Goal: Task Accomplishment & Management: Manage account settings

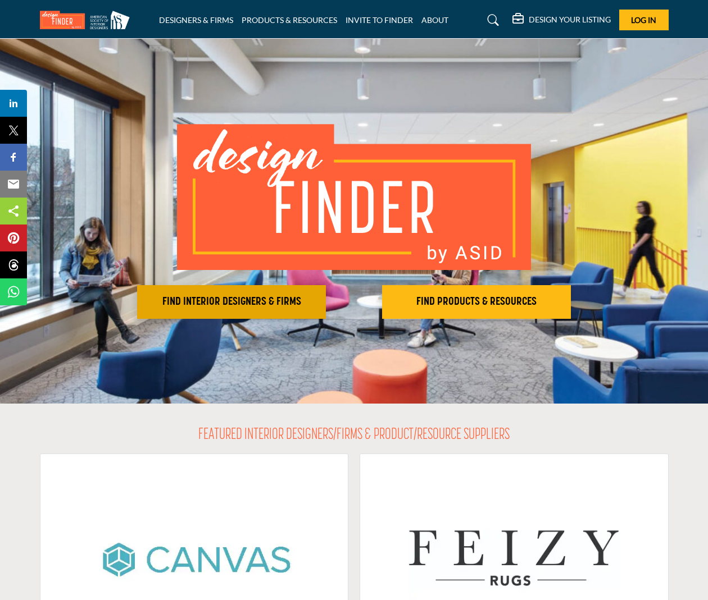
click at [269, 294] on button "FIND INTERIOR DESIGNERS & FIRMS" at bounding box center [231, 302] width 189 height 34
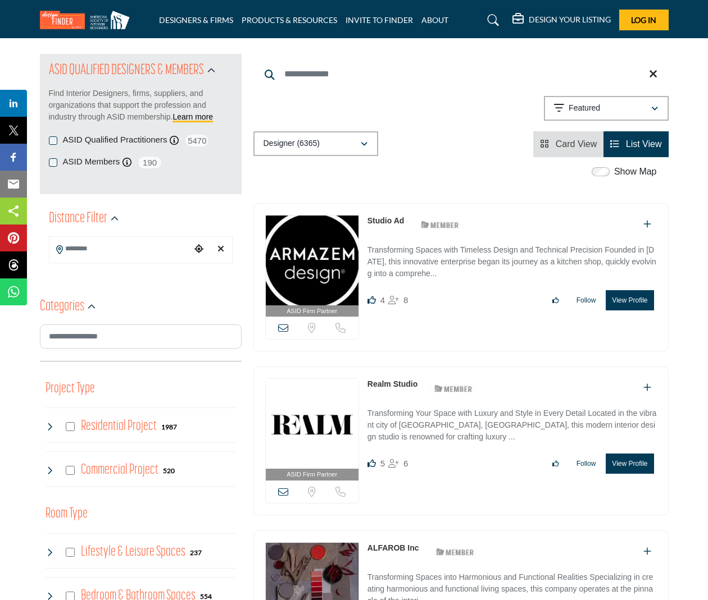
scroll to position [168, 0]
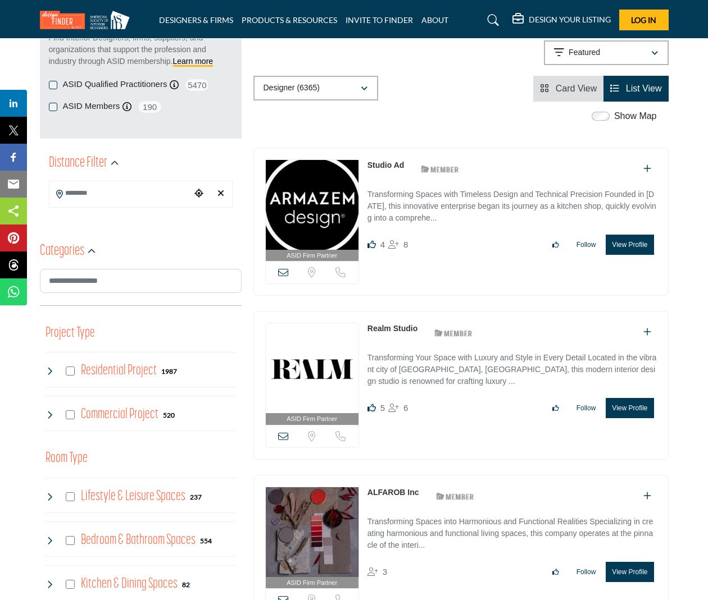
click at [77, 368] on div "Residential Project 1987" at bounding box center [111, 371] width 132 height 20
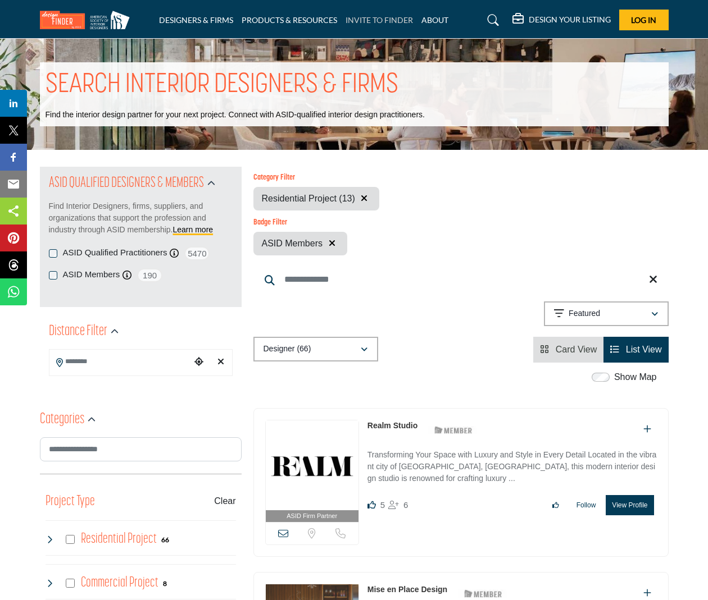
click at [379, 19] on link "INVITE TO FINDER" at bounding box center [378, 20] width 67 height 10
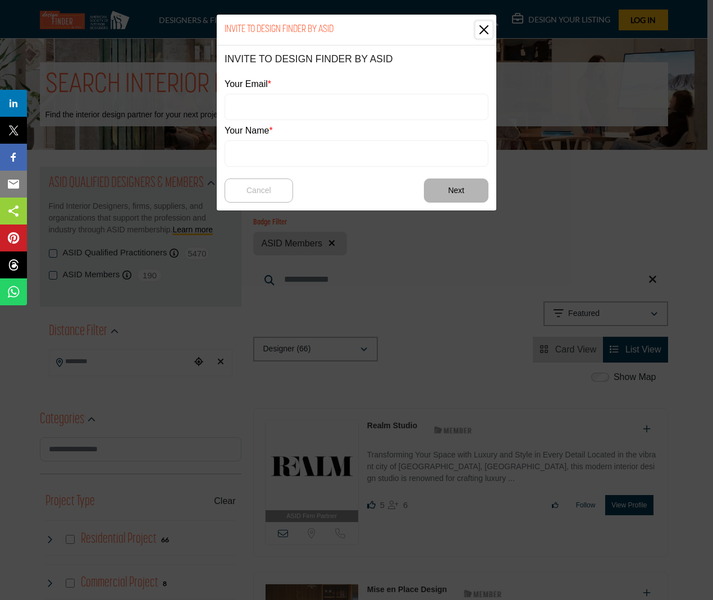
click at [479, 29] on button "Close" at bounding box center [484, 29] width 17 height 17
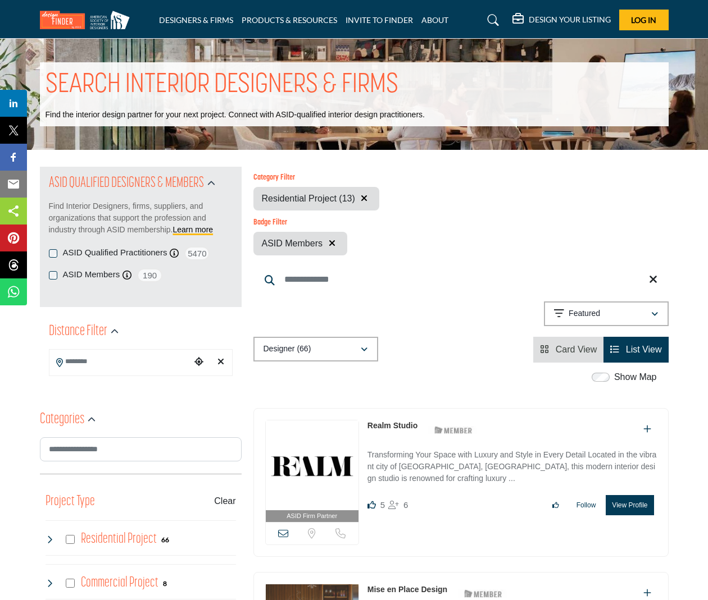
click at [585, 15] on h5 "DESIGN YOUR LISTING" at bounding box center [570, 20] width 82 height 10
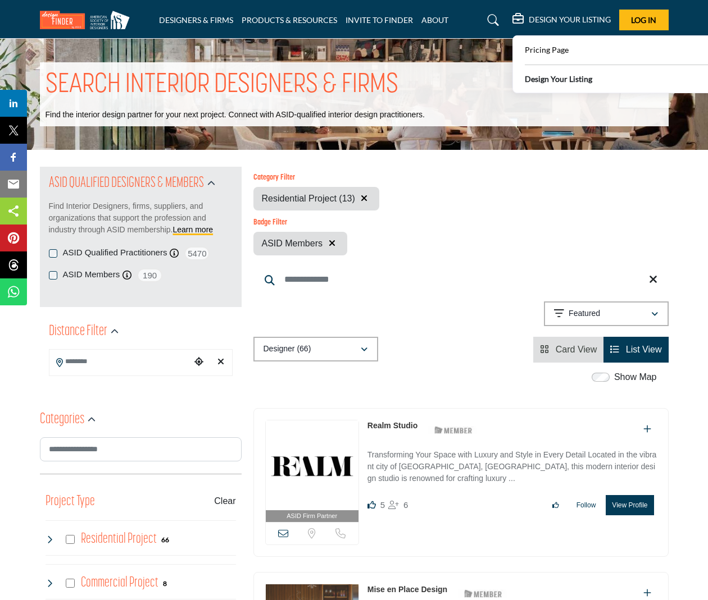
click at [557, 82] on b "Design Your Listing" at bounding box center [558, 79] width 67 height 12
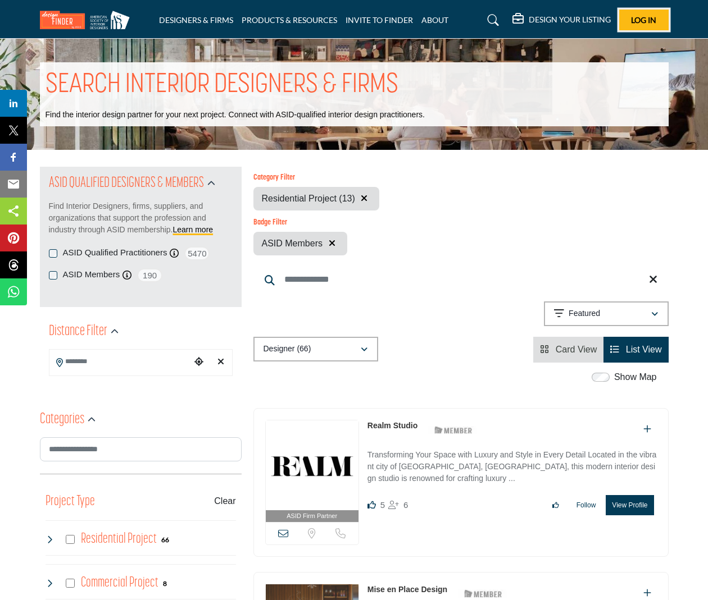
click at [651, 15] on span "Log In" at bounding box center [643, 20] width 25 height 10
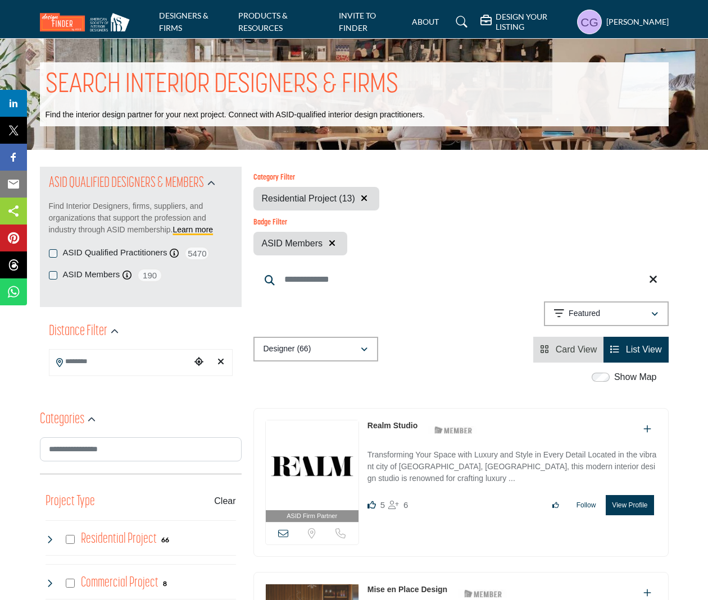
click at [521, 23] on h5 "DESIGN YOUR LISTING" at bounding box center [532, 22] width 75 height 20
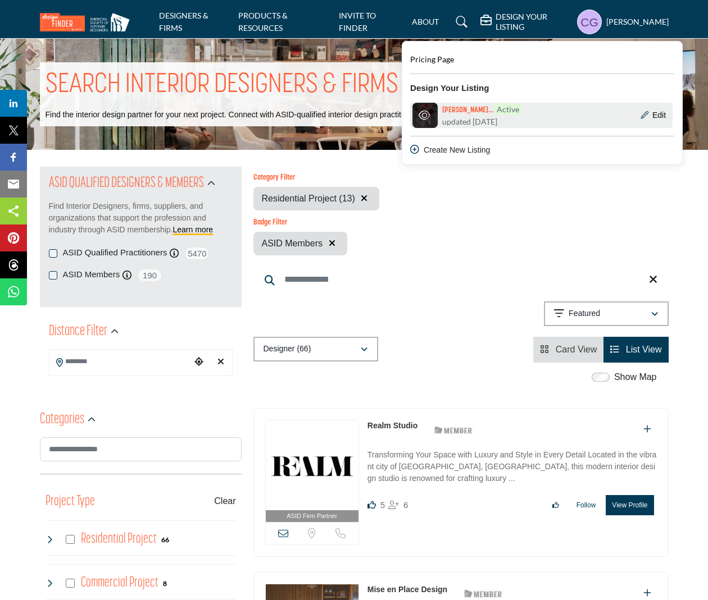
click at [463, 108] on h6 "Cecilia Gonzal... Active" at bounding box center [482, 109] width 80 height 12
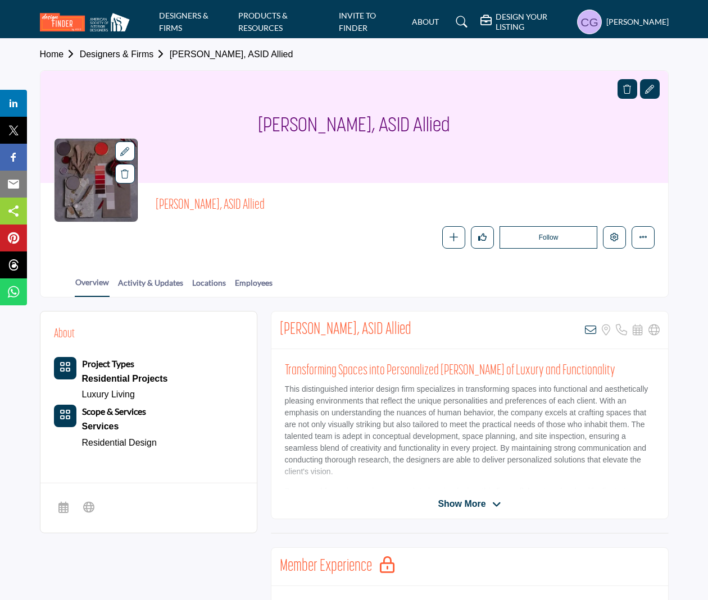
click at [135, 275] on div "Overview Activity & Updates Locations Employees" at bounding box center [368, 279] width 599 height 35
click at [140, 280] on link "Activity & Updates" at bounding box center [150, 287] width 66 height 20
click at [144, 279] on link "Activity & Updates" at bounding box center [150, 287] width 66 height 20
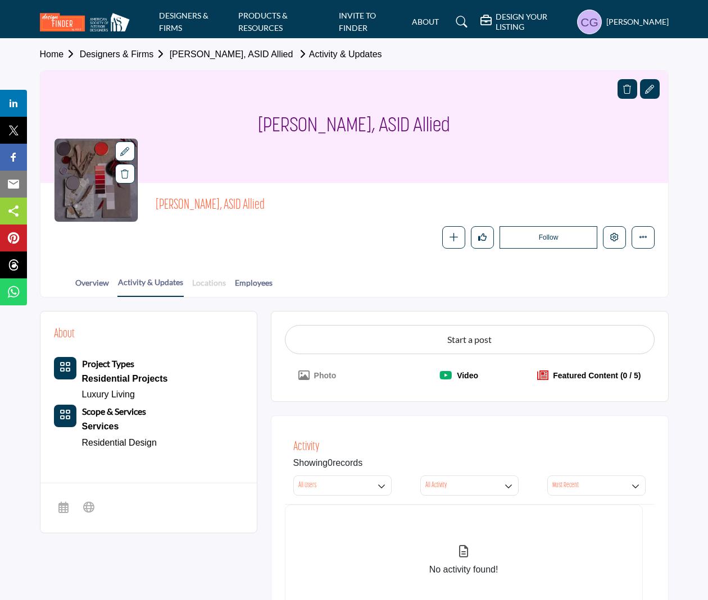
click at [195, 284] on link "Locations" at bounding box center [209, 287] width 35 height 20
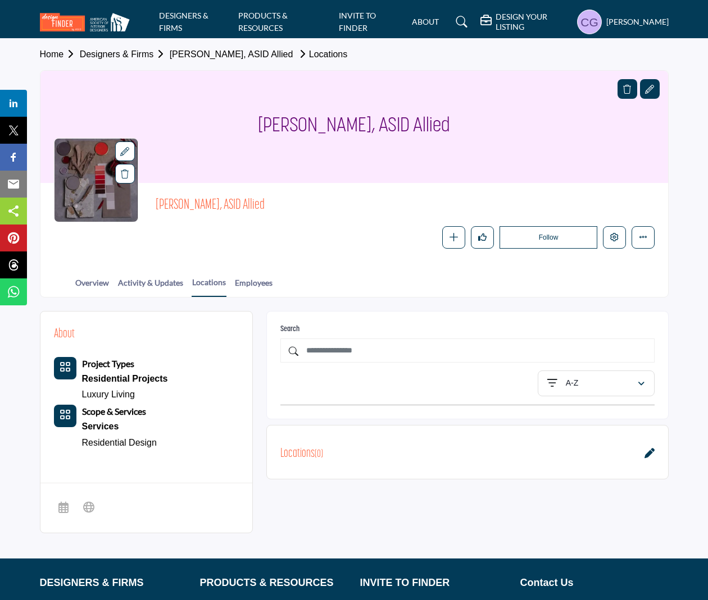
click at [649, 454] on icon at bounding box center [649, 453] width 10 height 10
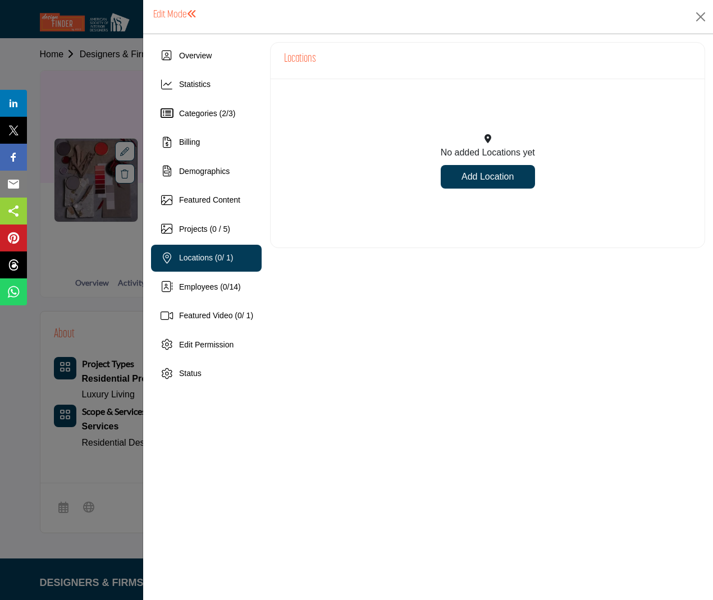
click at [503, 179] on link "Add Location" at bounding box center [488, 177] width 94 height 24
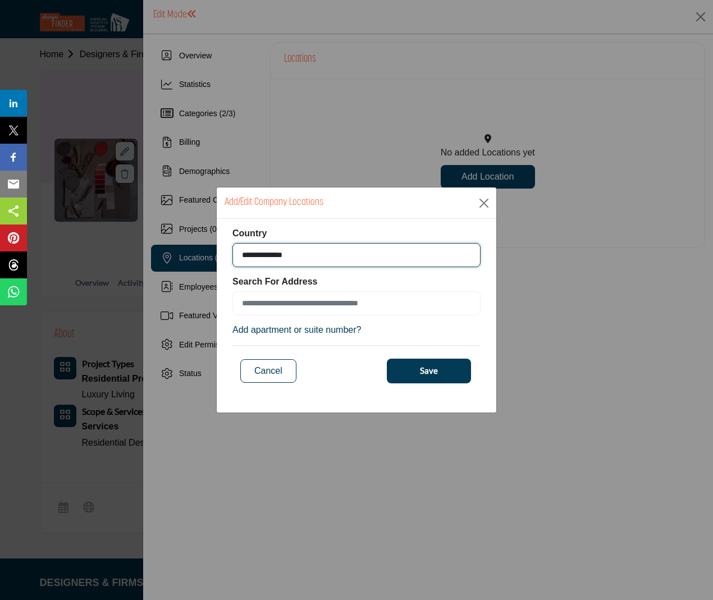
click at [391, 254] on select "**********" at bounding box center [357, 255] width 248 height 24
select select "***"
click at [233, 243] on select "**********" at bounding box center [357, 255] width 248 height 24
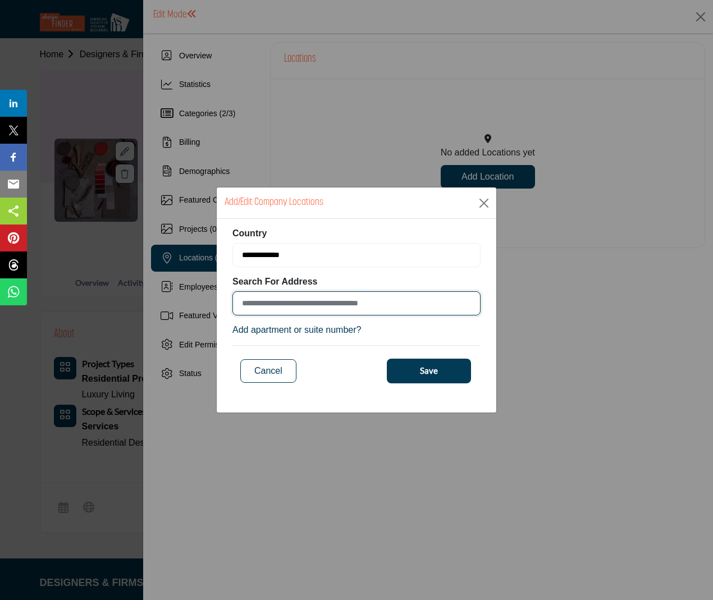
click at [365, 294] on input at bounding box center [357, 304] width 248 height 24
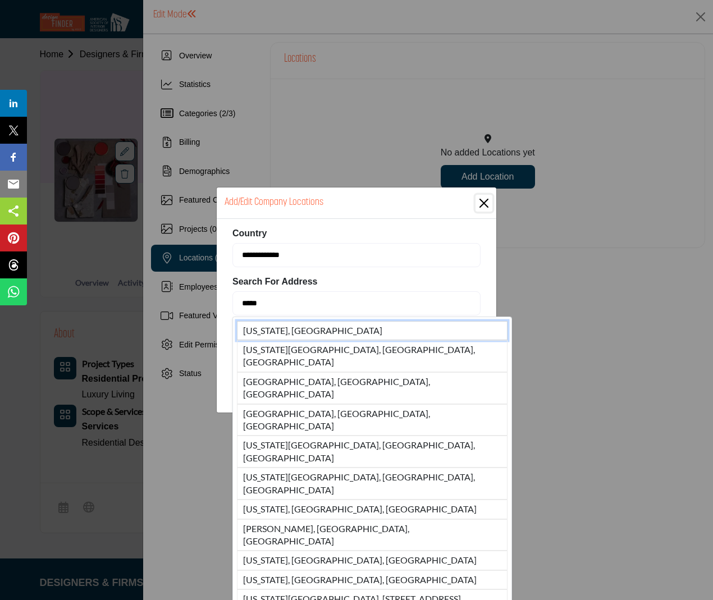
click at [326, 327] on li "Texas, USA" at bounding box center [372, 330] width 271 height 19
type input "**********"
type input "********"
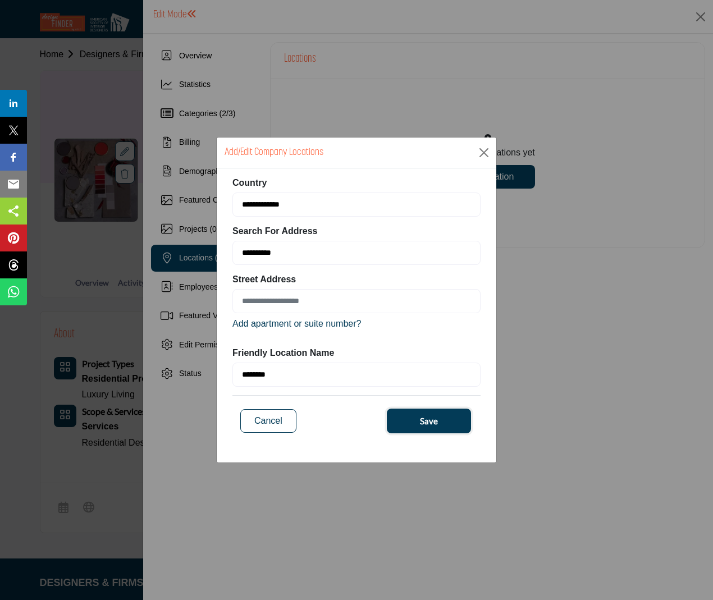
click at [452, 423] on button "Save" at bounding box center [429, 421] width 84 height 25
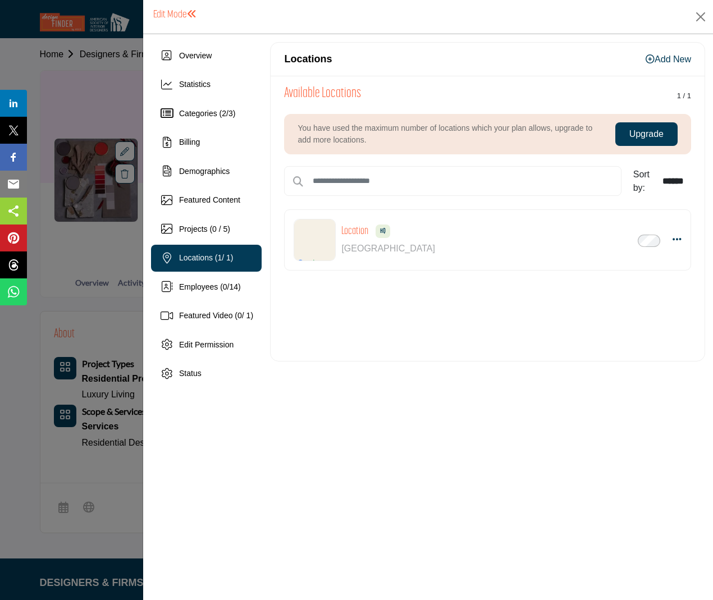
click at [304, 249] on img at bounding box center [318, 244] width 48 height 48
click at [682, 239] on div "Location HQ Inactive USA Pin to Top" at bounding box center [487, 240] width 407 height 61
click at [671, 236] on button "button" at bounding box center [674, 240] width 16 height 22
click at [631, 293] on link "Edit" at bounding box center [622, 294] width 109 height 20
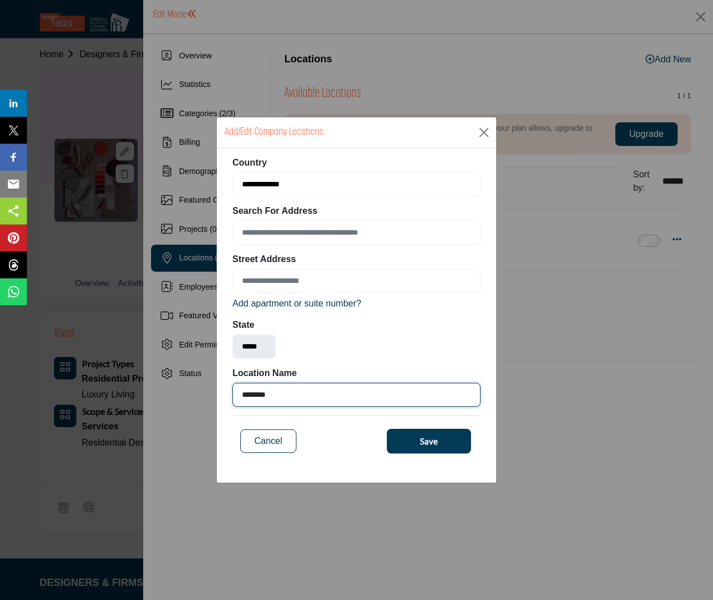
drag, startPoint x: 280, startPoint y: 395, endPoint x: 224, endPoint y: 391, distance: 56.8
click at [224, 391] on div "**********" at bounding box center [357, 311] width 280 height 326
type input "**********"
click at [405, 440] on button "Save" at bounding box center [429, 441] width 84 height 25
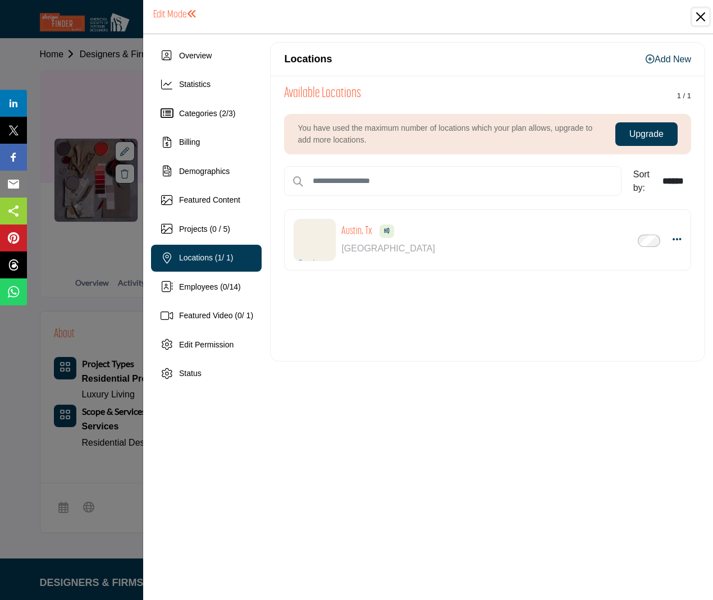
drag, startPoint x: 706, startPoint y: 20, endPoint x: 354, endPoint y: 276, distance: 434.7
click at [365, 272] on div "Edit Mode You are now opted into the directory. Your listing is now Active. Ove…" at bounding box center [428, 300] width 571 height 600
click at [193, 176] on div "Demographics" at bounding box center [204, 172] width 51 height 12
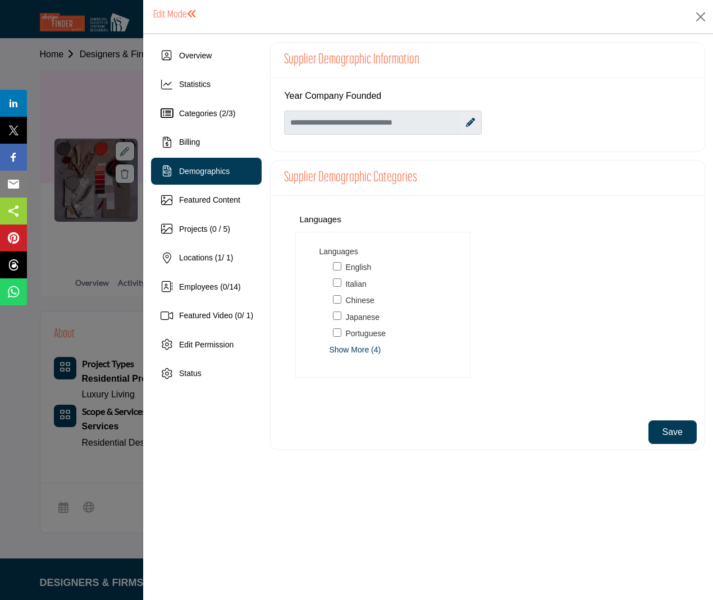
click at [359, 352] on span "Show More (4)" at bounding box center [392, 350] width 127 height 12
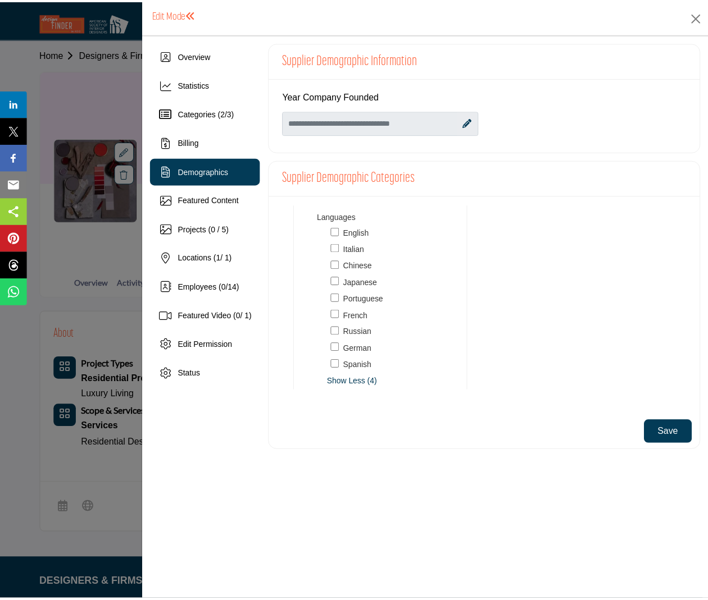
scroll to position [17, 0]
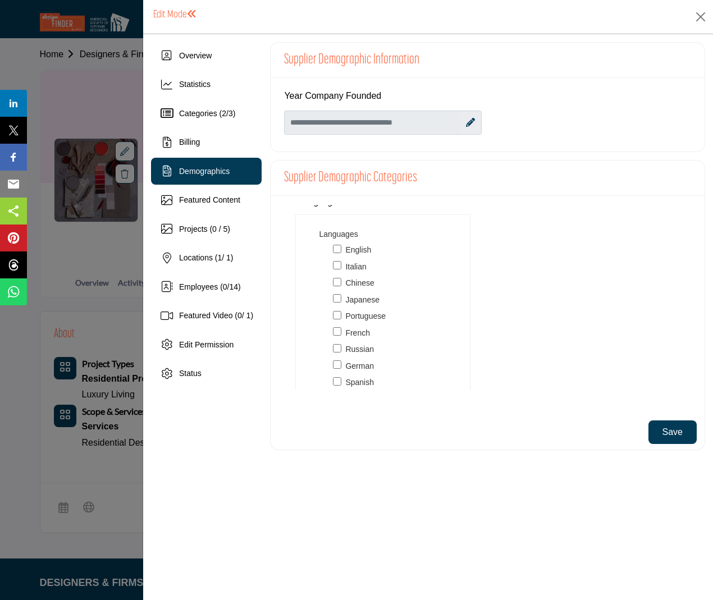
click at [472, 125] on icon at bounding box center [470, 122] width 9 height 9
click at [666, 431] on button "Save" at bounding box center [673, 433] width 48 height 24
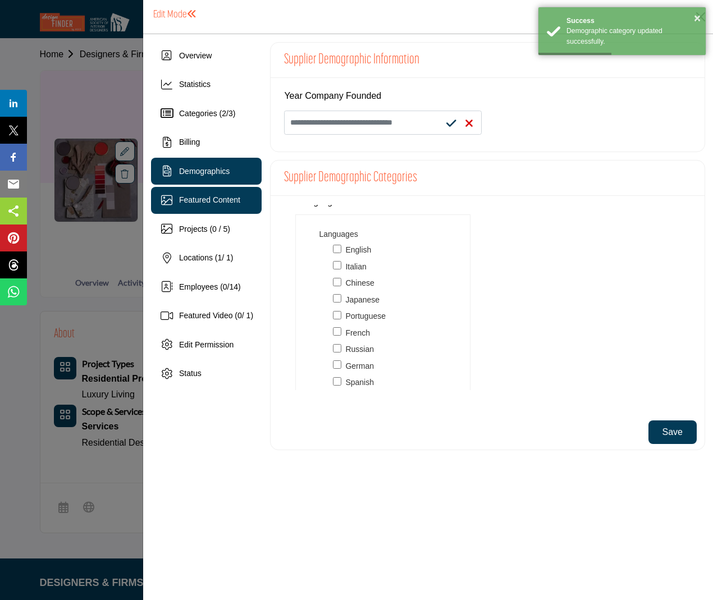
click at [213, 208] on div "Featured Content" at bounding box center [206, 200] width 111 height 27
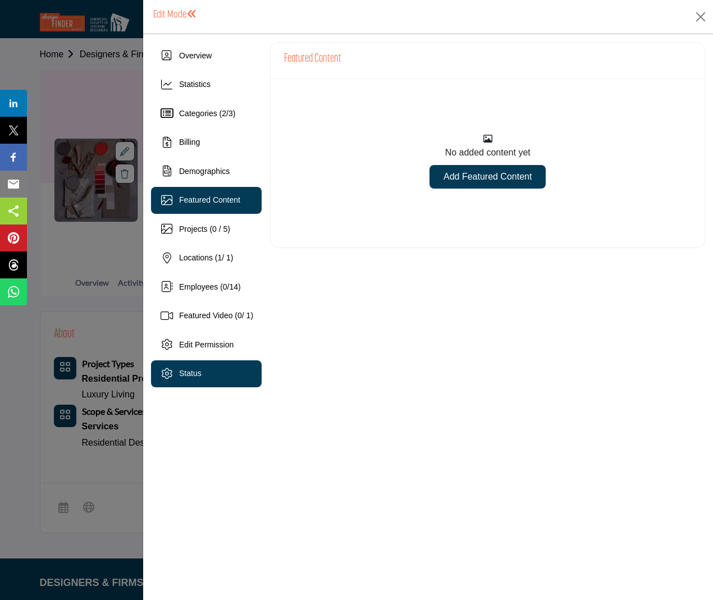
click at [205, 375] on div "Status" at bounding box center [206, 374] width 111 height 27
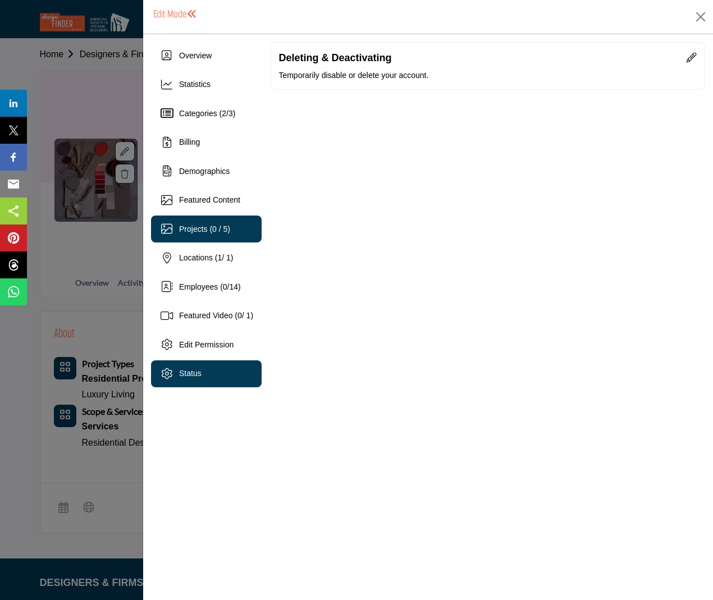
click at [201, 224] on div "Projects (0 / 5)" at bounding box center [204, 230] width 51 height 12
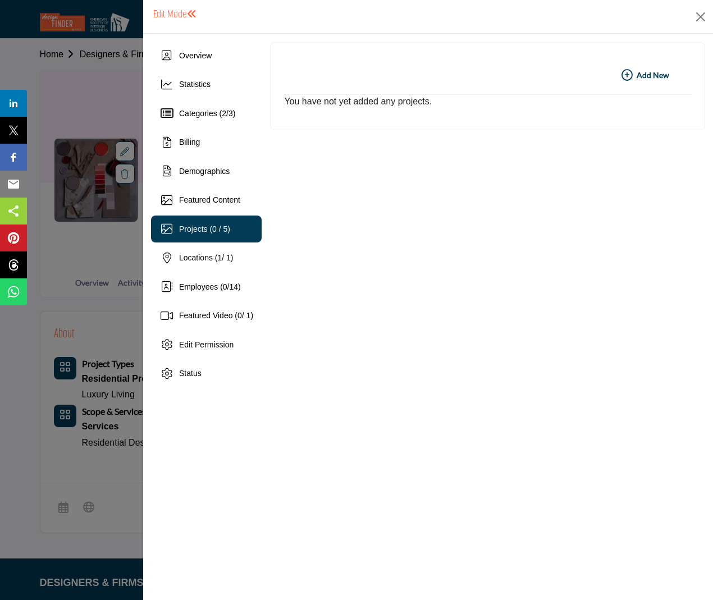
click at [630, 70] on icon "button" at bounding box center [627, 75] width 11 height 11
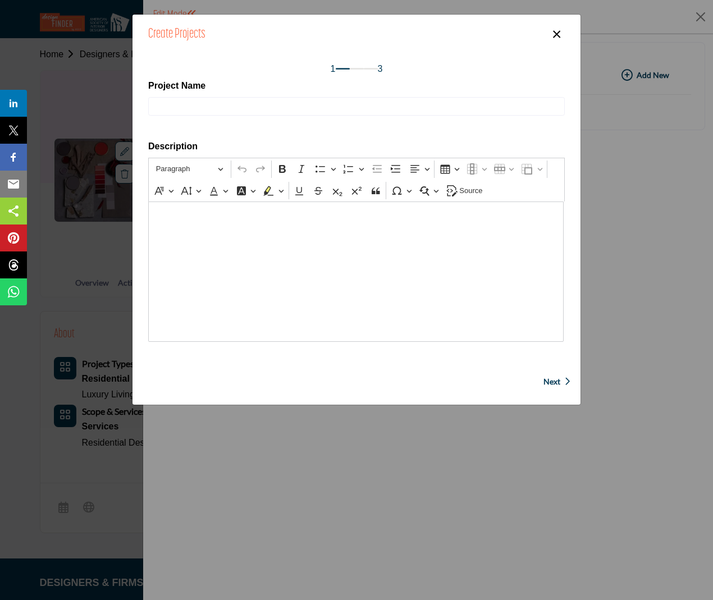
click at [555, 35] on button "×" at bounding box center [557, 32] width 16 height 21
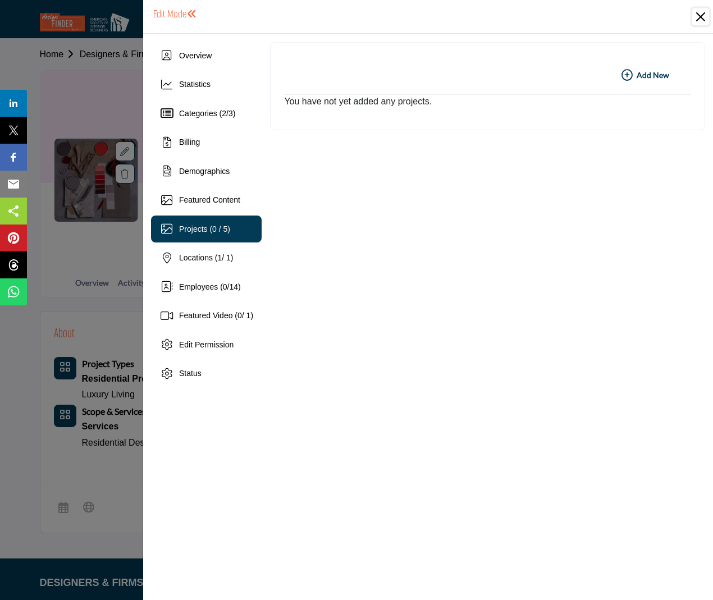
click at [697, 22] on button "Close" at bounding box center [701, 16] width 17 height 17
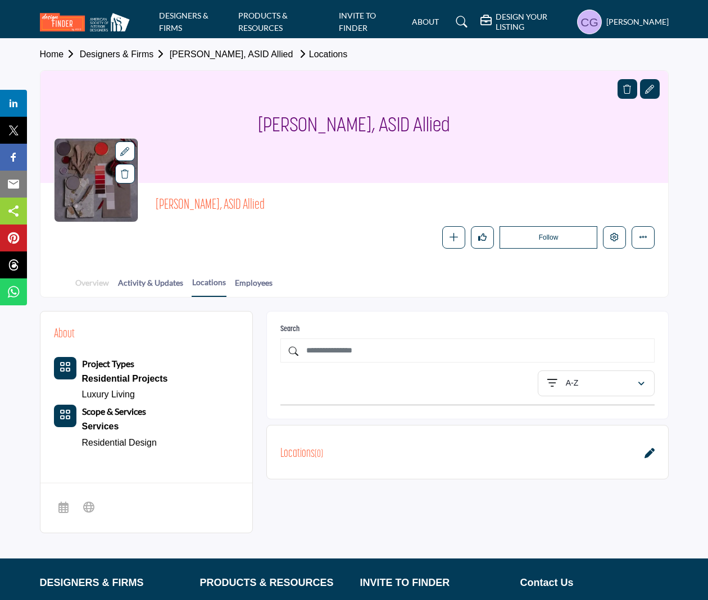
click at [80, 279] on link "Overview" at bounding box center [92, 287] width 35 height 20
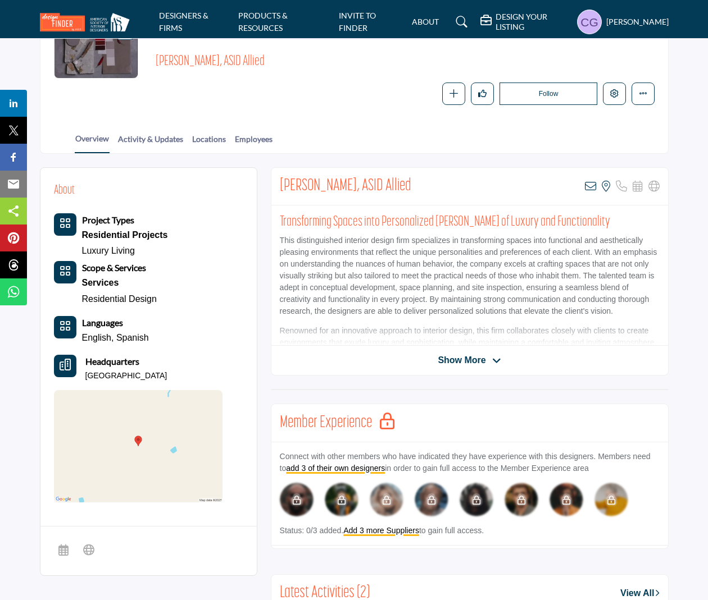
scroll to position [168, 0]
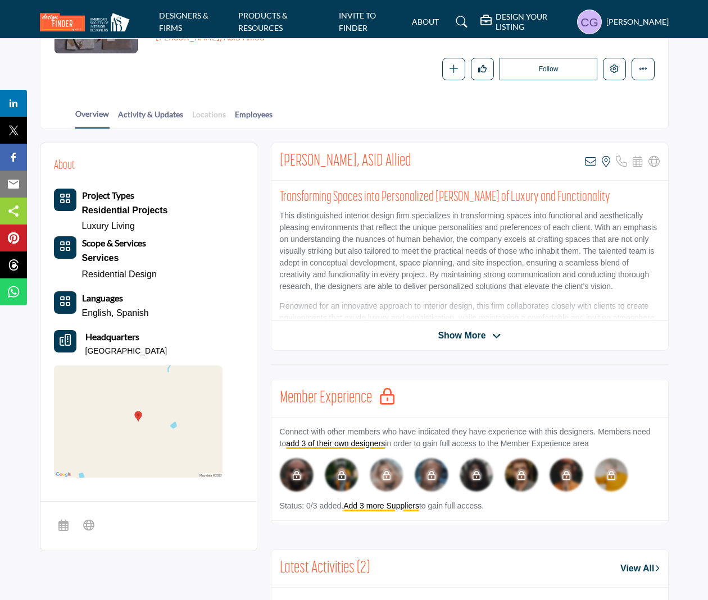
click at [207, 116] on link "Locations" at bounding box center [209, 118] width 35 height 20
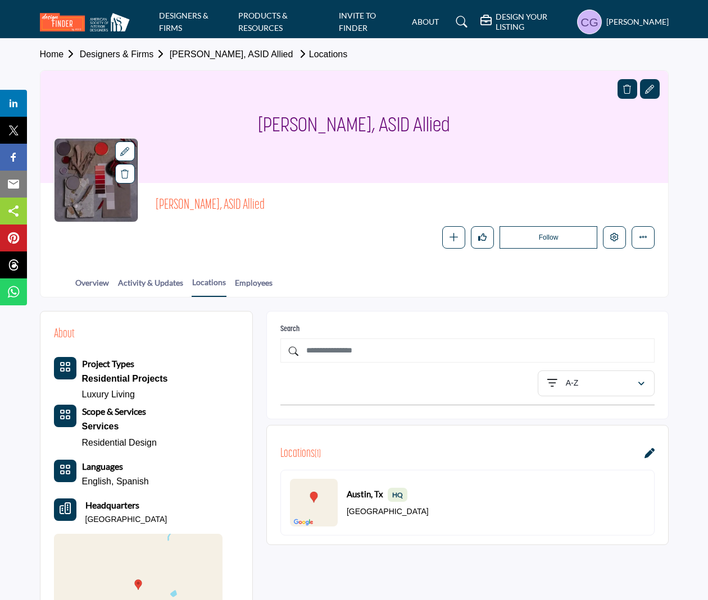
click at [650, 454] on icon at bounding box center [649, 453] width 10 height 10
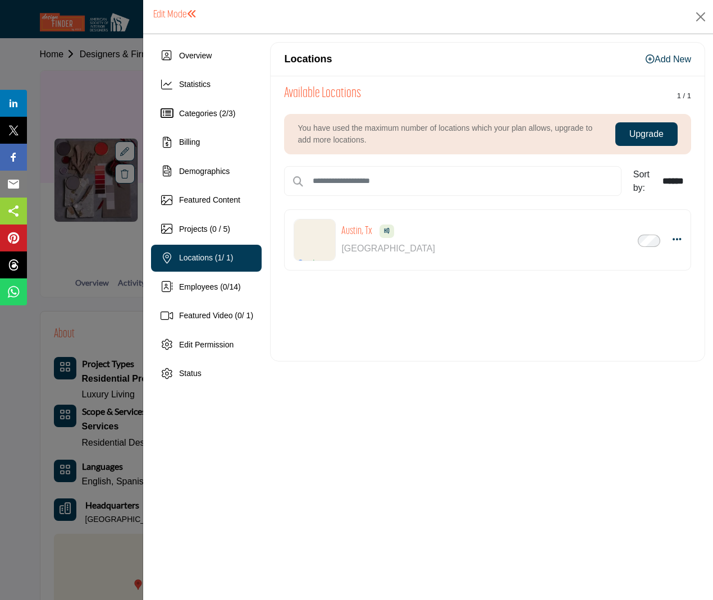
click at [656, 60] on link "Add New" at bounding box center [668, 59] width 45 height 10
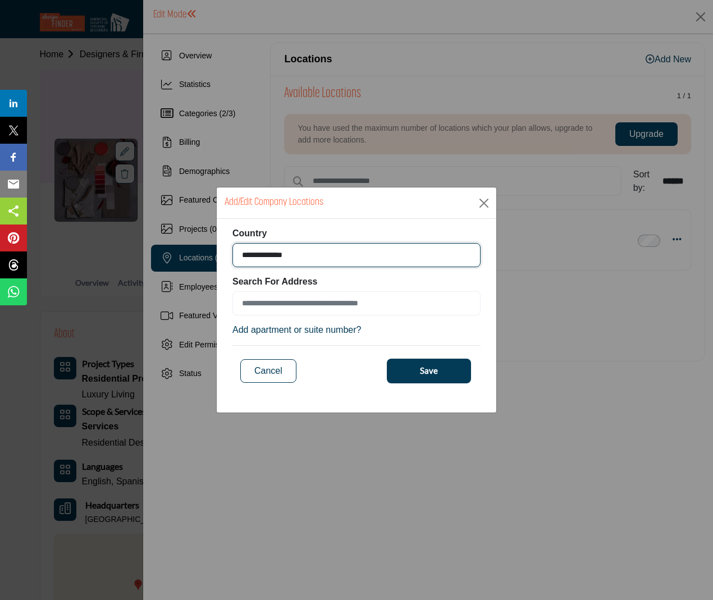
click at [378, 254] on select "**********" at bounding box center [357, 255] width 248 height 24
select select "***"
click at [233, 243] on select "**********" at bounding box center [357, 255] width 248 height 24
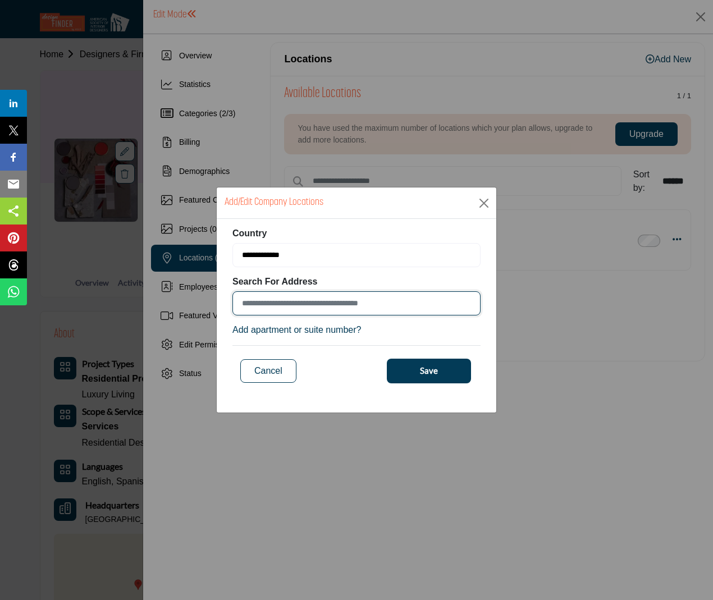
click at [302, 303] on input at bounding box center [357, 304] width 248 height 24
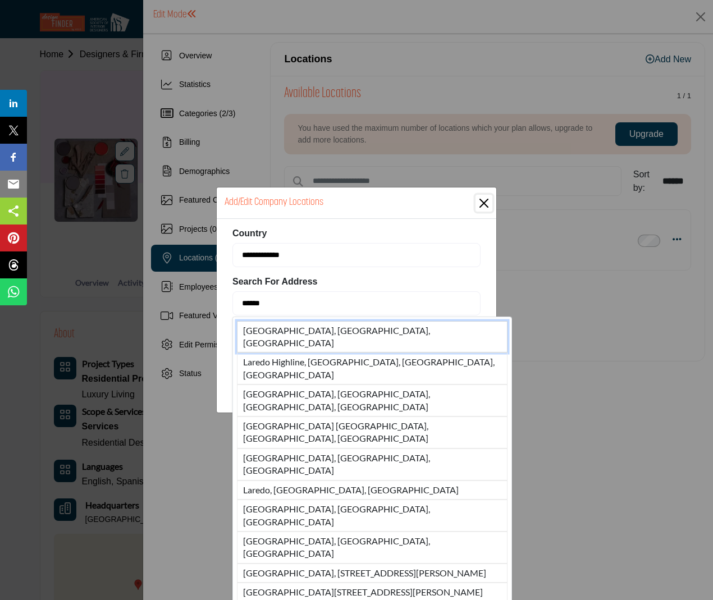
click at [320, 330] on li "Laredo, TX, USA" at bounding box center [372, 337] width 271 height 32
type input "**********"
type input "******"
type input "*****"
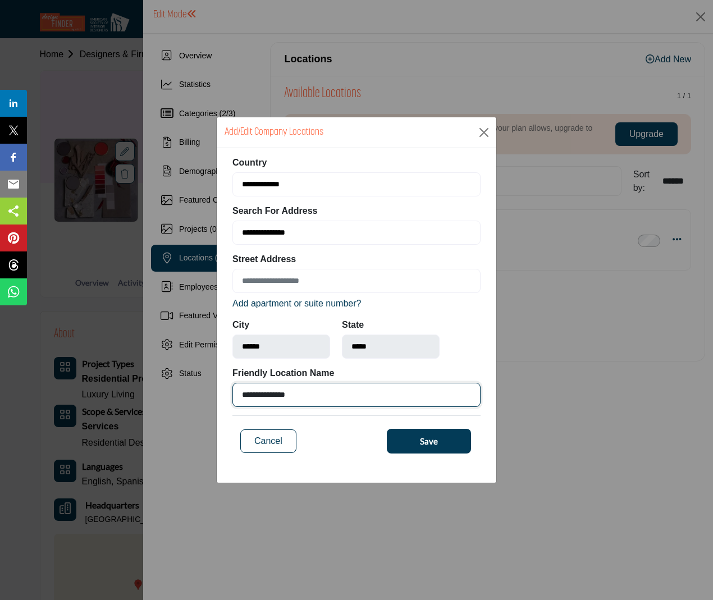
click at [311, 394] on input "**********" at bounding box center [357, 395] width 248 height 24
drag, startPoint x: 322, startPoint y: 390, endPoint x: 154, endPoint y: 400, distance: 168.8
click at [154, 400] on div "**********" at bounding box center [356, 300] width 713 height 600
type input "**********"
click at [443, 431] on button "Save" at bounding box center [429, 441] width 84 height 25
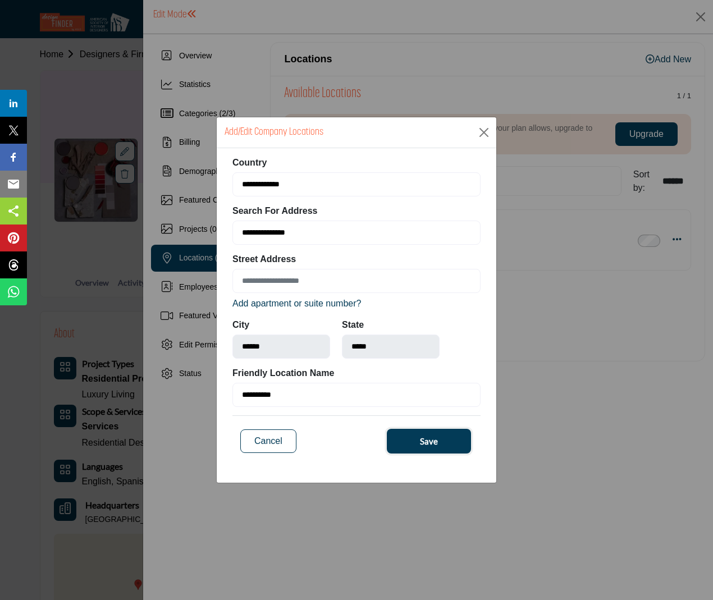
click at [443, 447] on button "Save" at bounding box center [429, 441] width 84 height 25
click at [477, 140] on button "Close" at bounding box center [484, 132] width 17 height 17
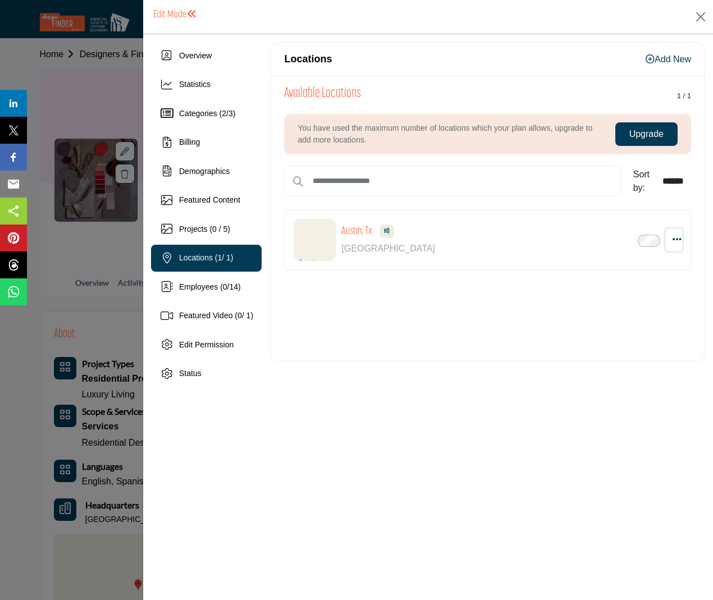
click at [675, 239] on icon "button" at bounding box center [677, 239] width 9 height 10
click at [629, 293] on link "Edit" at bounding box center [622, 294] width 109 height 20
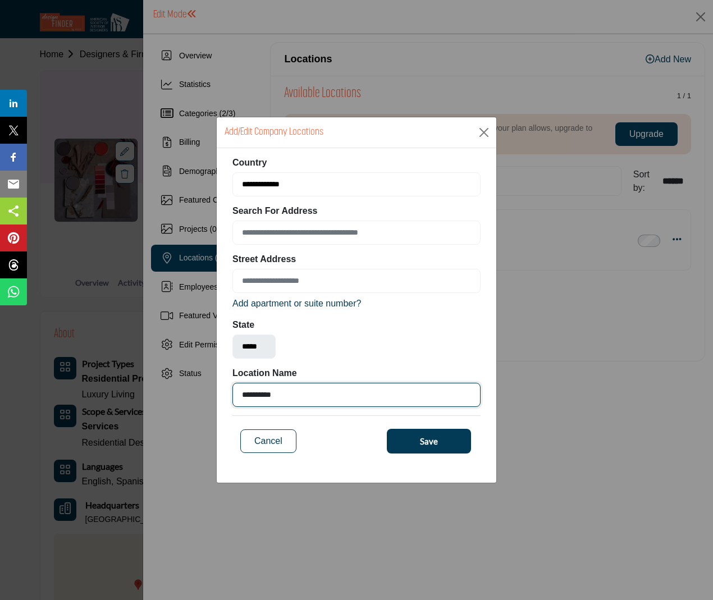
drag, startPoint x: 325, startPoint y: 391, endPoint x: 174, endPoint y: 403, distance: 151.5
click at [174, 403] on div "**********" at bounding box center [356, 300] width 713 height 600
click at [423, 436] on span "Save" at bounding box center [429, 441] width 18 height 13
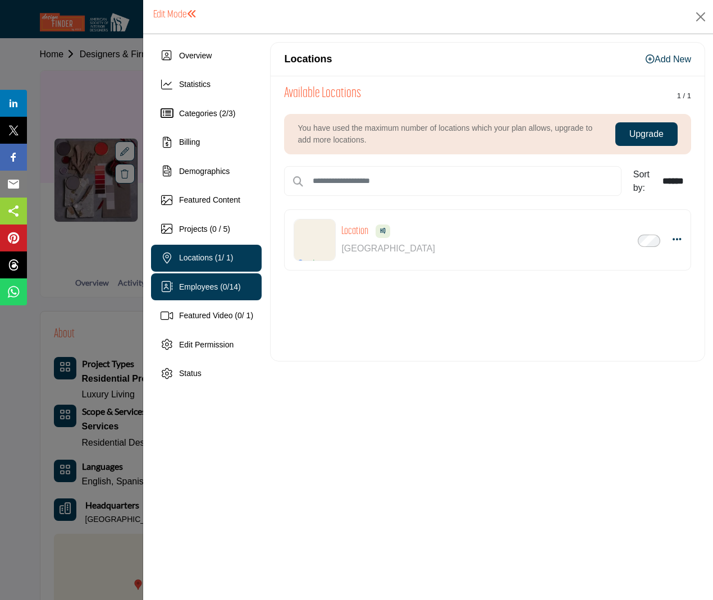
click at [226, 289] on span "0" at bounding box center [225, 287] width 4 height 9
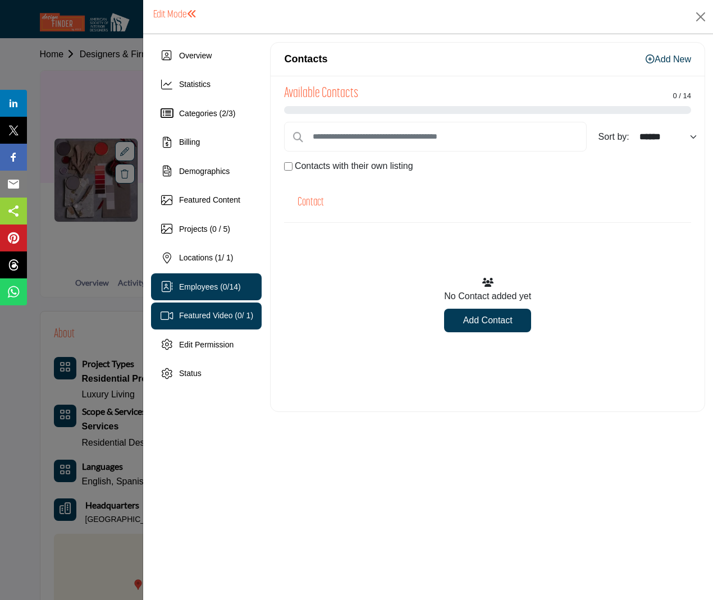
click at [220, 318] on span "Featured Video ( 0 / 1)" at bounding box center [216, 315] width 74 height 9
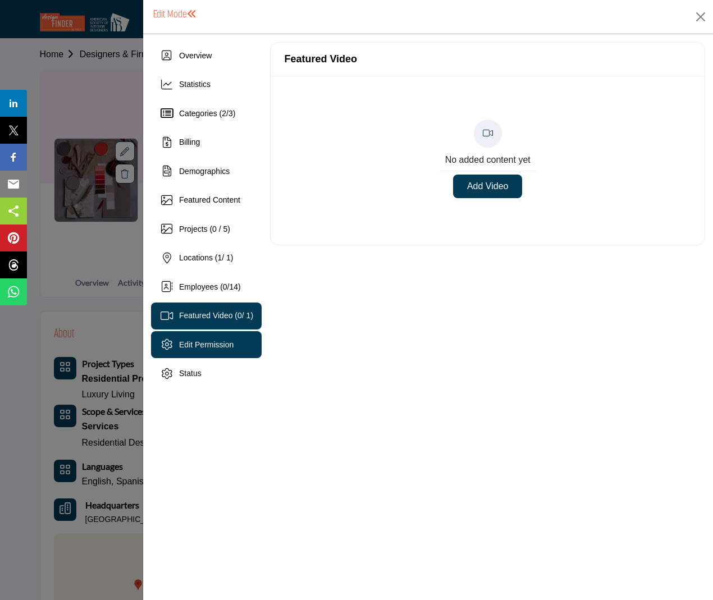
click at [211, 350] on div "Edit Permission" at bounding box center [206, 345] width 54 height 12
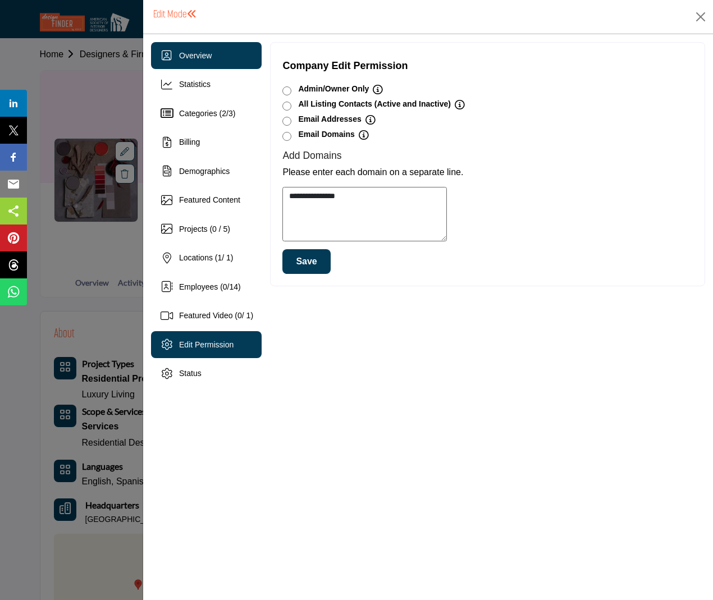
click at [201, 65] on div "Overview" at bounding box center [206, 55] width 111 height 27
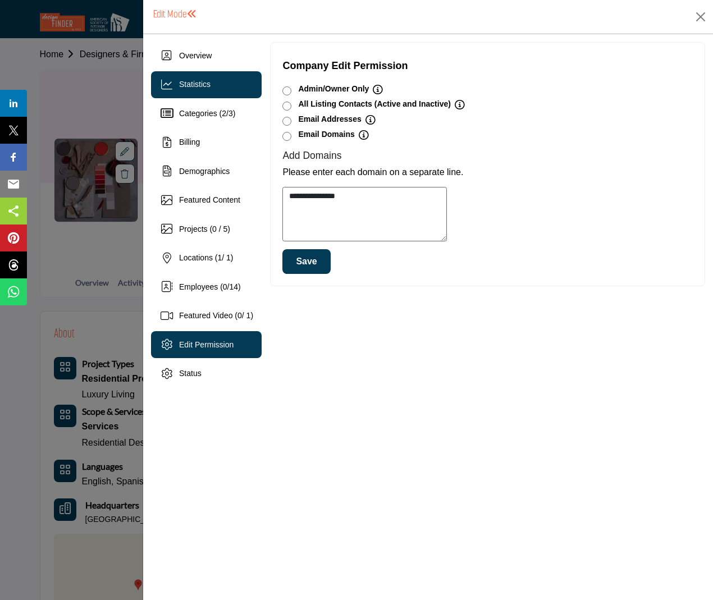
click at [185, 87] on span "Statistics" at bounding box center [194, 84] width 31 height 9
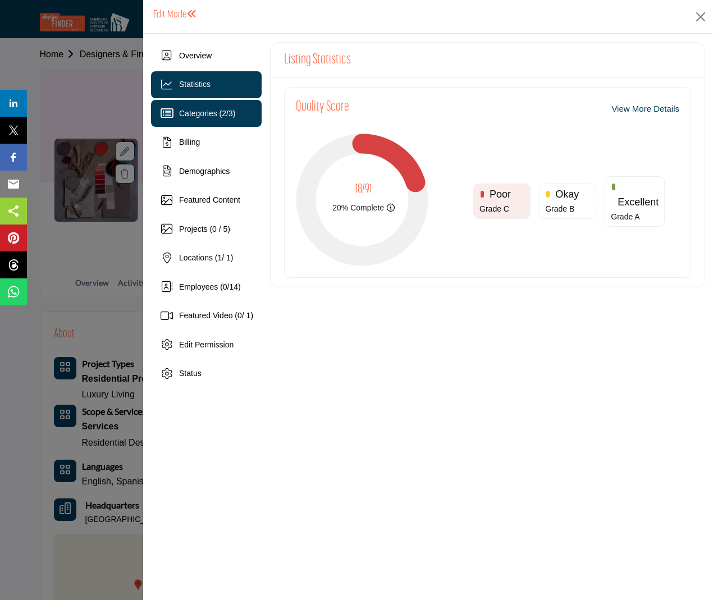
click at [186, 108] on div "Categories ( 2 / 3 )" at bounding box center [207, 114] width 56 height 12
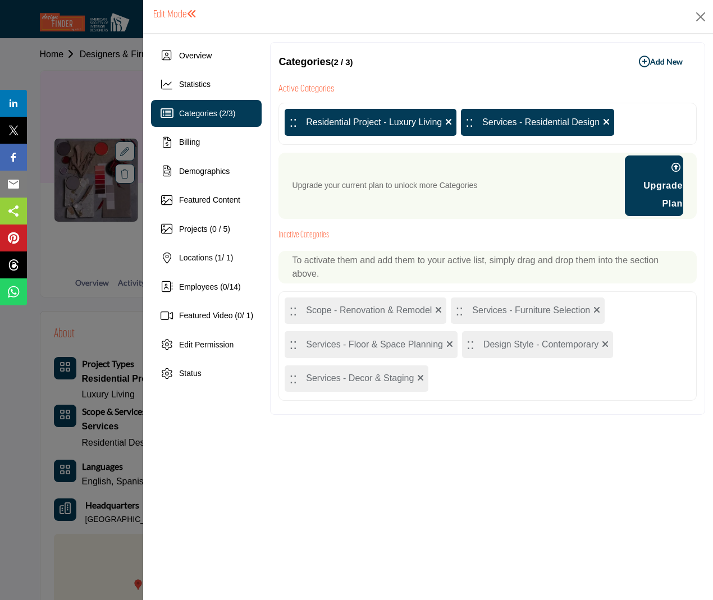
drag, startPoint x: 491, startPoint y: 313, endPoint x: 435, endPoint y: 177, distance: 147.8
click at [435, 177] on div "Active Categories :: Residential Project - Luxury Living :: Services - Resident…" at bounding box center [488, 241] width 418 height 320
click at [674, 202] on link "Upgrade Plan" at bounding box center [654, 186] width 58 height 61
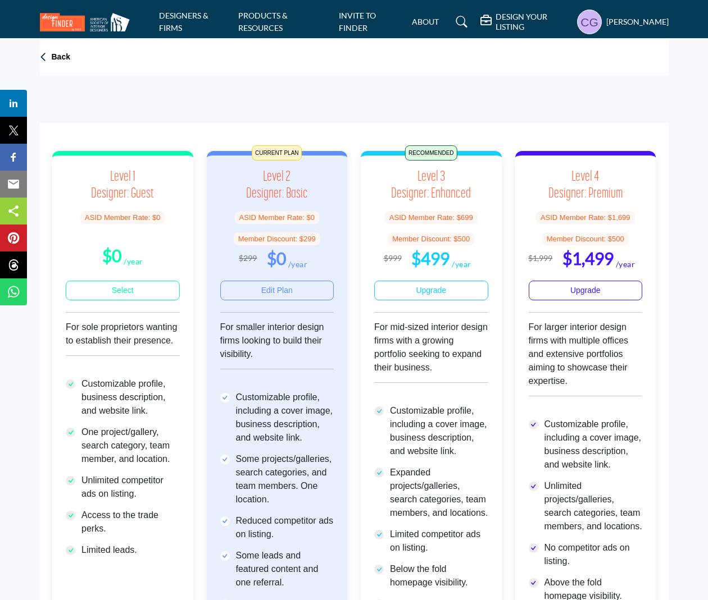
click at [53, 61] on p "Back" at bounding box center [61, 57] width 19 height 11
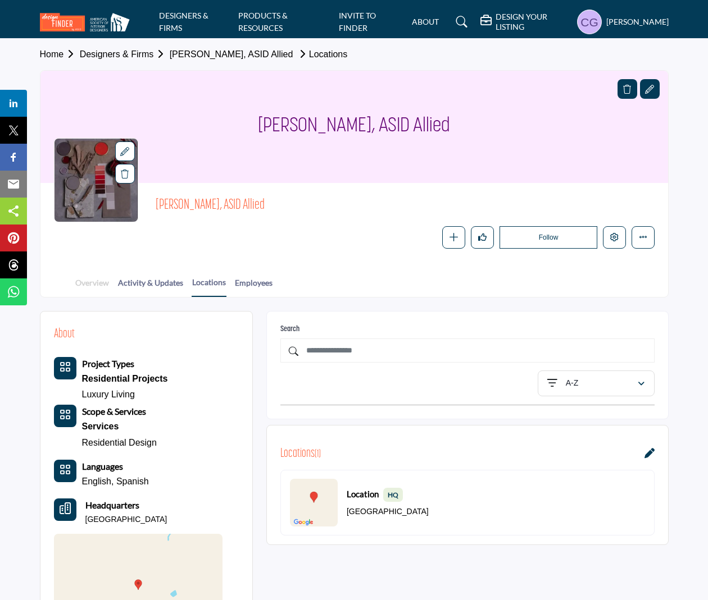
click at [92, 285] on link "Overview" at bounding box center [92, 287] width 35 height 20
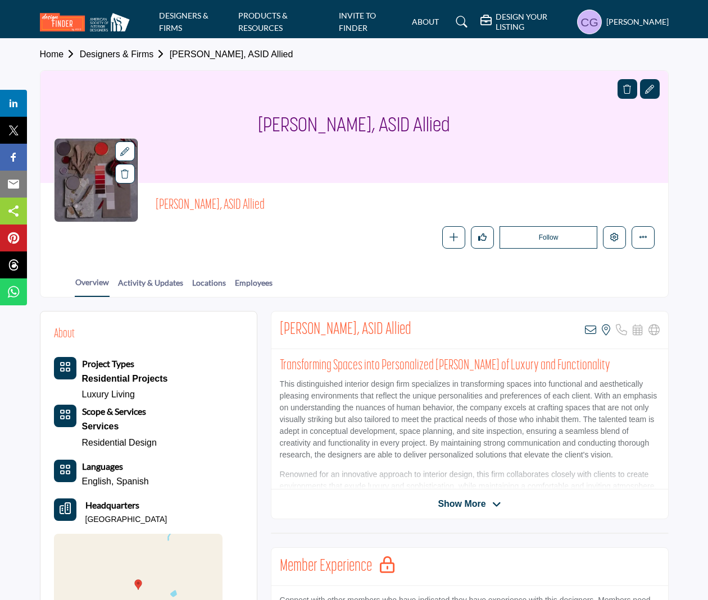
click at [130, 150] on div at bounding box center [125, 152] width 20 height 20
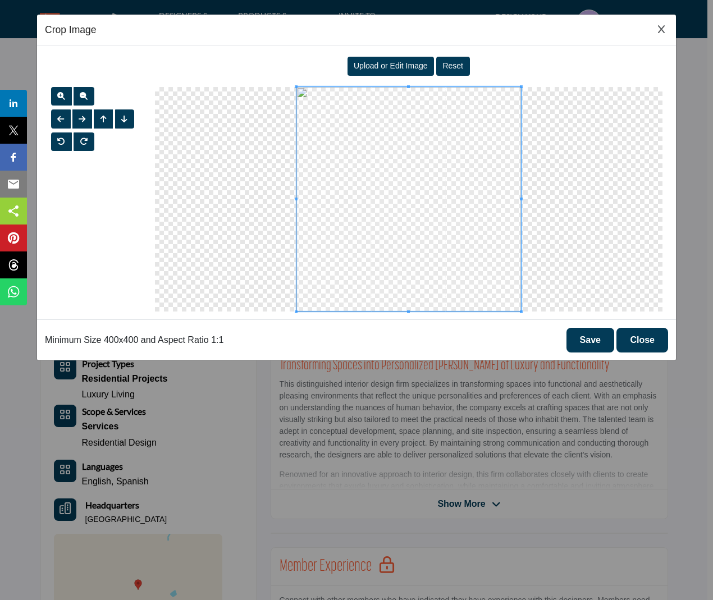
click at [409, 67] on span "Upload or Edit Image" at bounding box center [391, 65] width 74 height 9
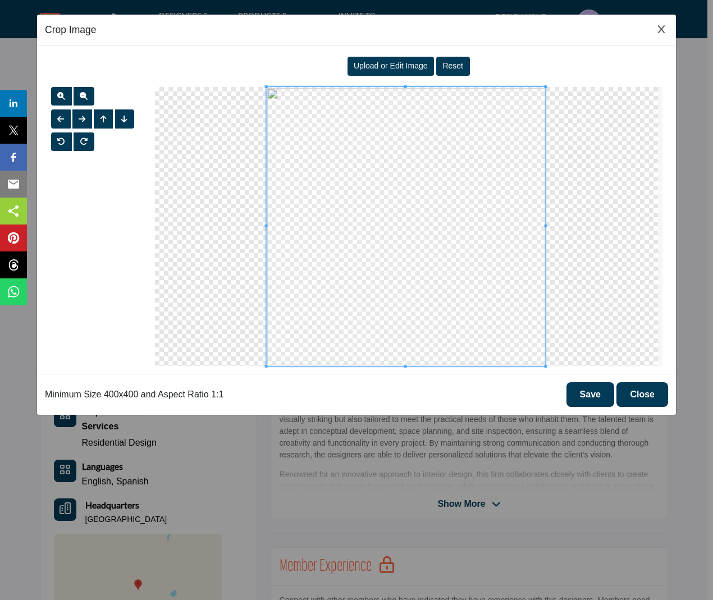
click at [486, 244] on span at bounding box center [405, 226] width 279 height 279
click at [591, 390] on button "Save" at bounding box center [591, 394] width 48 height 25
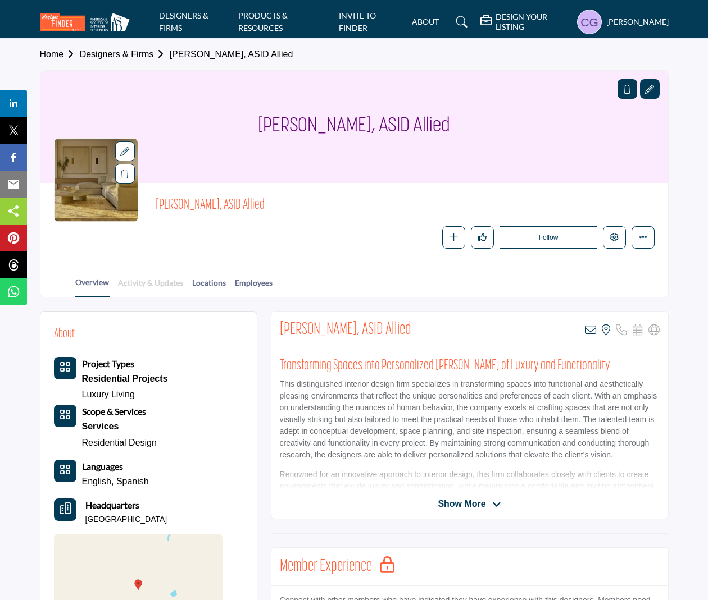
click at [172, 285] on link "Activity & Updates" at bounding box center [150, 287] width 66 height 20
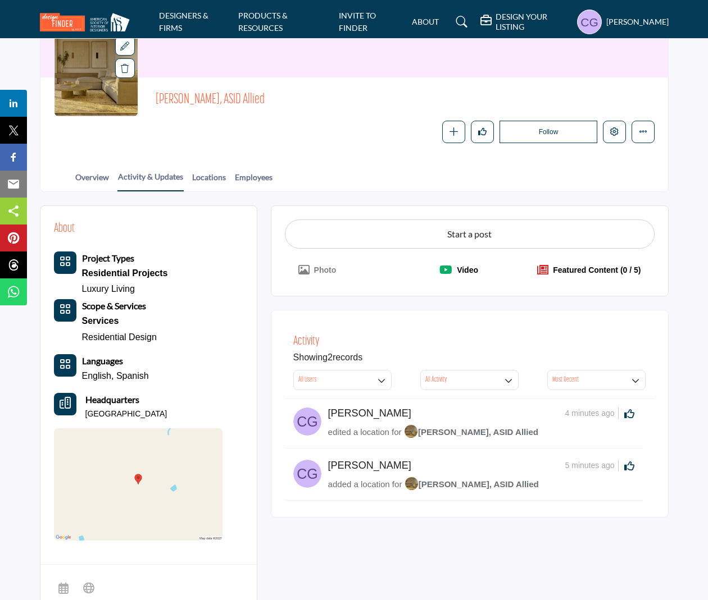
scroll to position [112, 0]
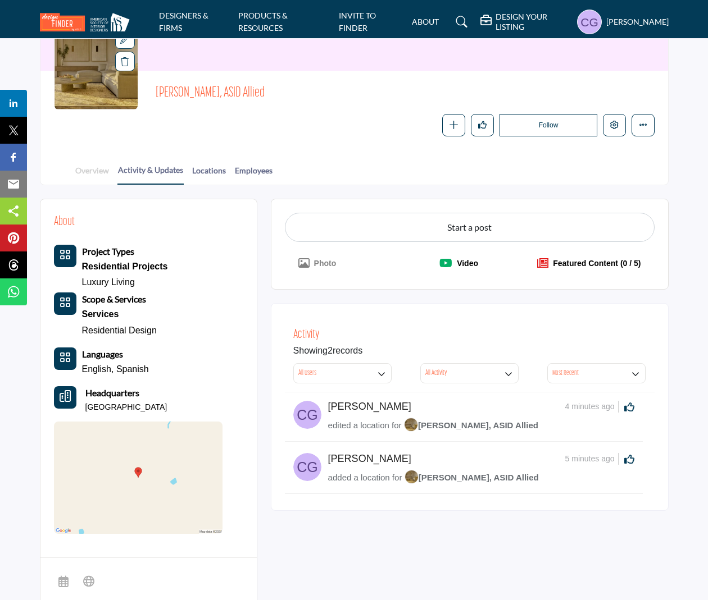
click at [97, 172] on link "Overview" at bounding box center [92, 175] width 35 height 20
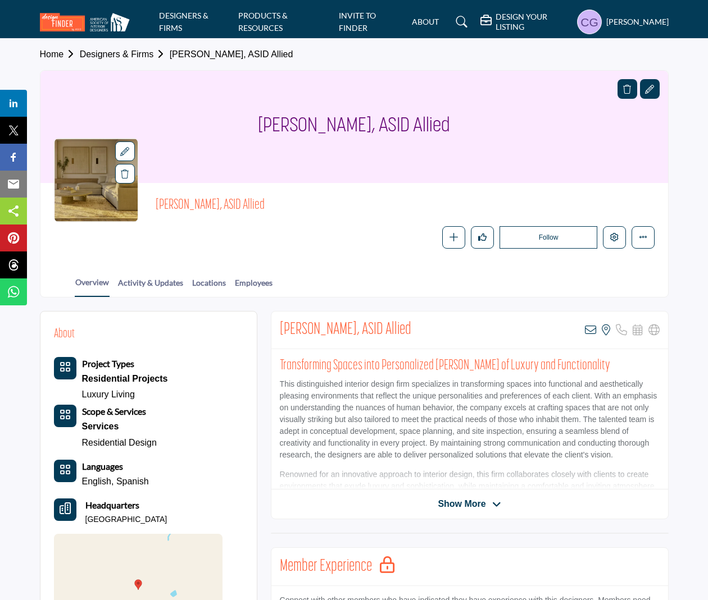
click at [650, 93] on icon at bounding box center [649, 89] width 9 height 9
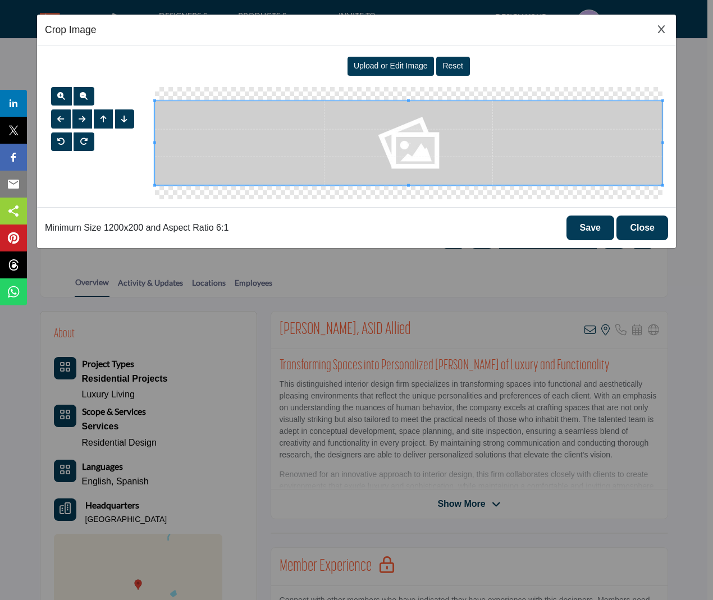
click at [420, 65] on span "Upload or Edit Image" at bounding box center [391, 65] width 74 height 9
click at [668, 35] on div "Crop Image" at bounding box center [356, 30] width 639 height 31
click at [660, 29] on icon "Close Image Upload Modal" at bounding box center [661, 29] width 7 height 9
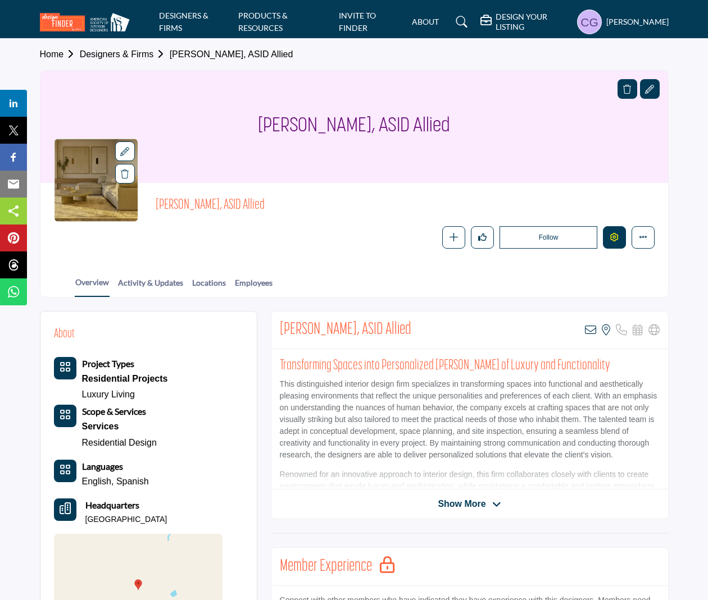
click at [614, 238] on icon "Edit company" at bounding box center [614, 237] width 8 height 8
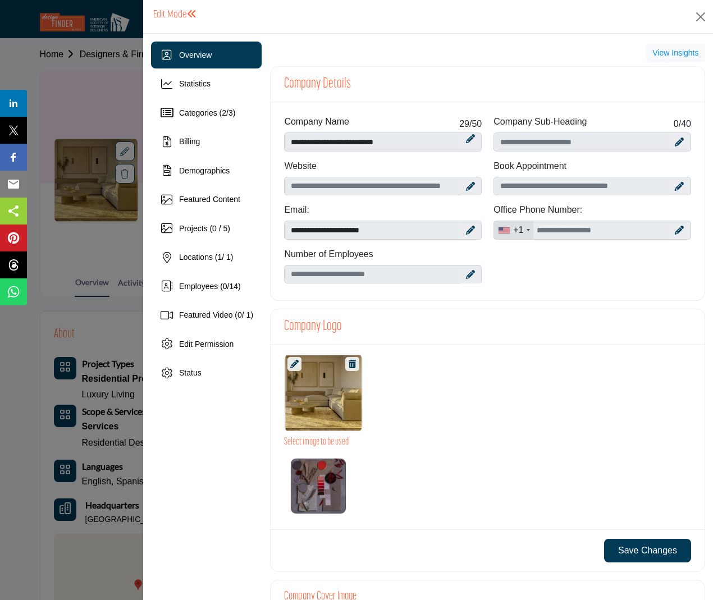
click at [466, 184] on icon at bounding box center [470, 186] width 9 height 9
click at [344, 190] on input "Enter company website" at bounding box center [383, 186] width 198 height 19
paste input "**********"
type input "**********"
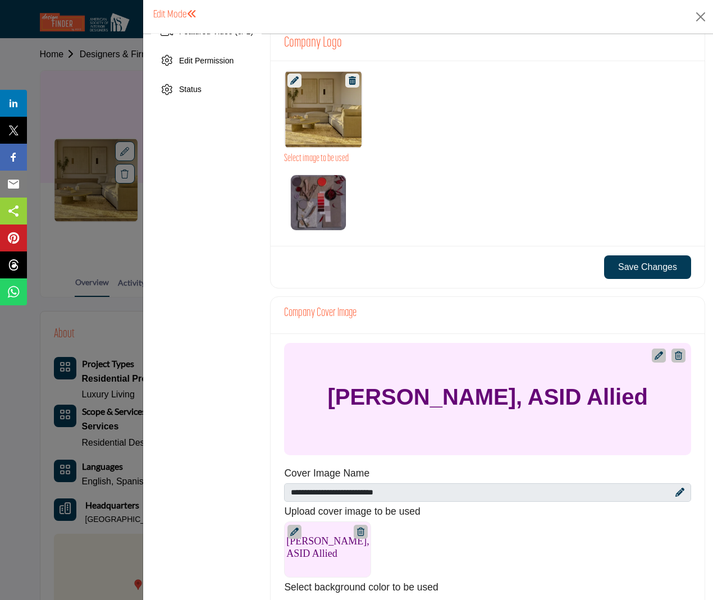
scroll to position [337, 0]
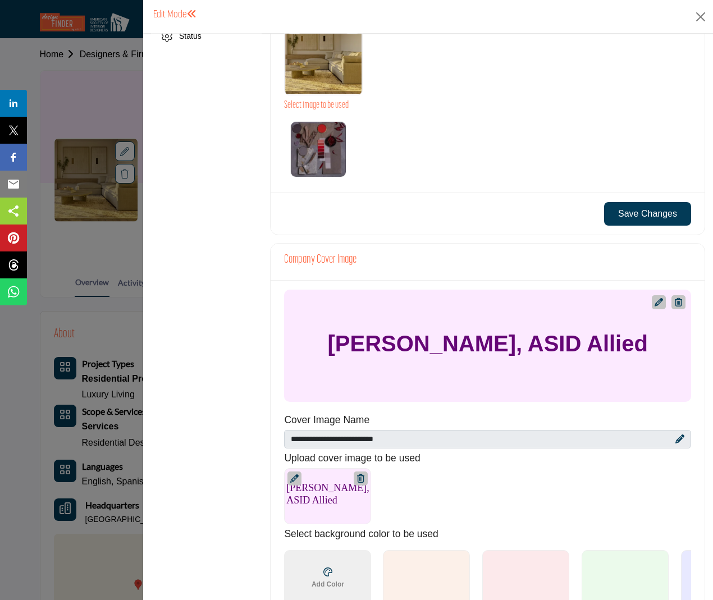
click at [655, 301] on icon at bounding box center [659, 302] width 8 height 8
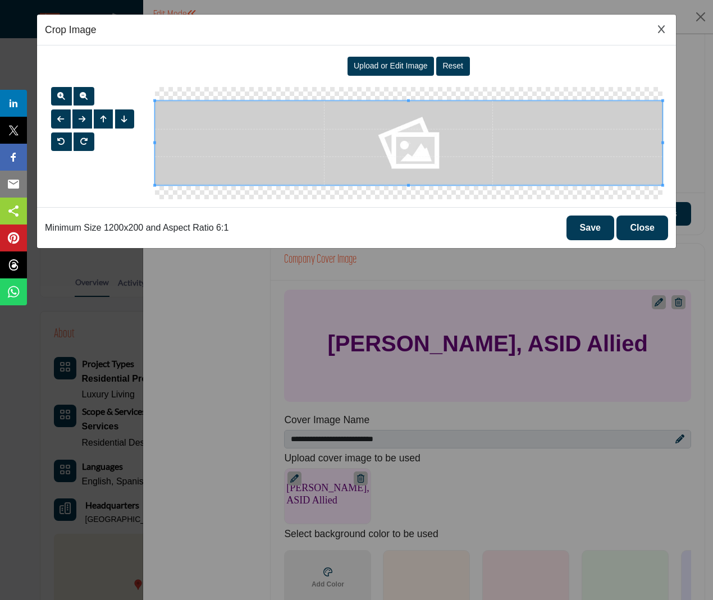
click at [355, 65] on span "Upload or Edit Image" at bounding box center [391, 65] width 74 height 9
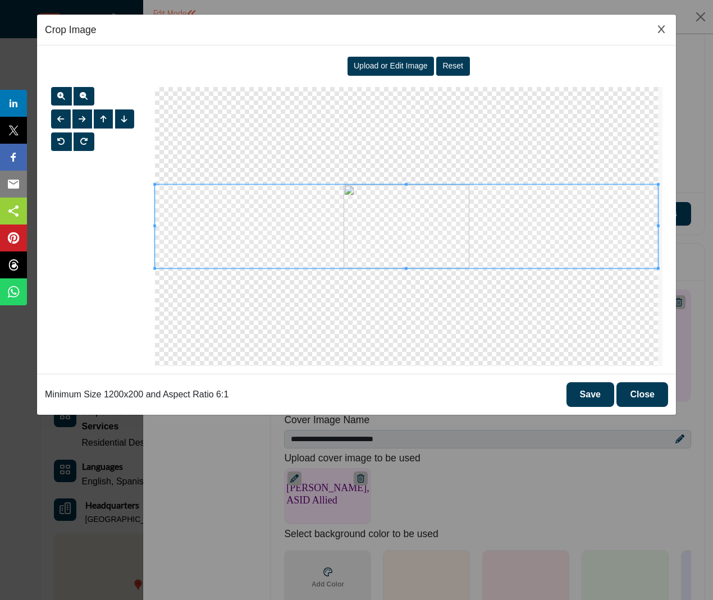
click at [461, 261] on span at bounding box center [406, 227] width 503 height 84
click at [62, 95] on span "button" at bounding box center [61, 96] width 8 height 8
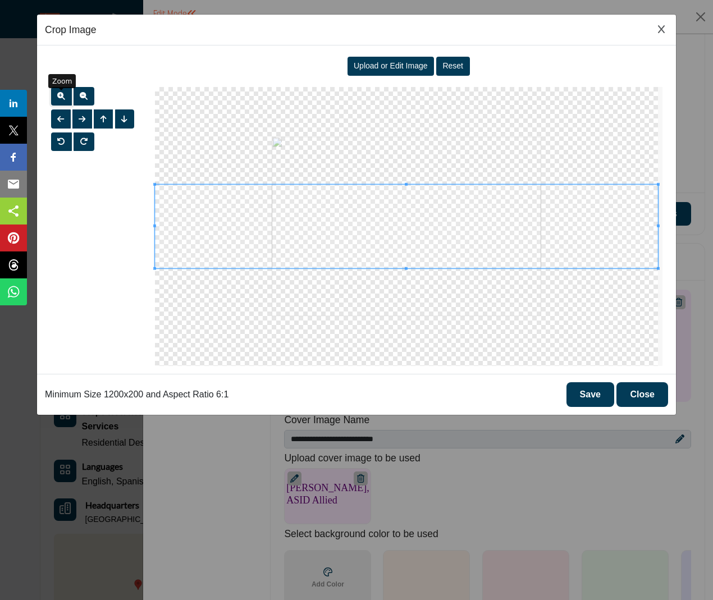
click at [62, 95] on span "button" at bounding box center [61, 96] width 8 height 8
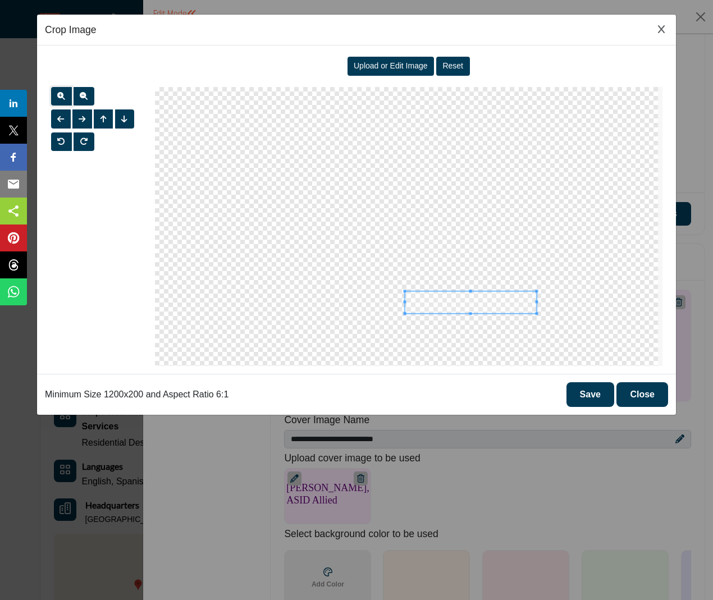
click at [532, 286] on div at bounding box center [406, 226] width 503 height 279
click at [196, 140] on span at bounding box center [220, 137] width 131 height 22
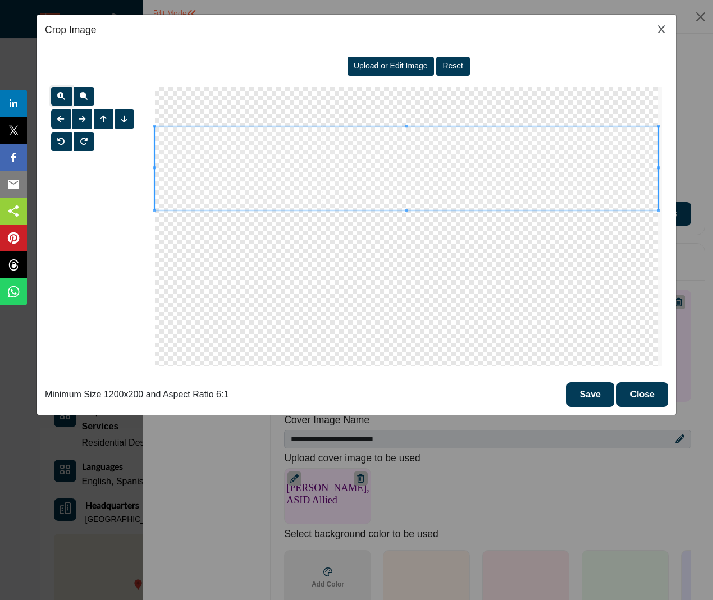
click at [666, 245] on div at bounding box center [409, 226] width 520 height 279
click at [558, 187] on span at bounding box center [406, 171] width 503 height 84
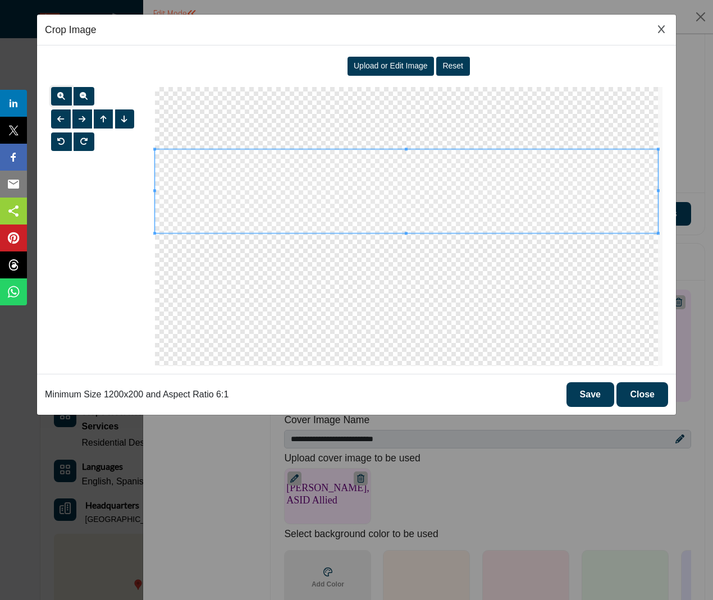
click at [410, 231] on span at bounding box center [406, 191] width 503 height 84
click at [404, 284] on div at bounding box center [406, 226] width 503 height 279
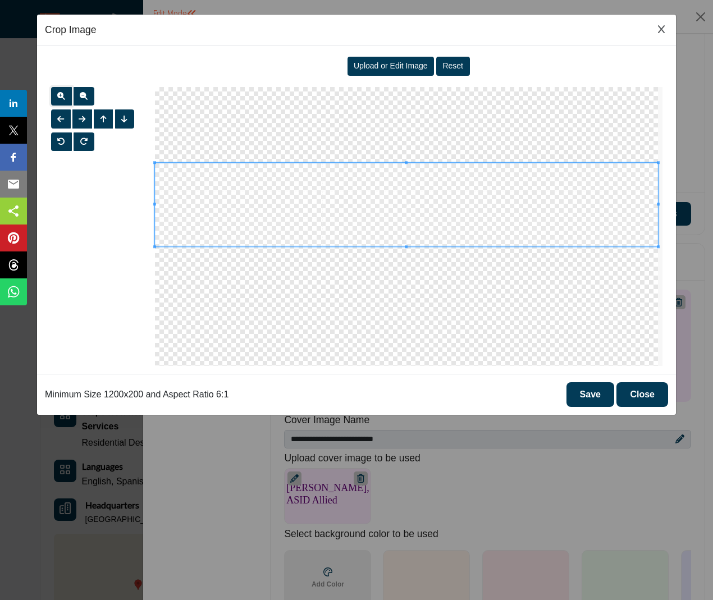
click at [423, 207] on span at bounding box center [406, 205] width 503 height 84
click at [411, 66] on span "Upload or Edit Image" at bounding box center [391, 65] width 74 height 9
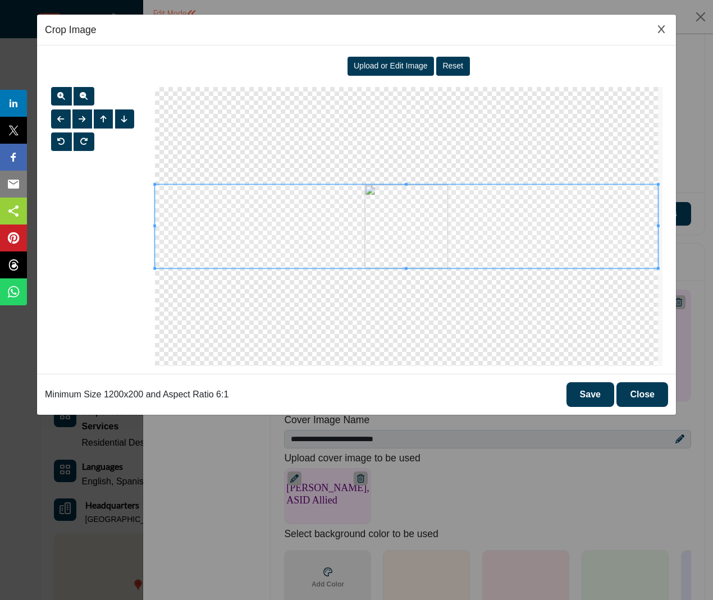
click at [443, 247] on span at bounding box center [406, 227] width 503 height 84
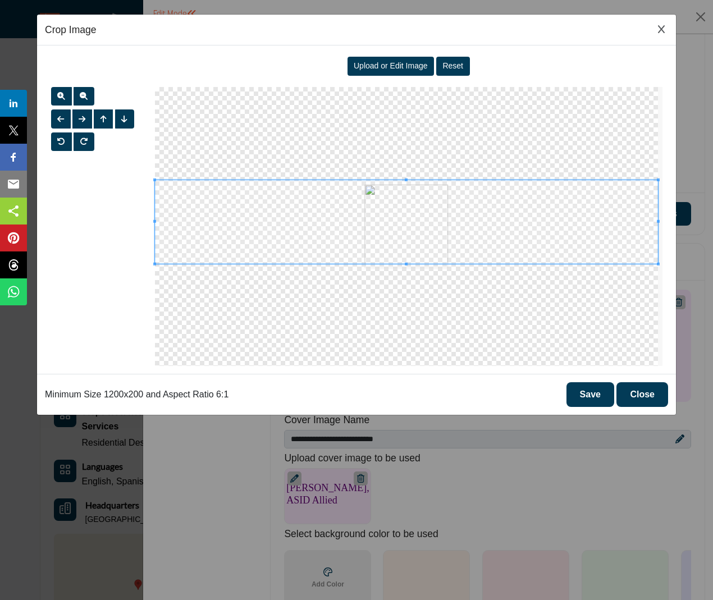
click at [461, 261] on span at bounding box center [406, 222] width 503 height 84
click at [57, 92] on span "button" at bounding box center [61, 96] width 8 height 9
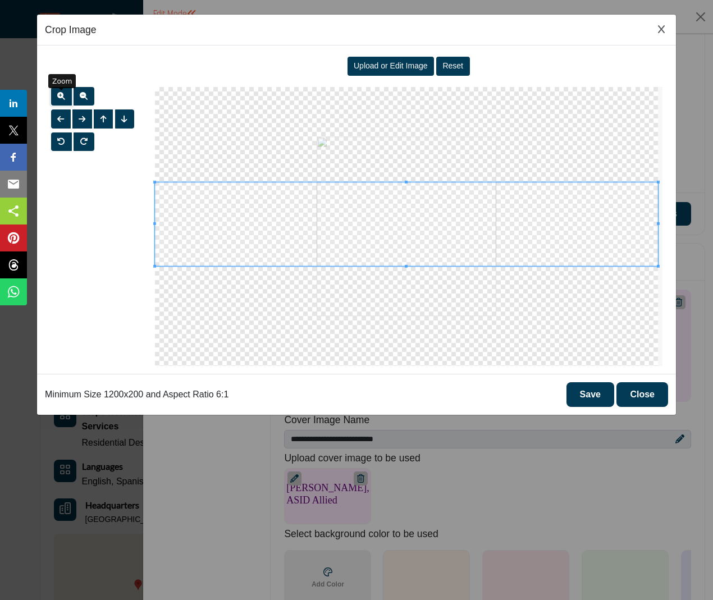
click at [57, 92] on span "button" at bounding box center [61, 96] width 8 height 9
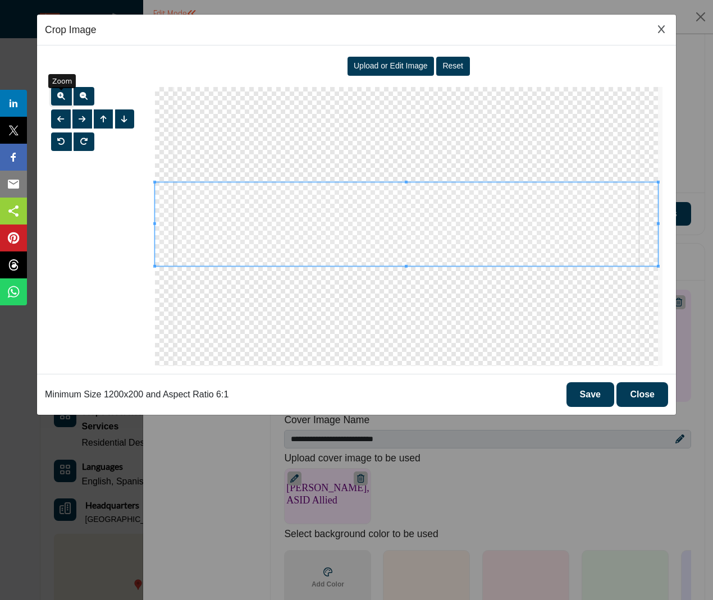
click at [57, 92] on span "button" at bounding box center [61, 96] width 8 height 9
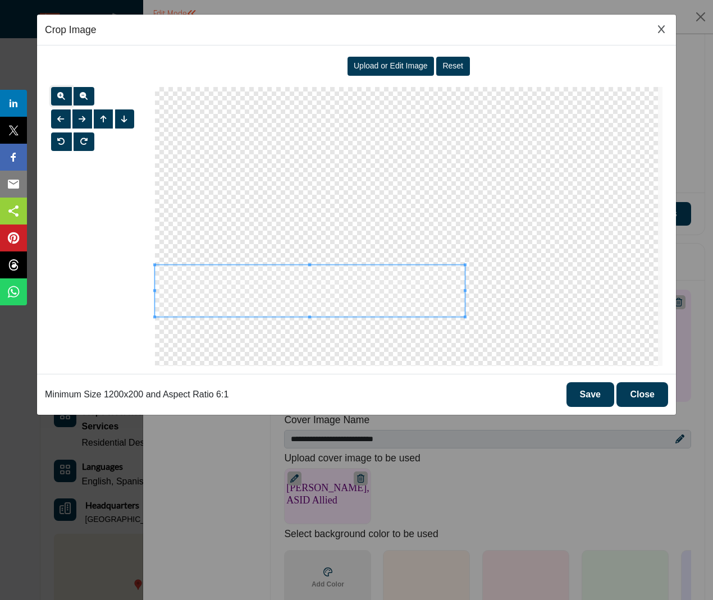
click at [454, 245] on div at bounding box center [406, 226] width 503 height 279
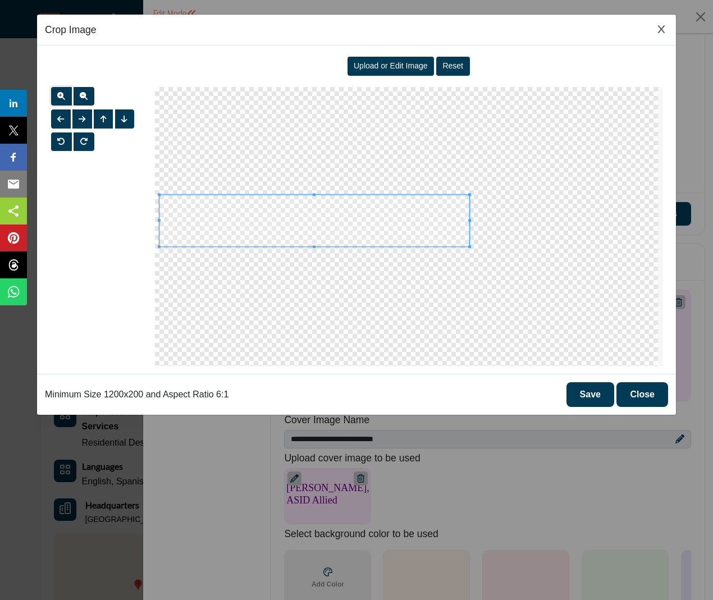
click at [463, 218] on span at bounding box center [315, 221] width 310 height 52
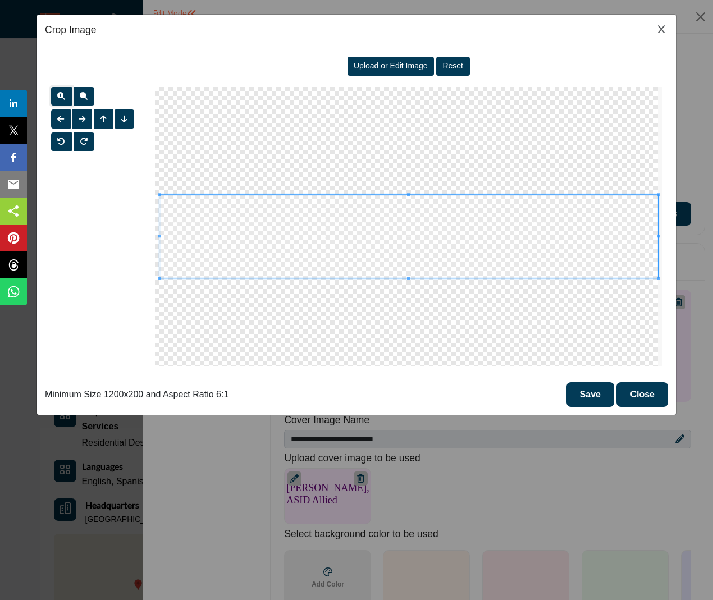
click at [680, 290] on div "Crop Image Upload or Edit Image Reset" at bounding box center [356, 300] width 713 height 600
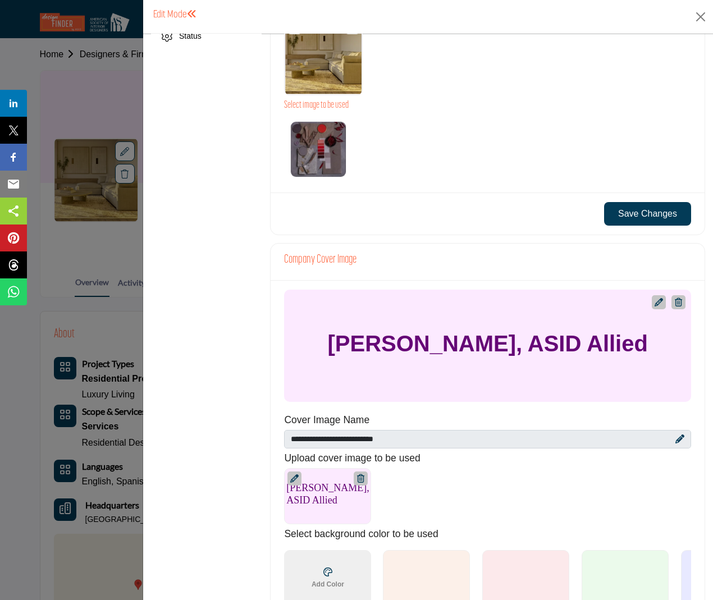
click at [657, 302] on icon at bounding box center [659, 302] width 8 height 8
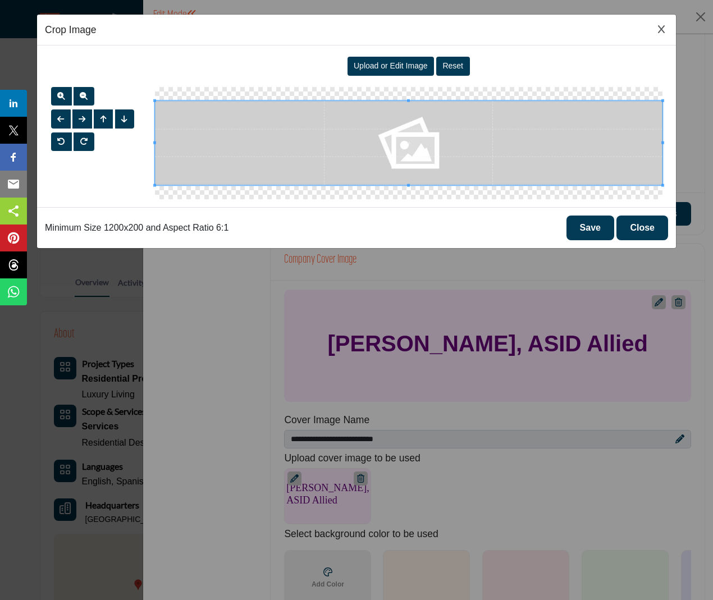
click at [418, 147] on span at bounding box center [409, 143] width 508 height 85
click at [407, 64] on span "Upload or Edit Image" at bounding box center [391, 65] width 74 height 9
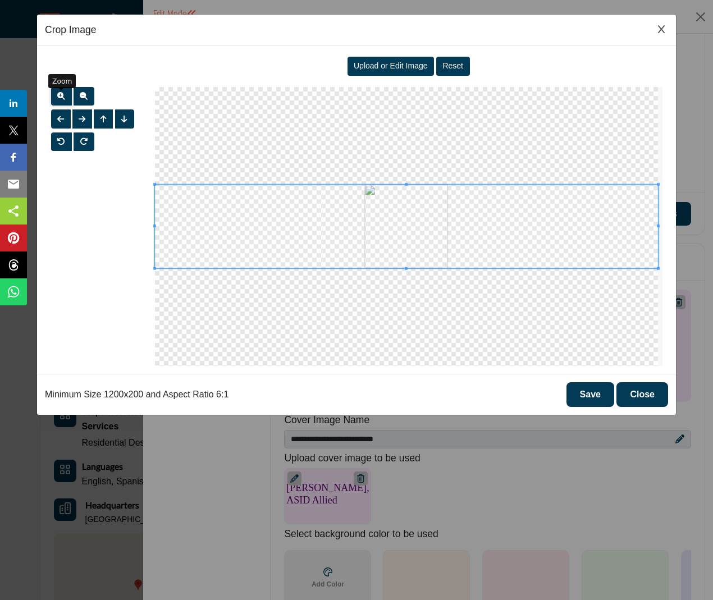
click at [61, 99] on span "button" at bounding box center [61, 96] width 8 height 8
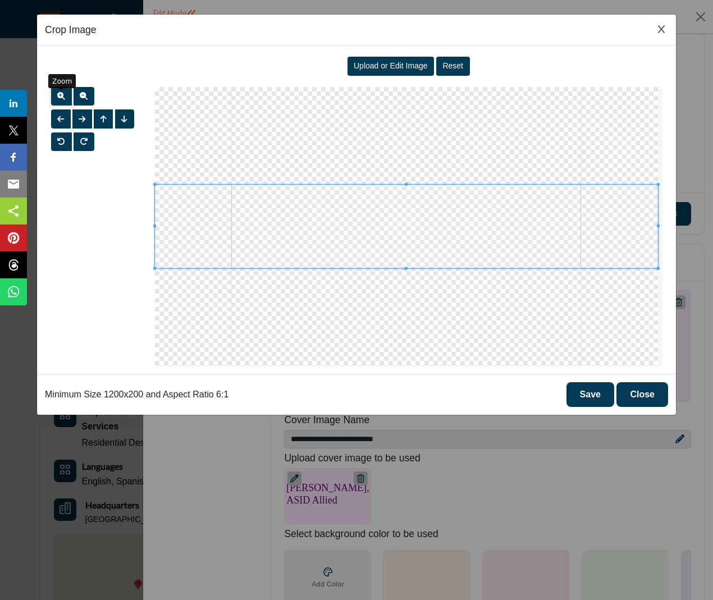
click at [61, 99] on span "button" at bounding box center [61, 96] width 8 height 8
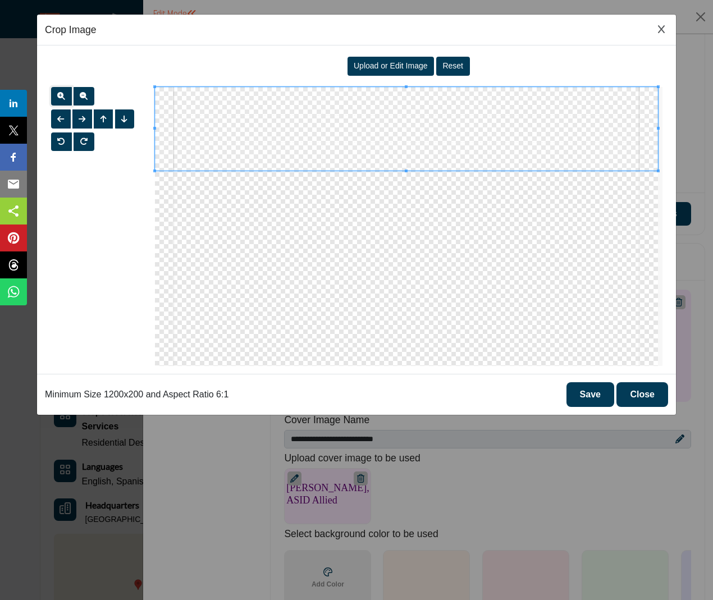
click at [399, 127] on span at bounding box center [406, 129] width 503 height 84
click at [65, 90] on button "button" at bounding box center [61, 96] width 21 height 19
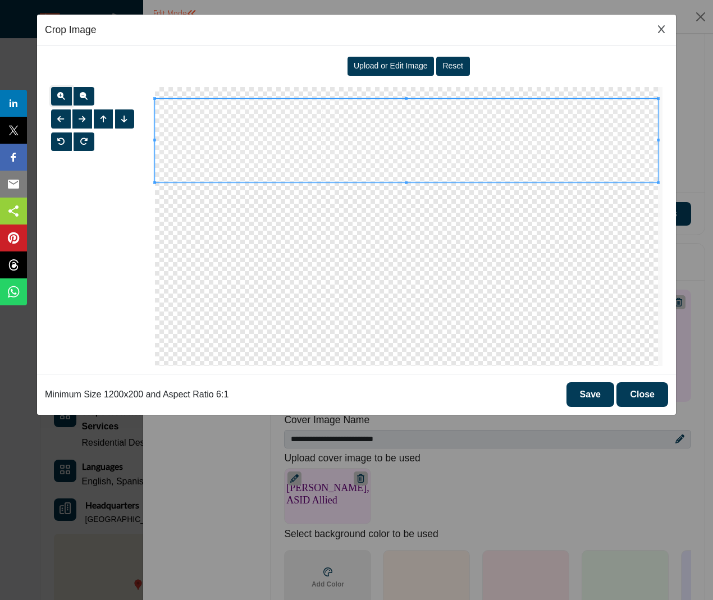
click at [423, 170] on span at bounding box center [406, 141] width 503 height 84
click at [419, 71] on div "Upload or Edit Image" at bounding box center [391, 66] width 87 height 19
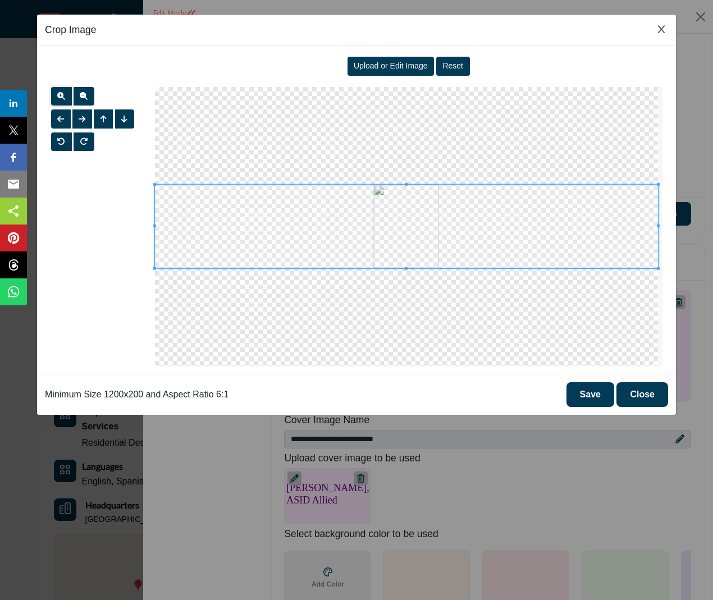
click at [56, 97] on button "button" at bounding box center [61, 96] width 21 height 19
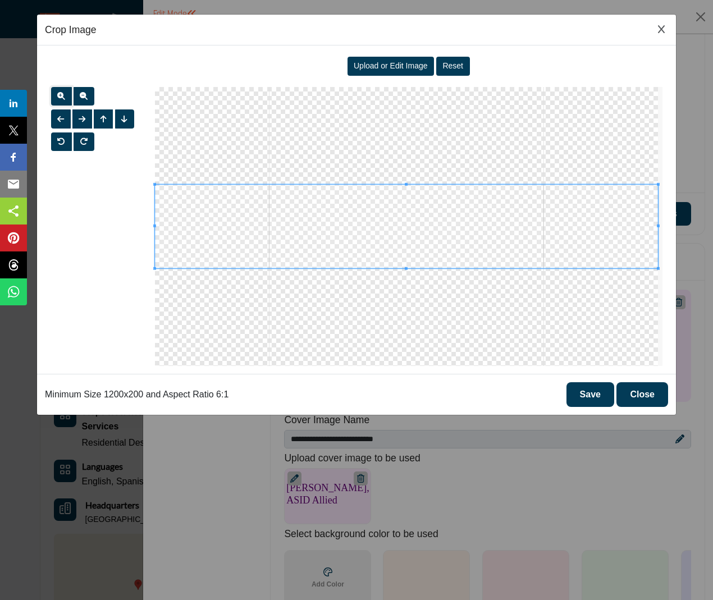
click at [56, 97] on button "button" at bounding box center [61, 96] width 21 height 19
click at [66, 95] on button "button" at bounding box center [61, 96] width 21 height 19
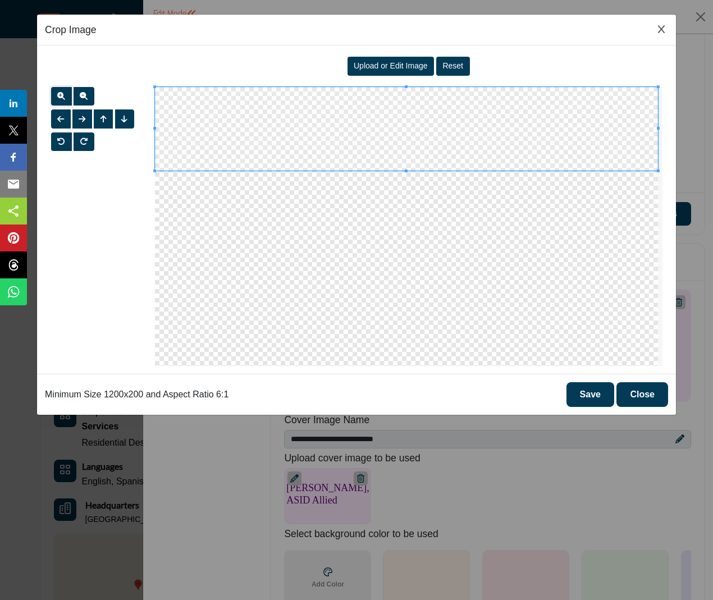
click at [453, 126] on span at bounding box center [406, 129] width 503 height 84
click at [588, 396] on button "Save" at bounding box center [591, 394] width 48 height 25
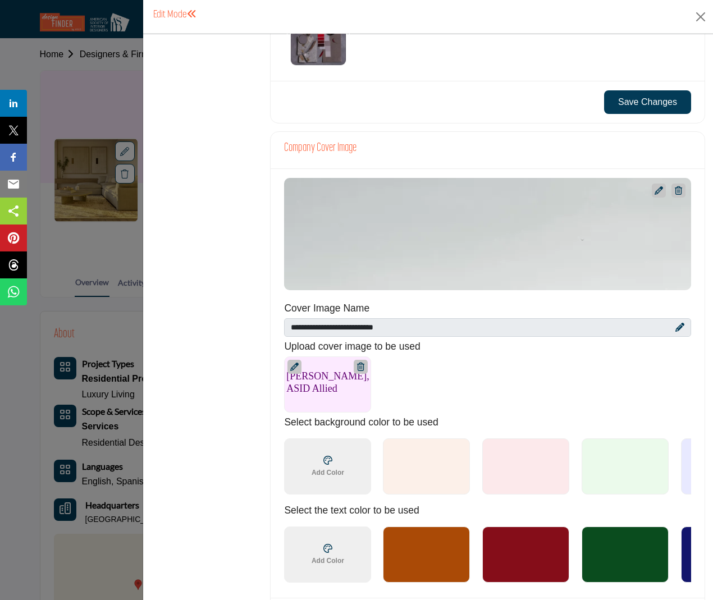
scroll to position [449, 0]
click at [426, 471] on div at bounding box center [426, 466] width 87 height 56
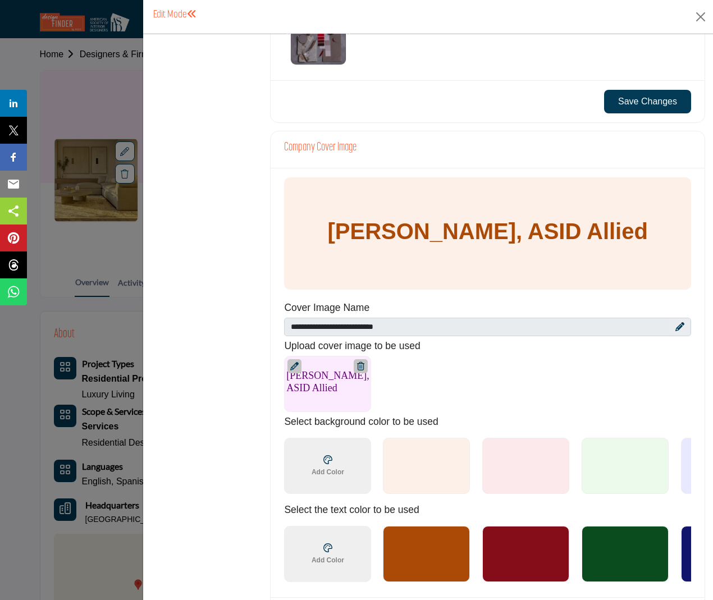
scroll to position [505, 0]
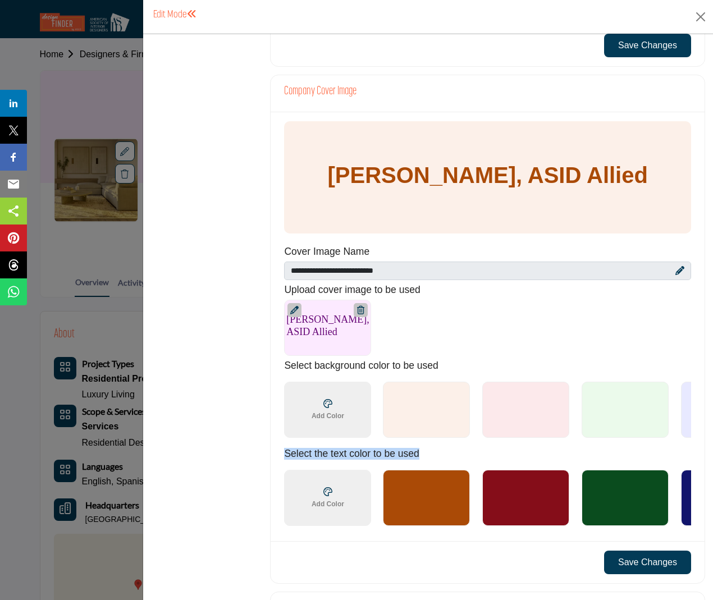
drag, startPoint x: 582, startPoint y: 449, endPoint x: 647, endPoint y: 445, distance: 65.2
click at [647, 445] on div "Cecilia Gonzalez, ASID Allied Cover Image Name *******" at bounding box center [488, 327] width 434 height 430
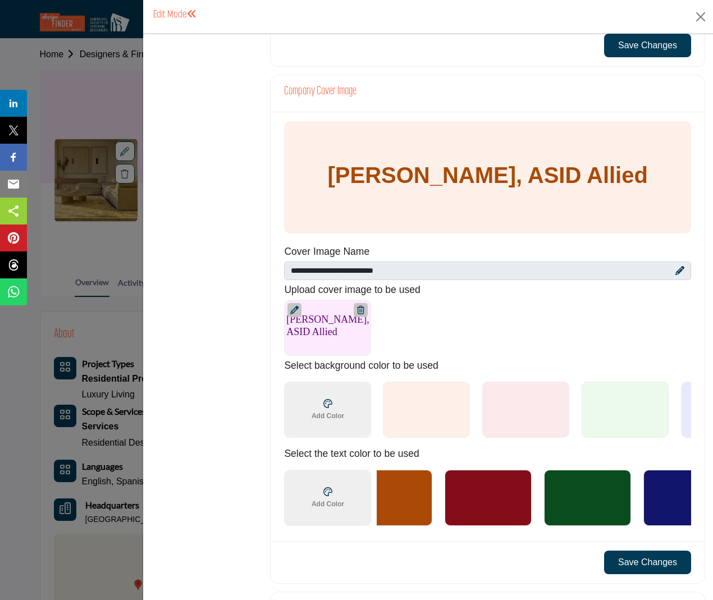
click at [575, 513] on div at bounding box center [587, 498] width 87 height 56
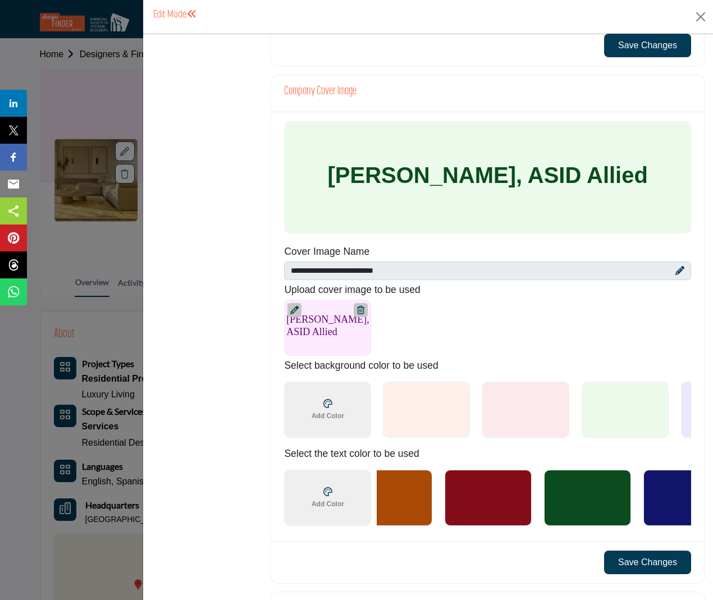
drag, startPoint x: 582, startPoint y: 538, endPoint x: 663, endPoint y: 488, distance: 95.4
click at [662, 531] on ul "Select Text Color 1 Select Text Color 2 Select Text Color 3 Select Text Color 4…" at bounding box center [606, 498] width 459 height 69
drag, startPoint x: 431, startPoint y: 447, endPoint x: 510, endPoint y: 443, distance: 79.3
click at [510, 443] on div "Cecilia Gonzalez, ASID Allied Cover Image Name *******" at bounding box center [488, 327] width 434 height 430
click at [330, 426] on div "Choose a color ******* Add Color" at bounding box center [328, 410] width 42 height 31
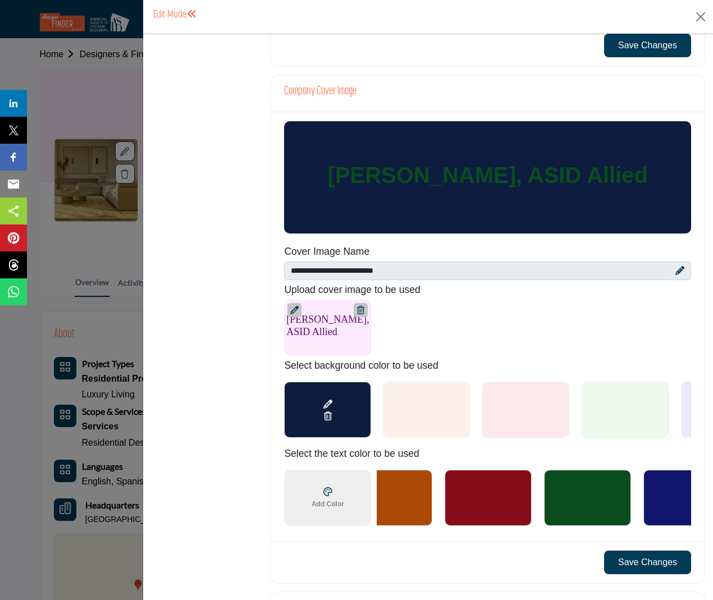
type input "*******"
click at [505, 329] on div "Cecilia Gonzalez, ASID Allied 1200 x 200px" at bounding box center [481, 328] width 395 height 56
click at [329, 497] on icon at bounding box center [328, 492] width 9 height 9
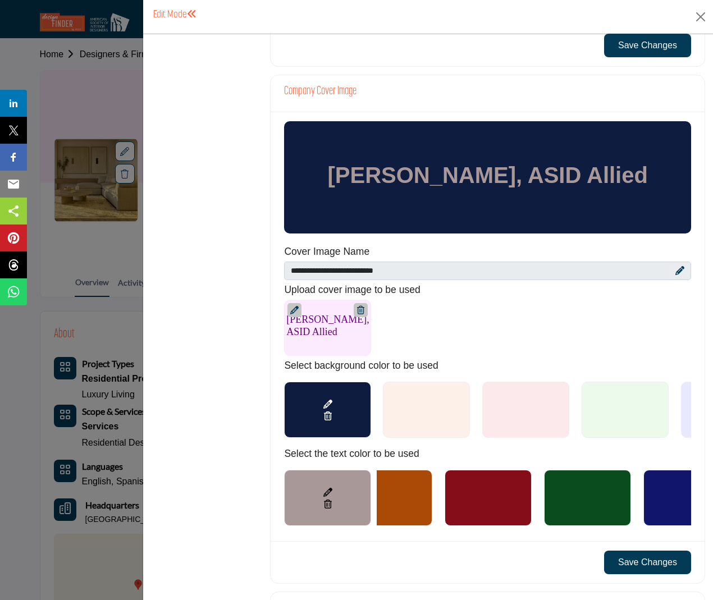
type input "*******"
click at [223, 436] on div "Overview Statistics Categories ( 2 / 3 ) Billing Demographics 1 0" at bounding box center [206, 313] width 111 height 1555
click at [631, 561] on button "Save Changes" at bounding box center [647, 563] width 87 height 24
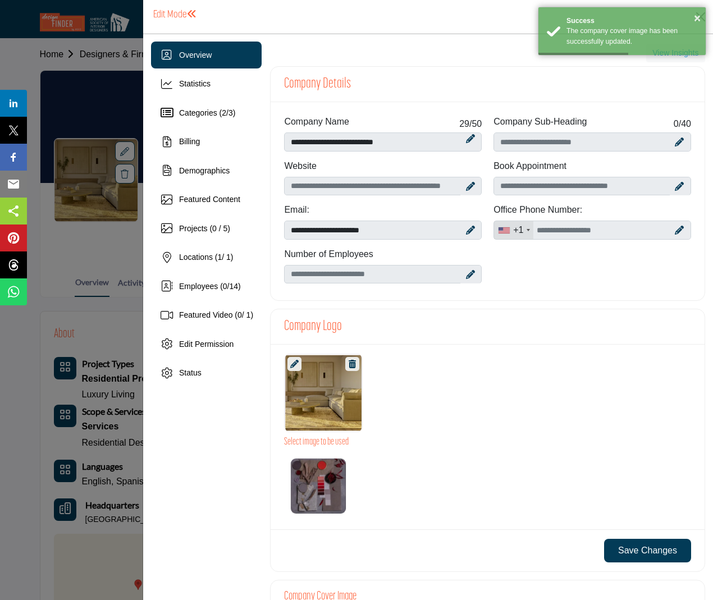
click at [618, 555] on button "Save Changes" at bounding box center [647, 551] width 87 height 24
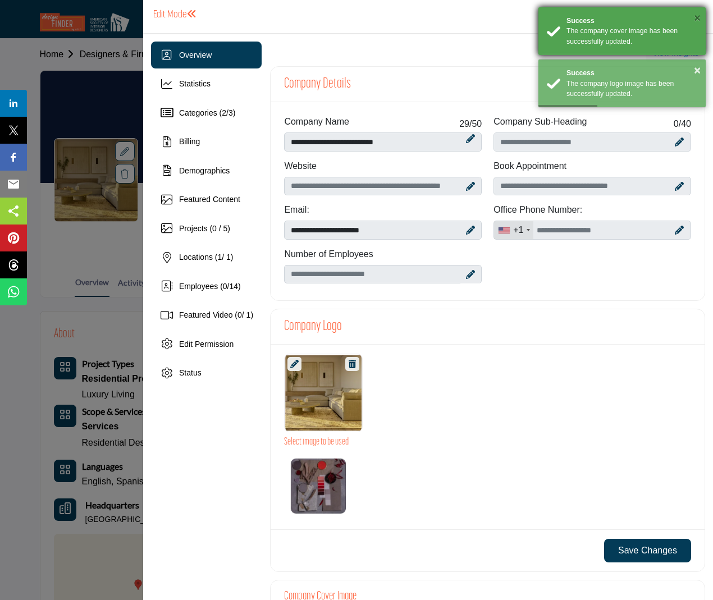
click at [698, 19] on button "×" at bounding box center [697, 17] width 7 height 11
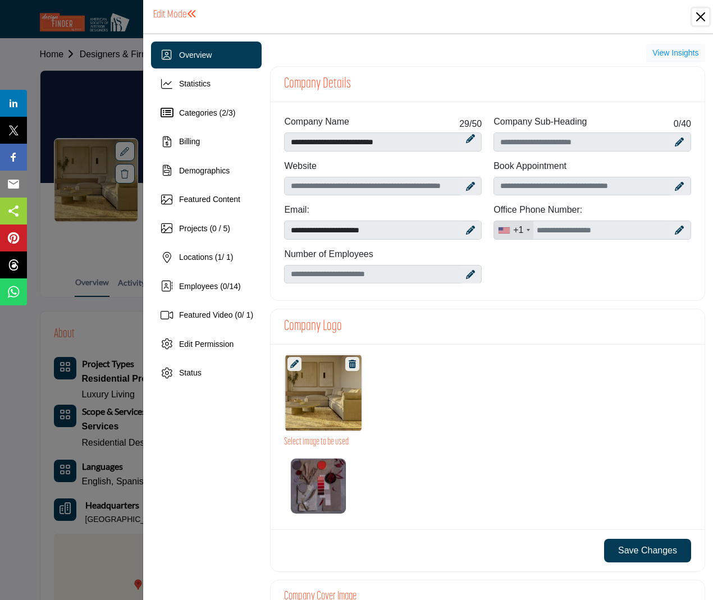
click at [699, 10] on button "Close" at bounding box center [701, 16] width 17 height 17
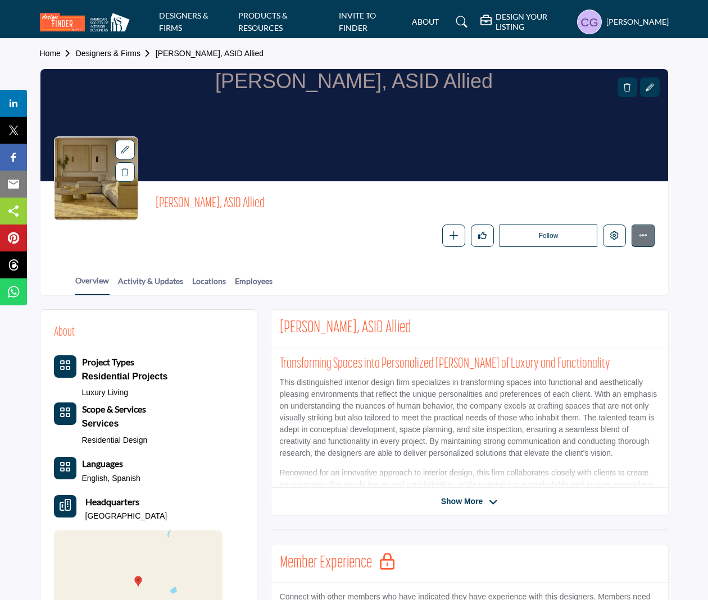
click at [649, 90] on icon at bounding box center [649, 88] width 8 height 8
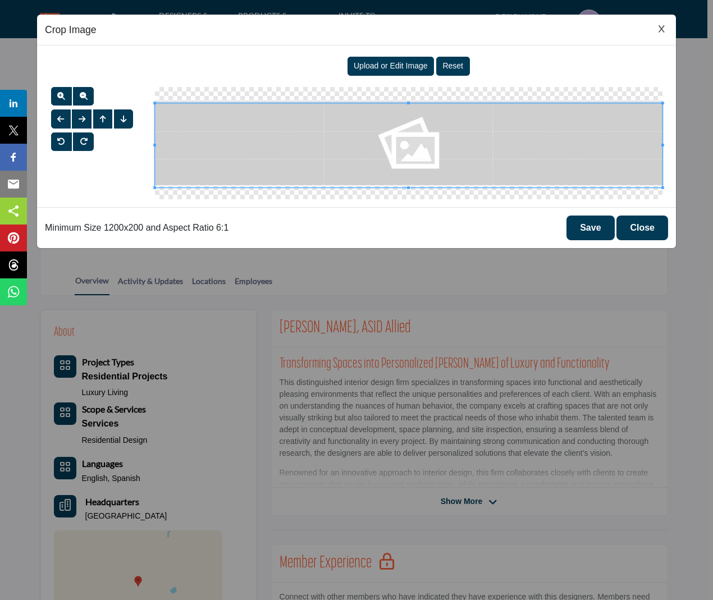
click at [514, 136] on span at bounding box center [409, 145] width 508 height 85
click at [637, 228] on button "Close" at bounding box center [643, 228] width 52 height 25
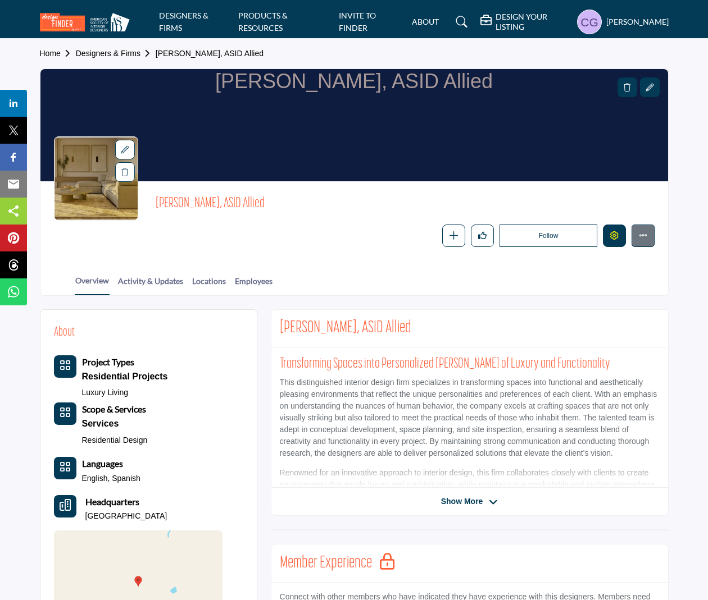
click at [612, 242] on button "Edit company" at bounding box center [614, 236] width 23 height 23
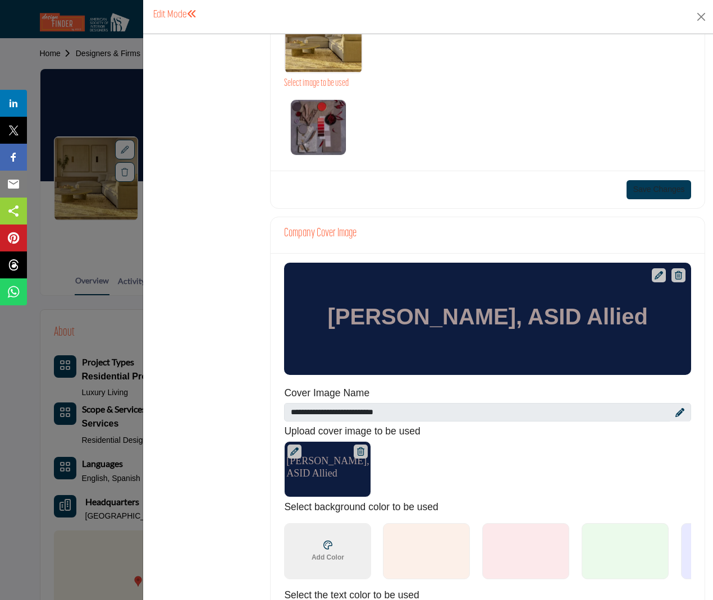
scroll to position [393, 0]
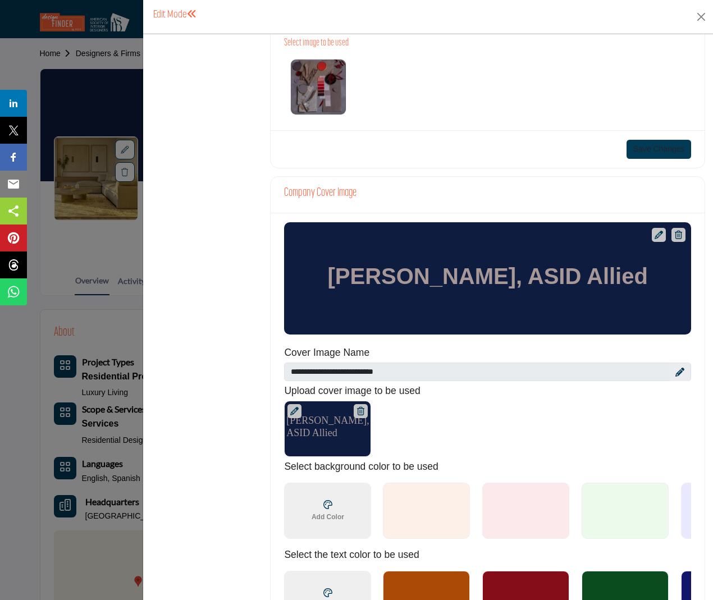
click at [293, 409] on icon at bounding box center [294, 411] width 8 height 8
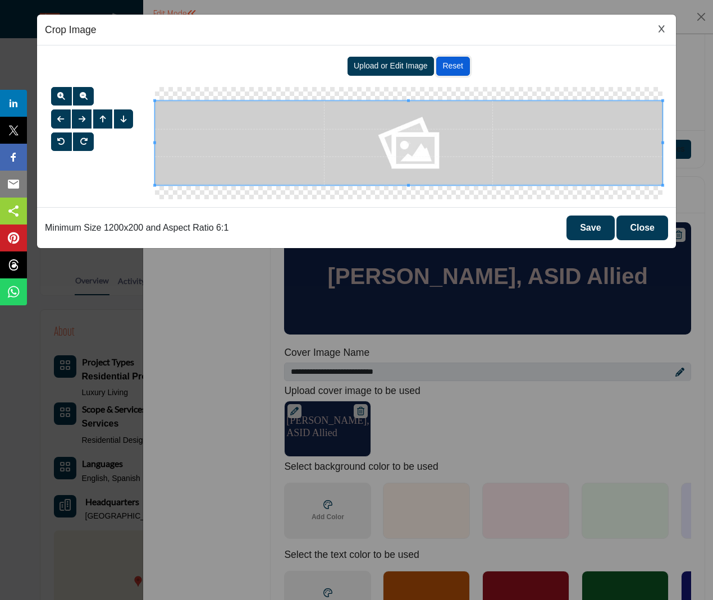
click at [457, 60] on button "Reset" at bounding box center [453, 66] width 34 height 19
click at [593, 227] on button "Save" at bounding box center [591, 228] width 48 height 25
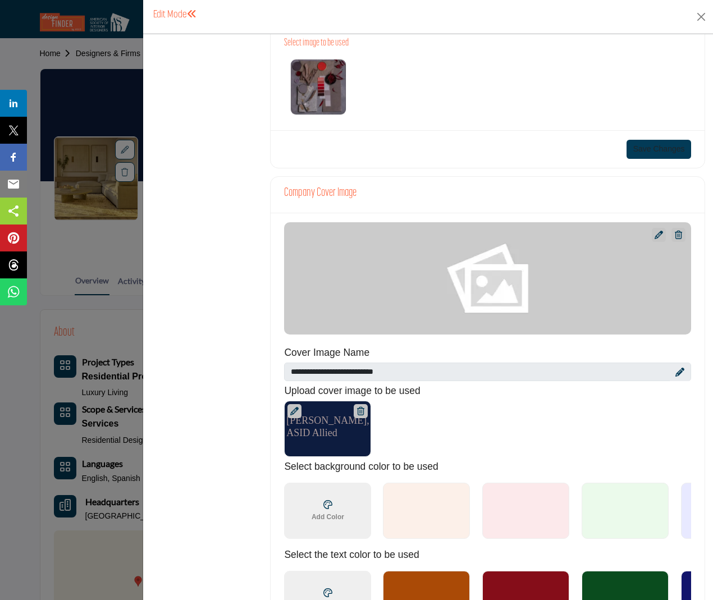
click at [655, 237] on icon at bounding box center [659, 235] width 8 height 8
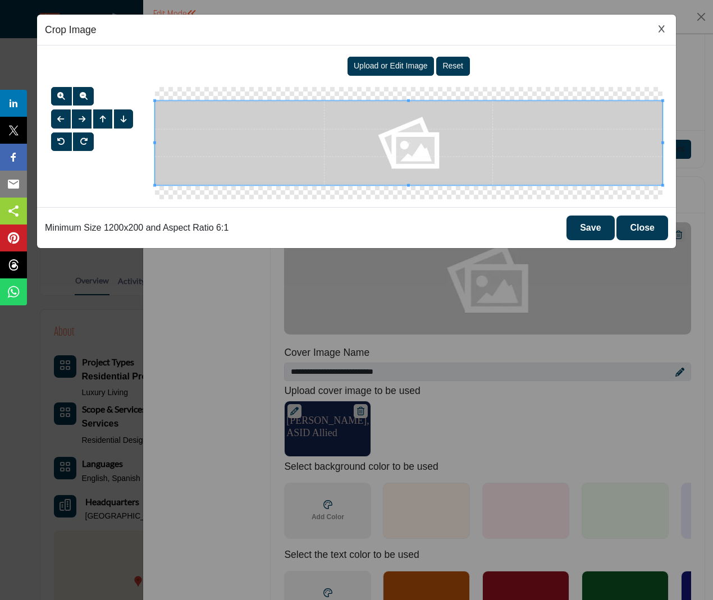
click at [646, 235] on button "Close" at bounding box center [643, 228] width 52 height 25
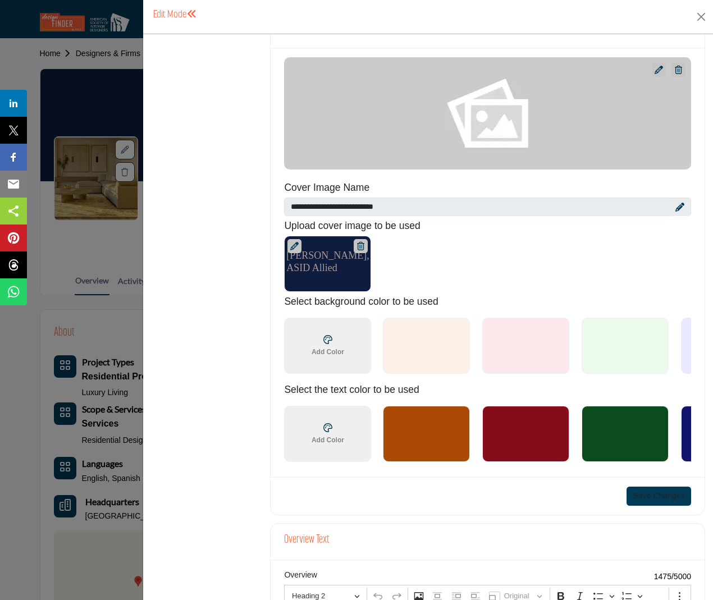
scroll to position [562, 0]
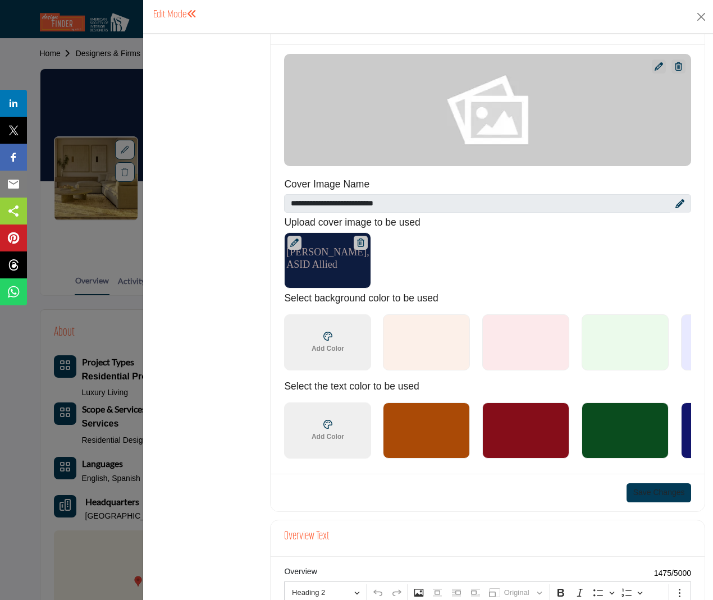
click at [315, 271] on div "Cecilia Gonzalez, ASID Allied Upload Cover Image 1200 x 200px" at bounding box center [327, 261] width 87 height 56
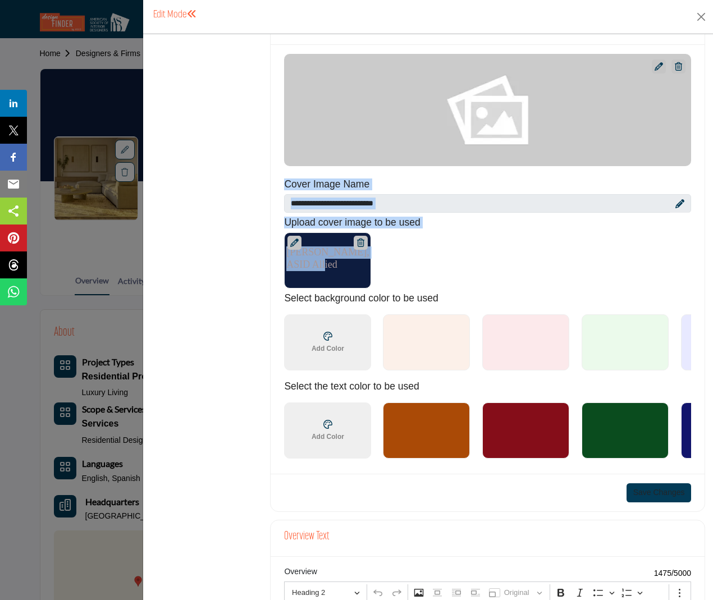
drag, startPoint x: 315, startPoint y: 270, endPoint x: 359, endPoint y: 134, distance: 143.3
click at [359, 134] on div "Cecilia Gonzalez, ASID Allied Cover Image Name" at bounding box center [488, 171] width 419 height 235
click at [462, 252] on div "Cecilia Gonzalez, ASID Allied 1200 x 200px" at bounding box center [481, 261] width 395 height 56
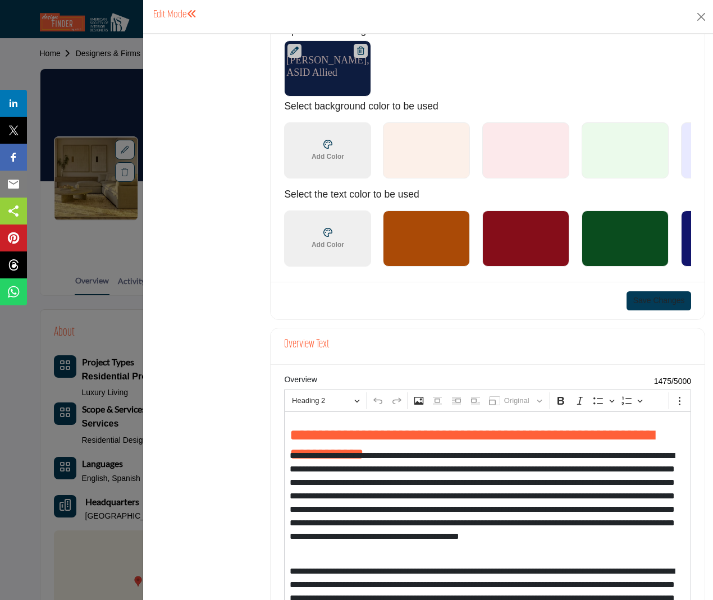
scroll to position [674, 0]
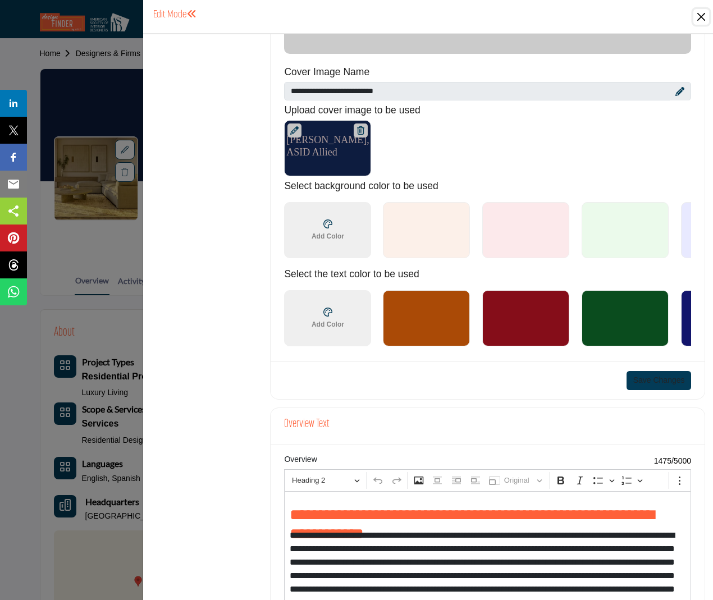
click at [695, 21] on button "Close" at bounding box center [702, 17] width 16 height 16
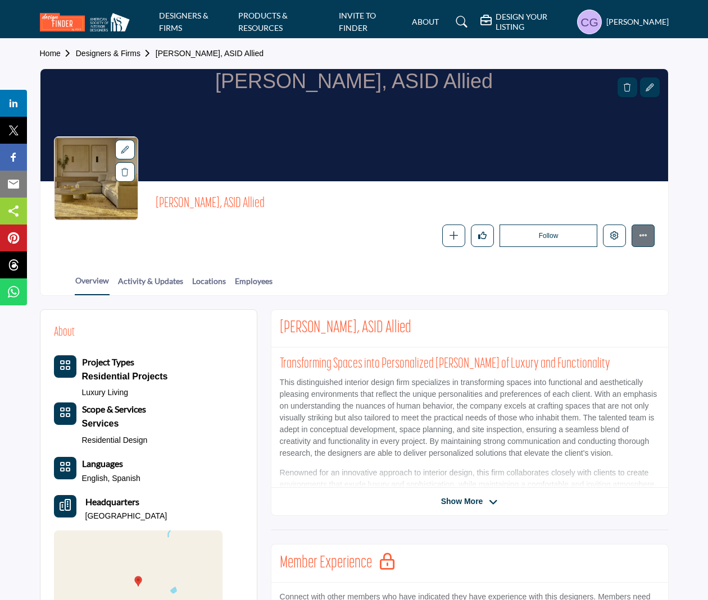
click at [649, 84] on icon at bounding box center [649, 88] width 8 height 8
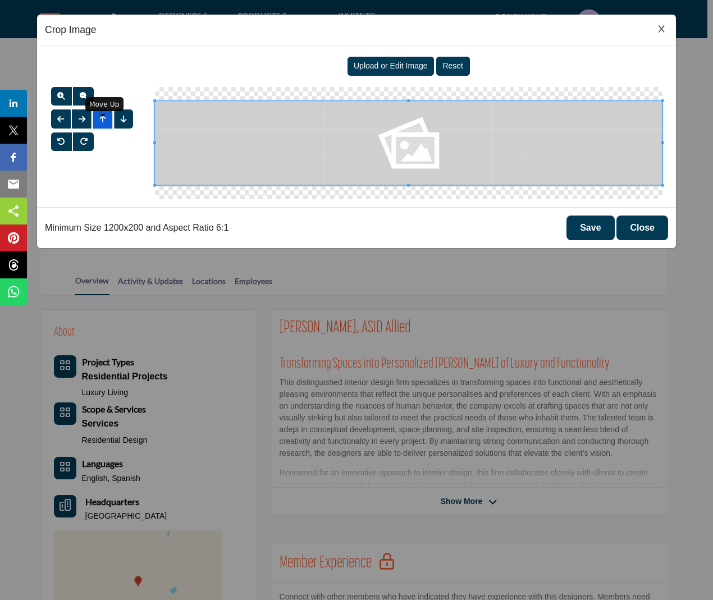
click at [103, 119] on span "button" at bounding box center [103, 119] width 6 height 8
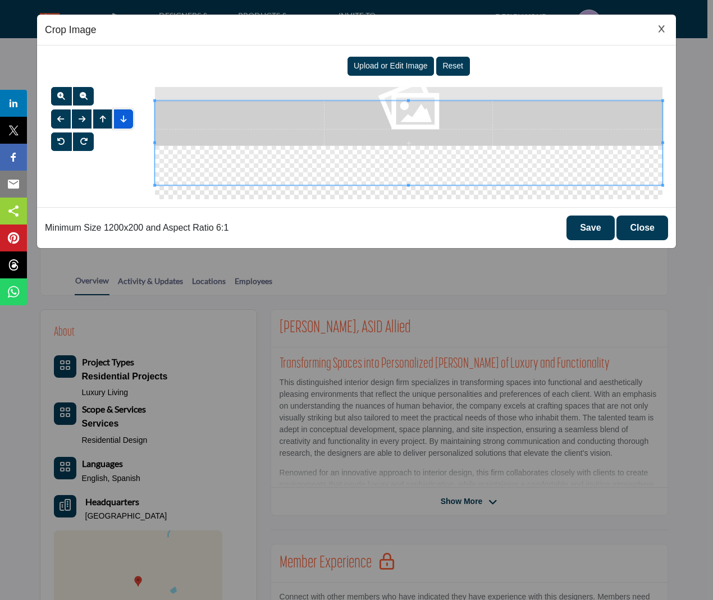
click at [127, 123] on button "button" at bounding box center [123, 119] width 19 height 19
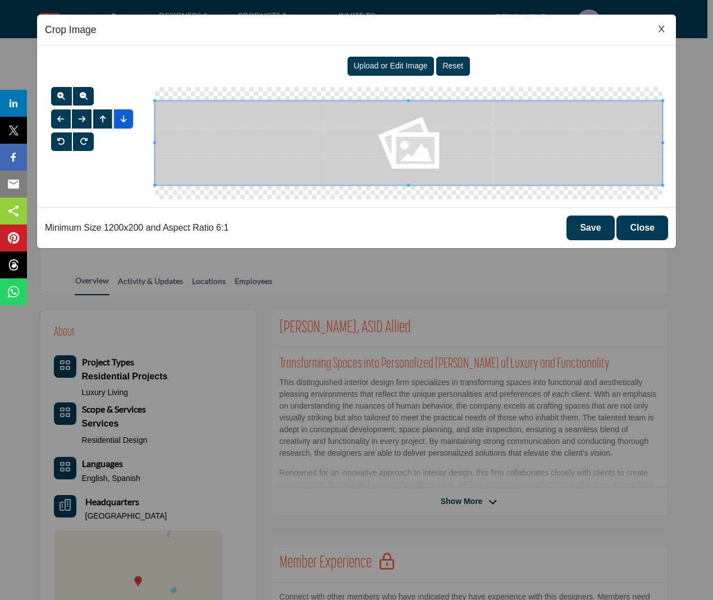
click at [127, 123] on button "button" at bounding box center [123, 119] width 19 height 19
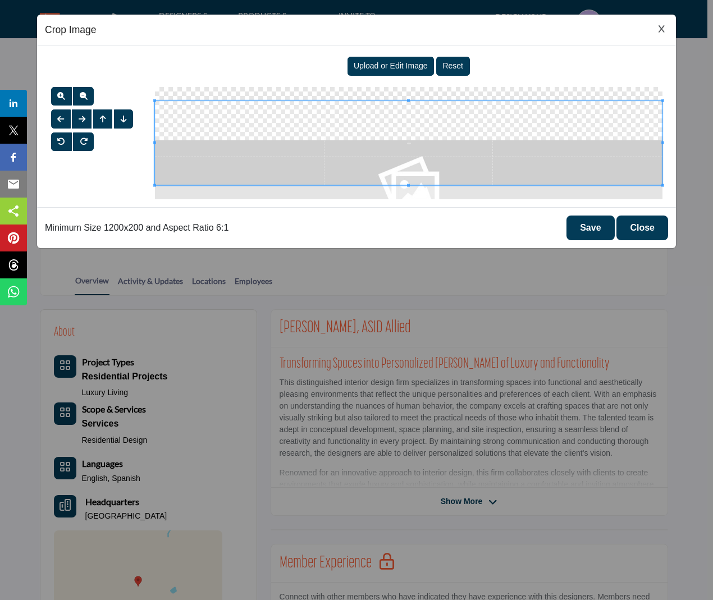
click at [578, 228] on button "Save" at bounding box center [591, 228] width 48 height 25
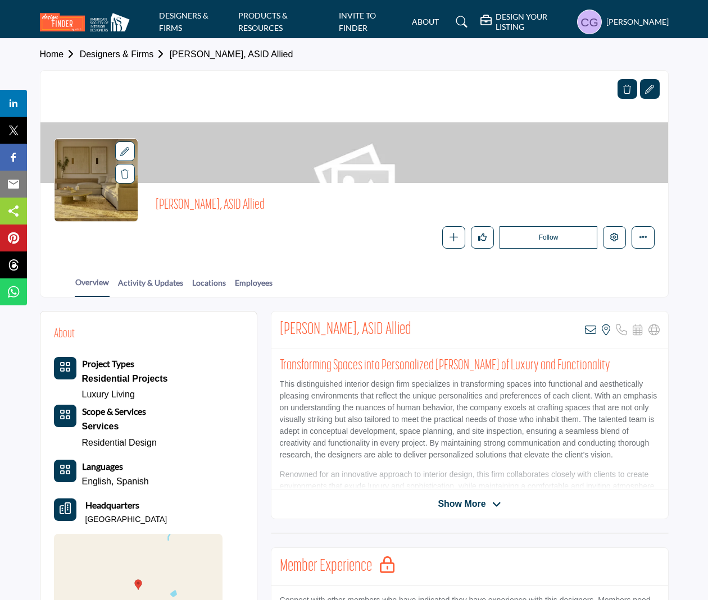
click at [625, 85] on icon at bounding box center [627, 89] width 8 height 9
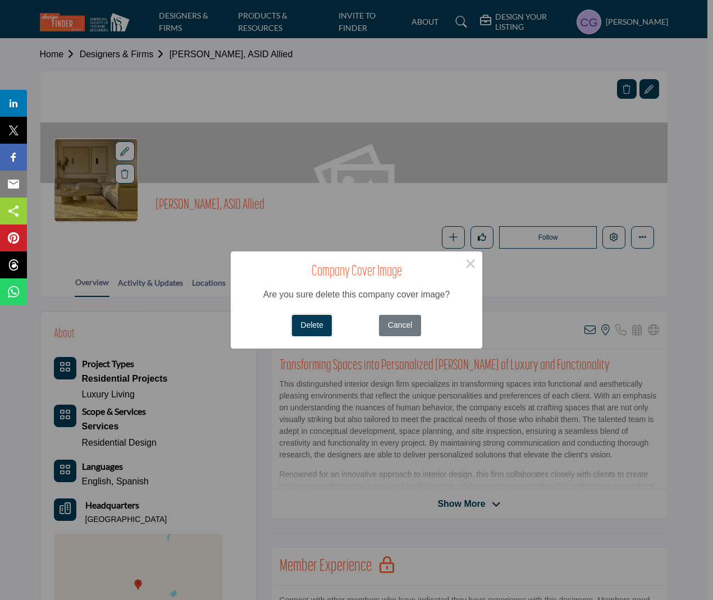
click at [326, 320] on button "Delete" at bounding box center [312, 326] width 40 height 22
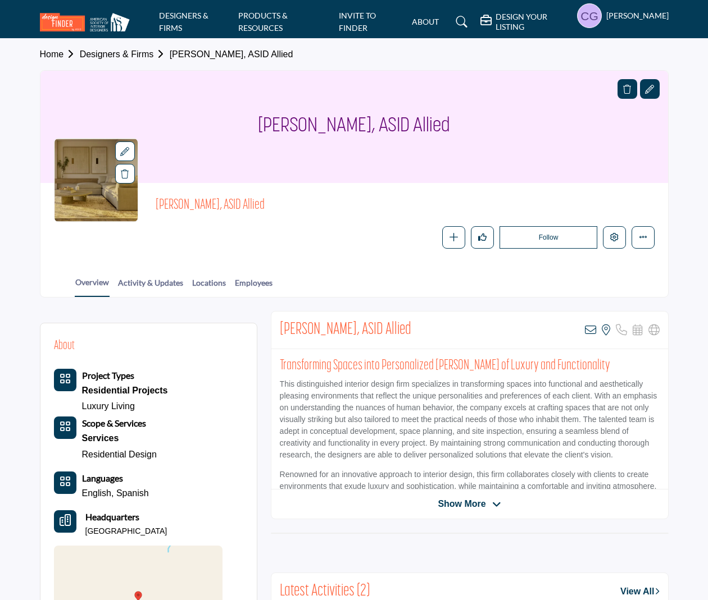
click at [0, 0] on div at bounding box center [0, 0] width 0 height 0
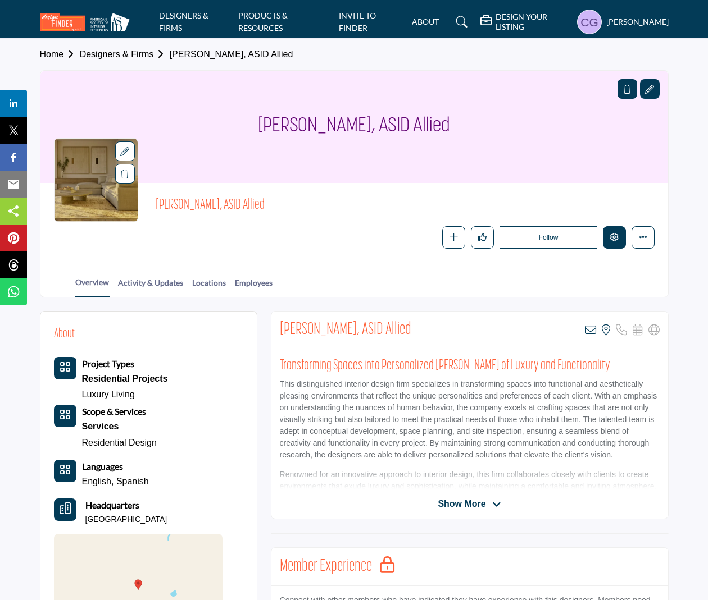
click at [616, 241] on icon "Edit company" at bounding box center [614, 237] width 8 height 8
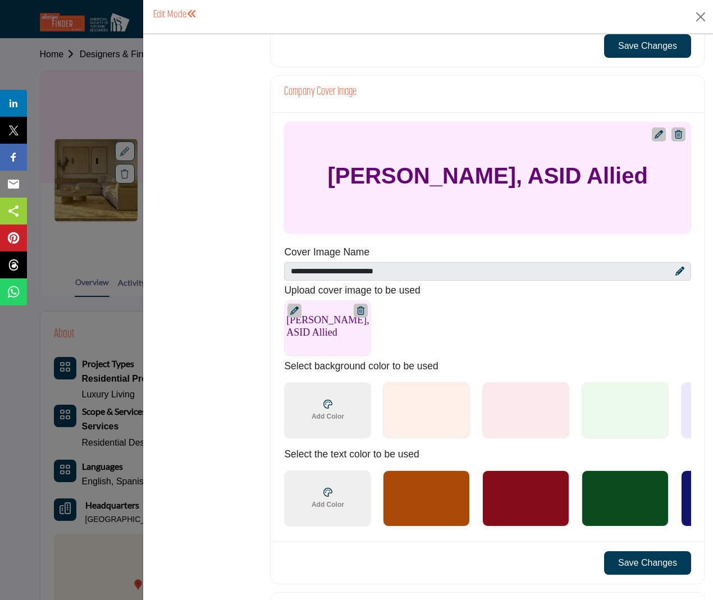
scroll to position [505, 0]
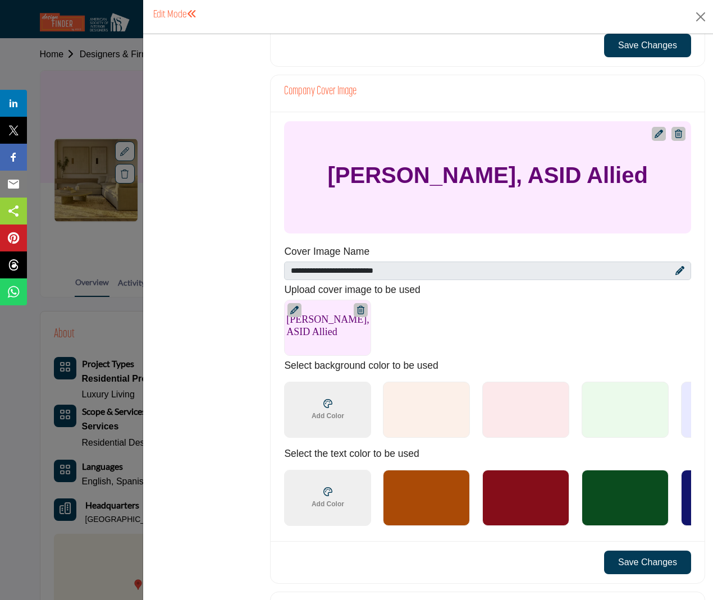
click at [343, 418] on span "Add Color" at bounding box center [328, 416] width 33 height 10
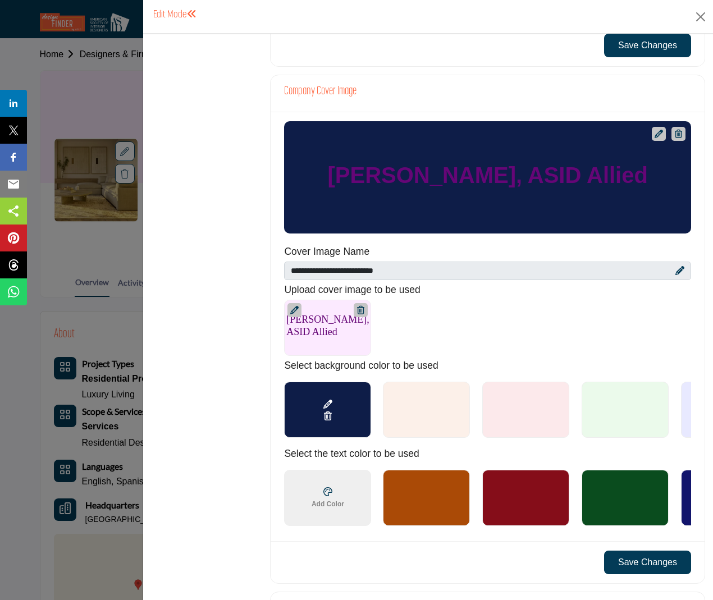
type input "*******"
click at [231, 493] on div "Overview Statistics Categories ( 2 / 3 ) Billing Demographics 1 0" at bounding box center [206, 313] width 111 height 1555
click at [317, 507] on span "Add Color" at bounding box center [328, 504] width 33 height 10
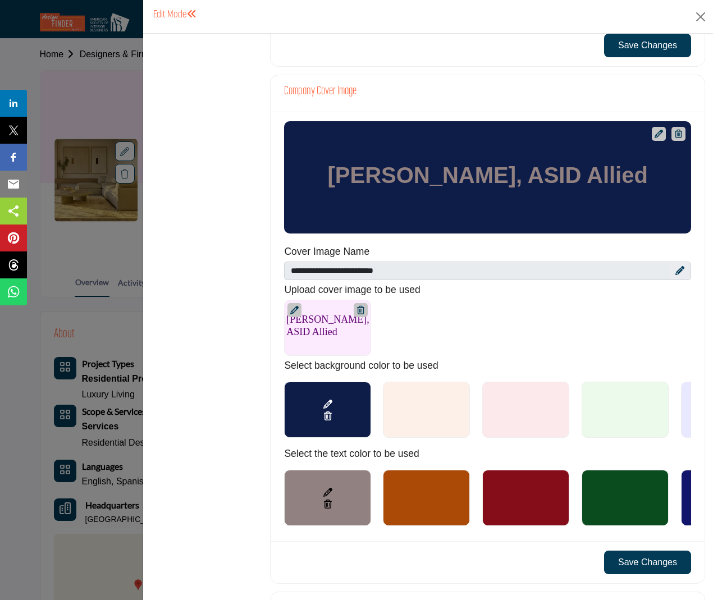
type input "*******"
click at [627, 572] on button "Save Changes" at bounding box center [647, 563] width 87 height 24
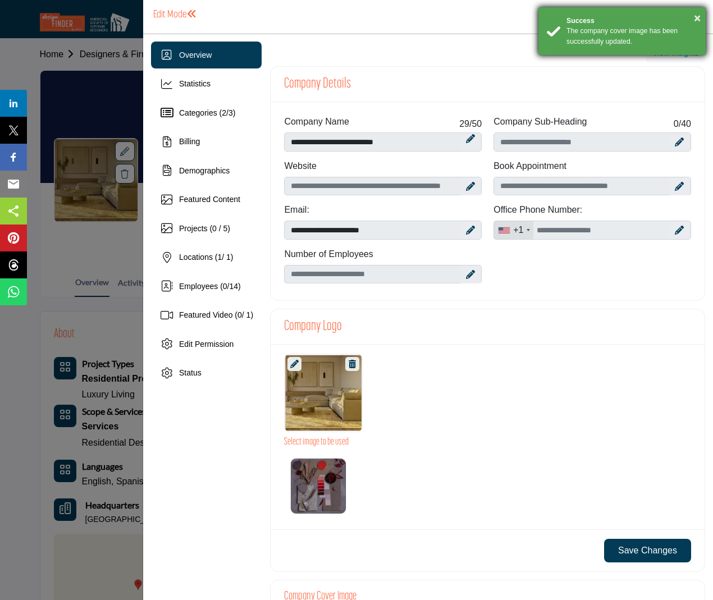
click at [702, 16] on div "× Success The company cover image has been successfully updated." at bounding box center [622, 31] width 168 height 49
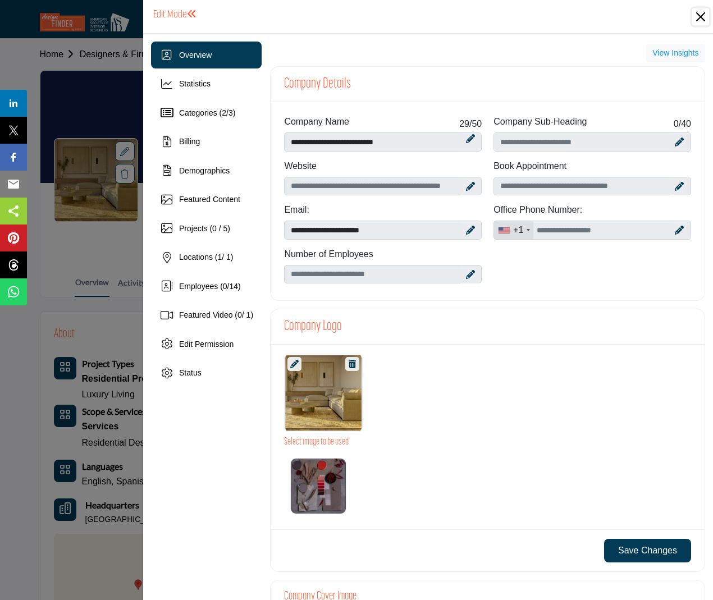
click at [696, 13] on button "Close" at bounding box center [701, 16] width 17 height 17
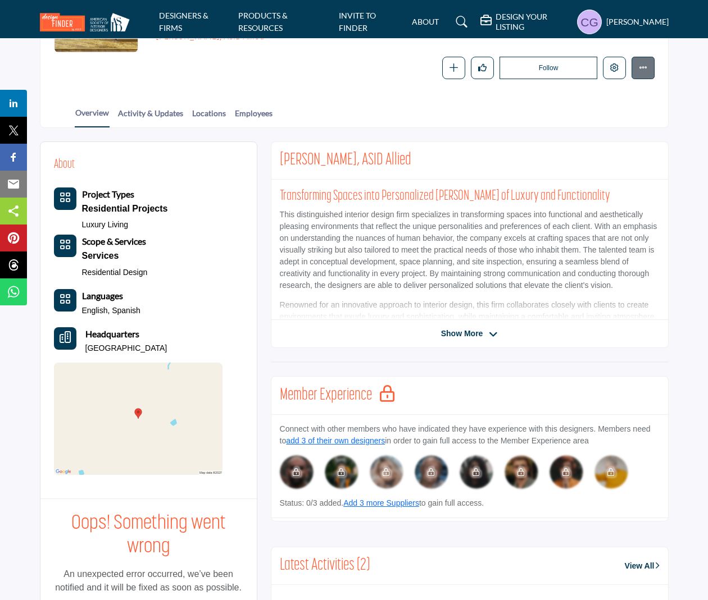
scroll to position [168, 0]
click at [479, 339] on div "Cecilia Gonzalez, ASID Allied View email address of this listing View the locat…" at bounding box center [470, 244] width 398 height 207
click at [468, 333] on span "Show More" at bounding box center [462, 333] width 42 height 12
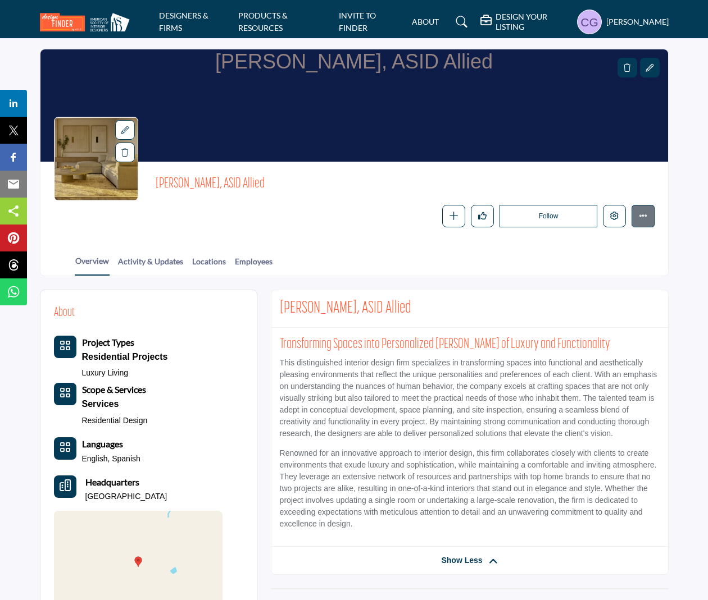
scroll to position [0, 0]
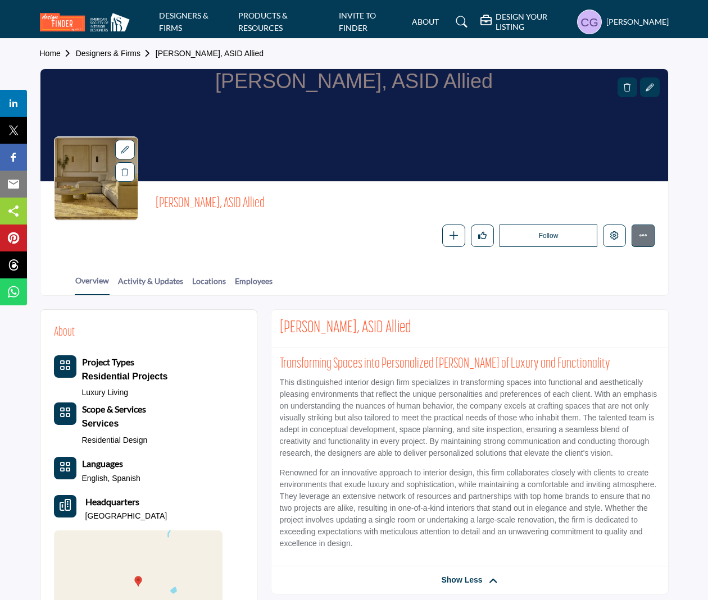
click at [606, 19] on h5 "[PERSON_NAME]" at bounding box center [637, 21] width 62 height 11
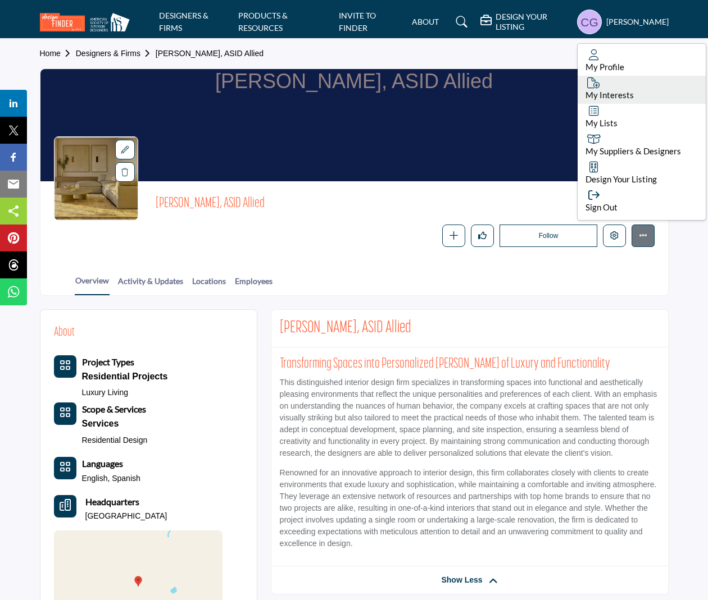
click at [607, 88] on link "My Interests" at bounding box center [641, 90] width 128 height 28
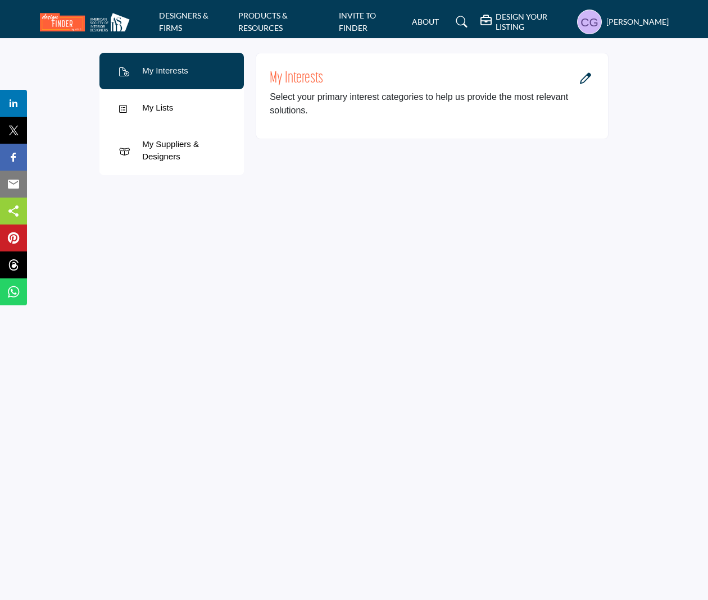
click at [584, 77] on icon "Open Category Modal" at bounding box center [585, 78] width 11 height 11
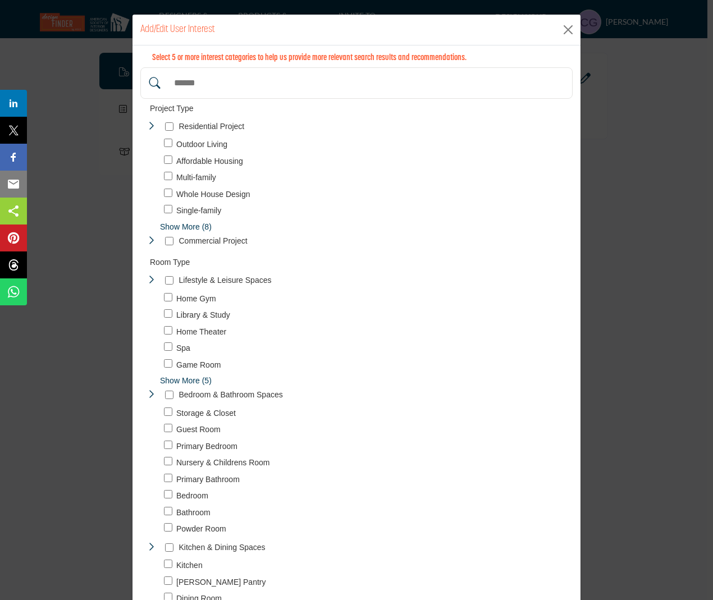
click at [210, 126] on p "Residential Project" at bounding box center [212, 127] width 66 height 12
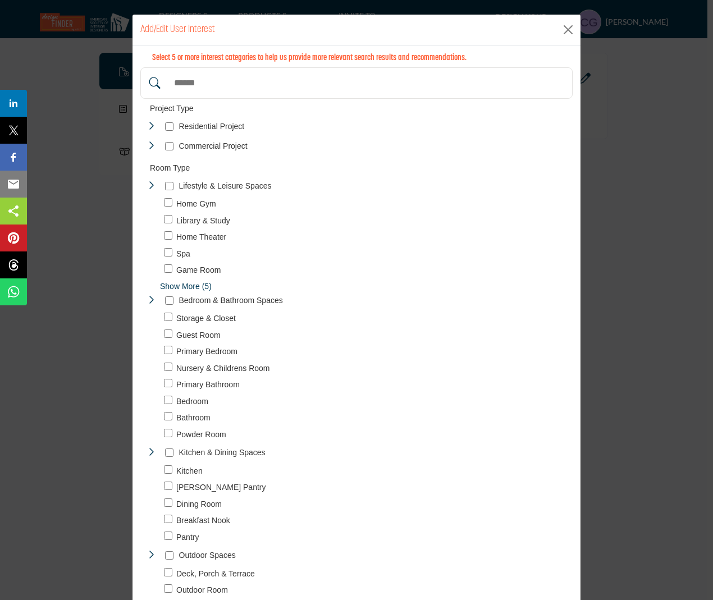
click at [147, 122] on icon "Toggle Category" at bounding box center [151, 125] width 9 height 9
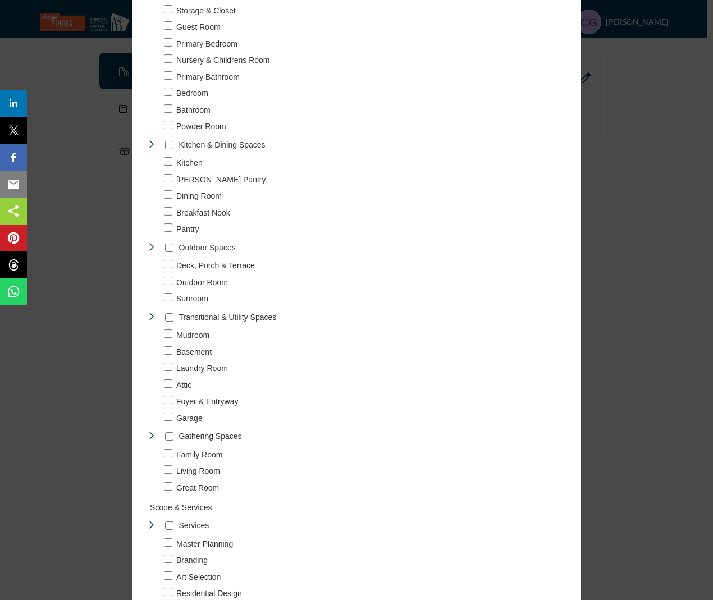
scroll to position [449, 0]
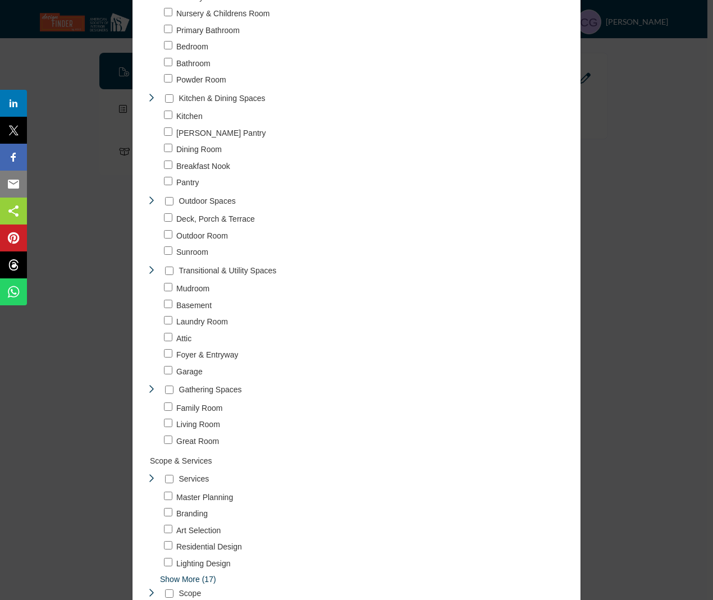
click at [165, 385] on div at bounding box center [169, 390] width 8 height 16
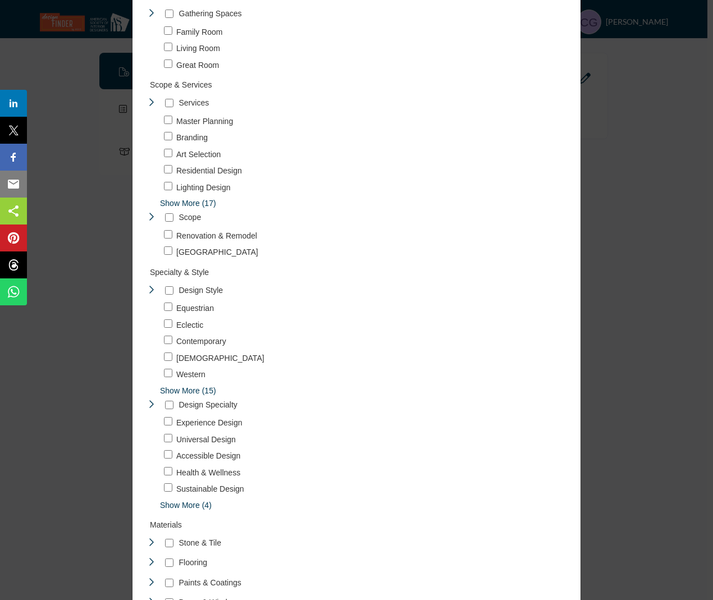
scroll to position [842, 0]
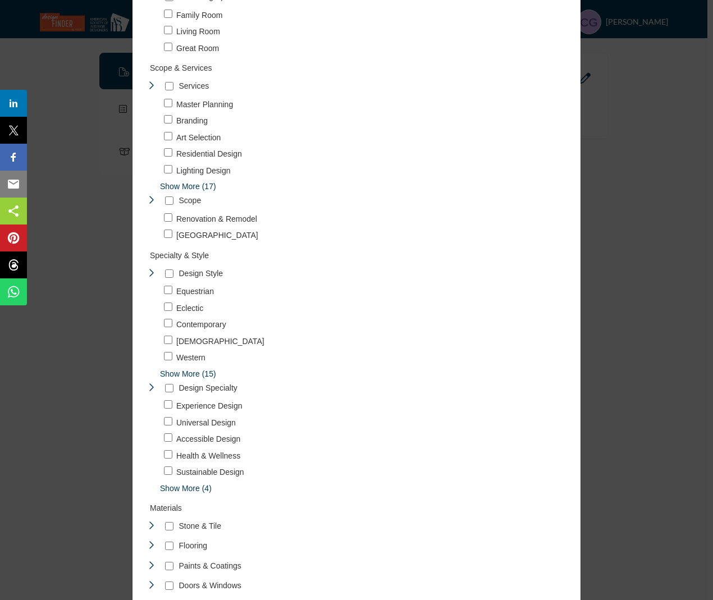
click at [169, 378] on span "Show More (15)" at bounding box center [366, 374] width 413 height 12
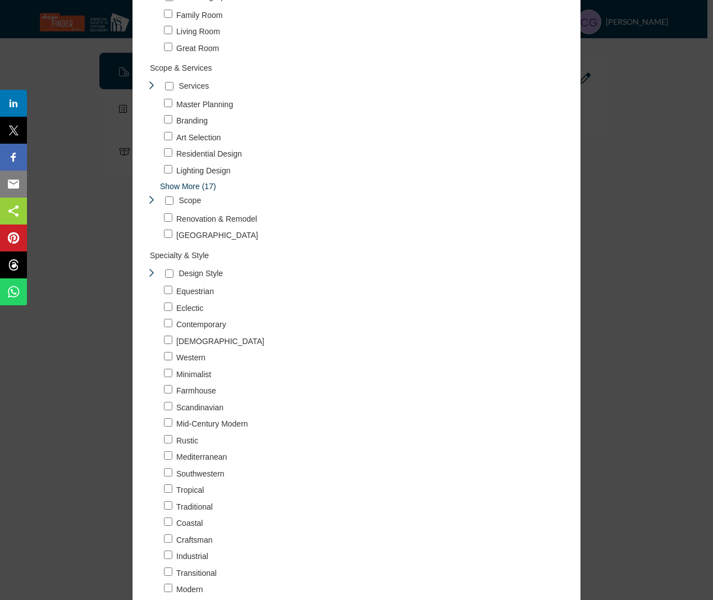
scroll to position [899, 0]
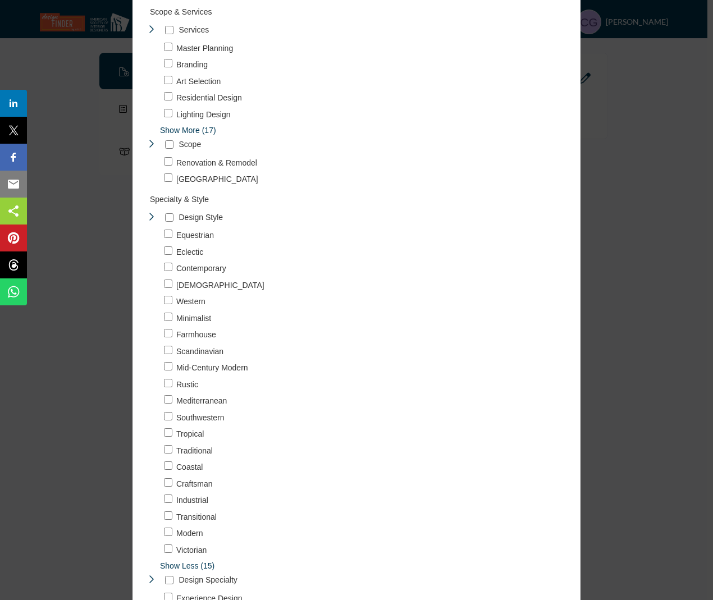
click at [160, 415] on div "Equestrian 4" at bounding box center [360, 400] width 425 height 343
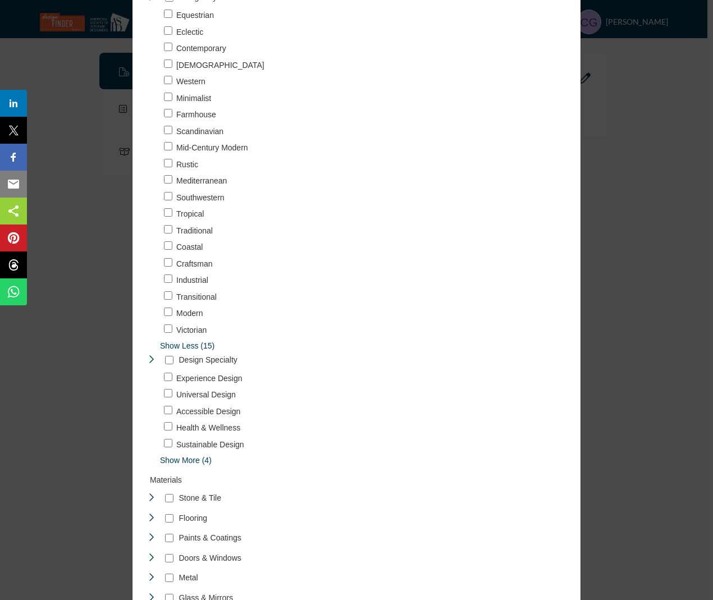
scroll to position [1123, 0]
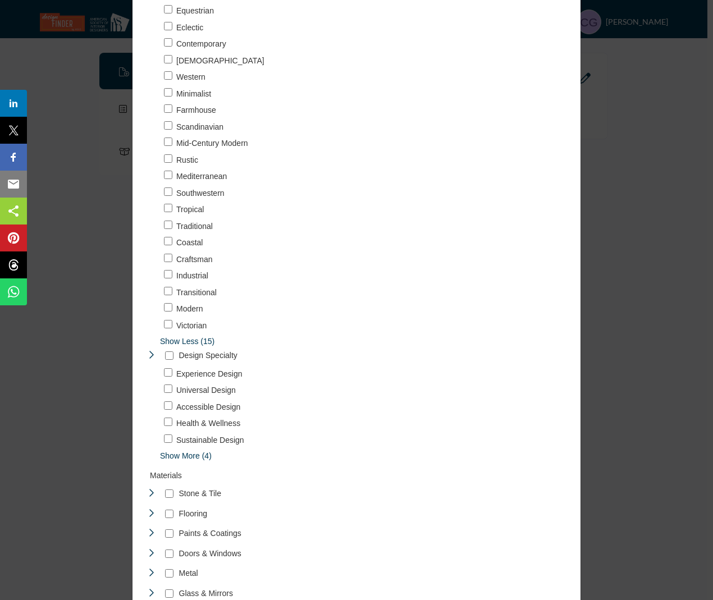
click at [164, 463] on div "Project Type * Residential Project 2066" at bounding box center [356, 248] width 432 height 2538
click at [164, 454] on span "Show More (4)" at bounding box center [366, 456] width 413 height 12
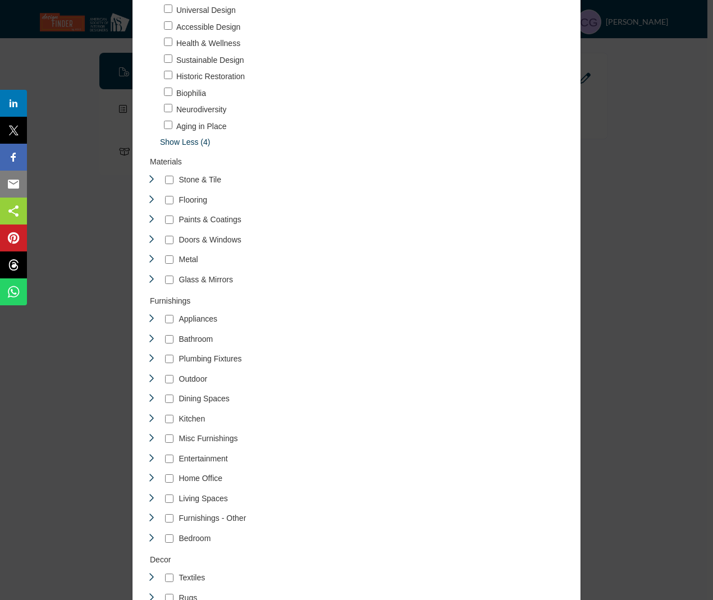
scroll to position [1516, 0]
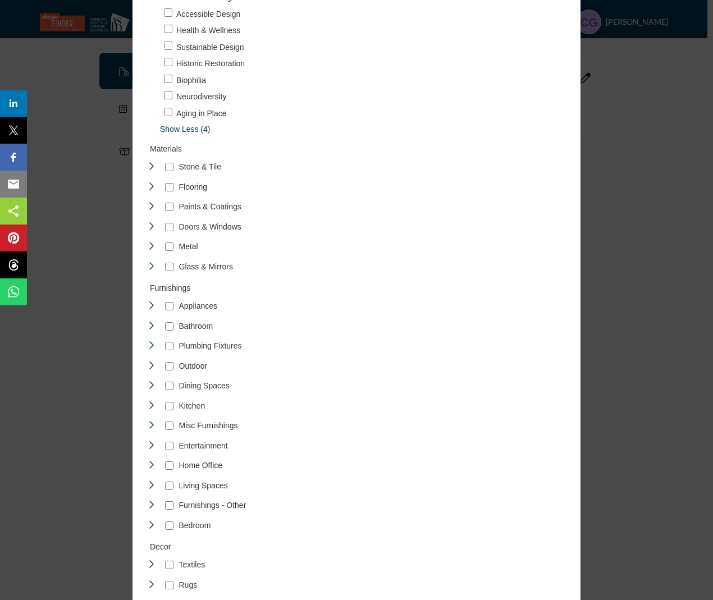
click at [167, 501] on div at bounding box center [169, 506] width 8 height 16
click at [166, 401] on div at bounding box center [169, 406] width 8 height 16
click at [171, 498] on div "Furnishings - Other 1" at bounding box center [200, 506] width 106 height 16
click at [171, 288] on p "Furnishings *" at bounding box center [170, 289] width 40 height 12
click at [147, 403] on icon "Toggle Category" at bounding box center [151, 405] width 9 height 9
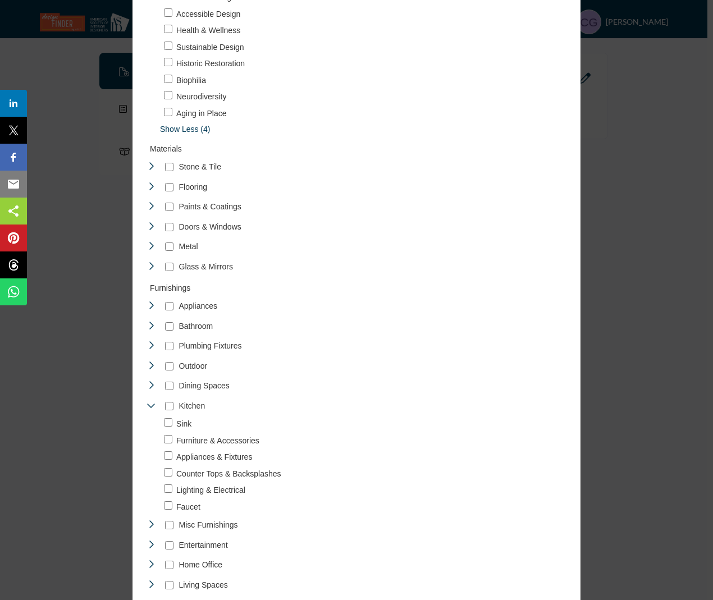
click at [147, 403] on icon "Toggle Category" at bounding box center [151, 405] width 9 height 9
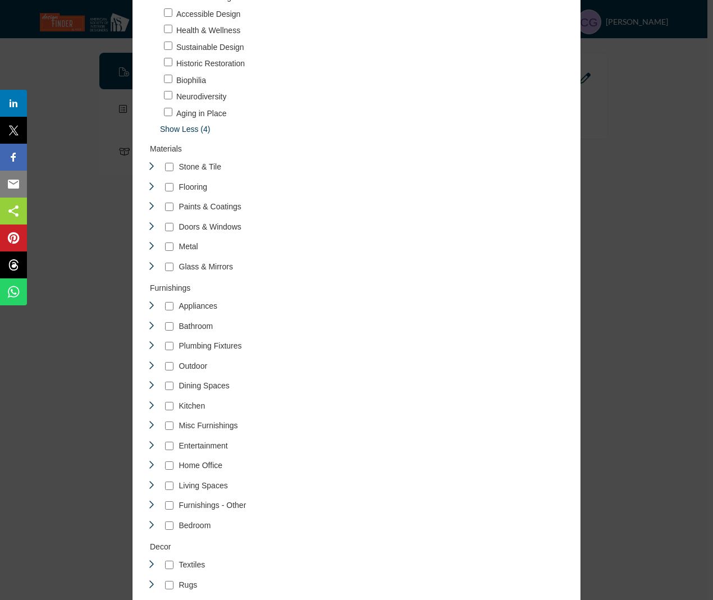
click at [147, 502] on icon "Toggle Category" at bounding box center [151, 504] width 9 height 9
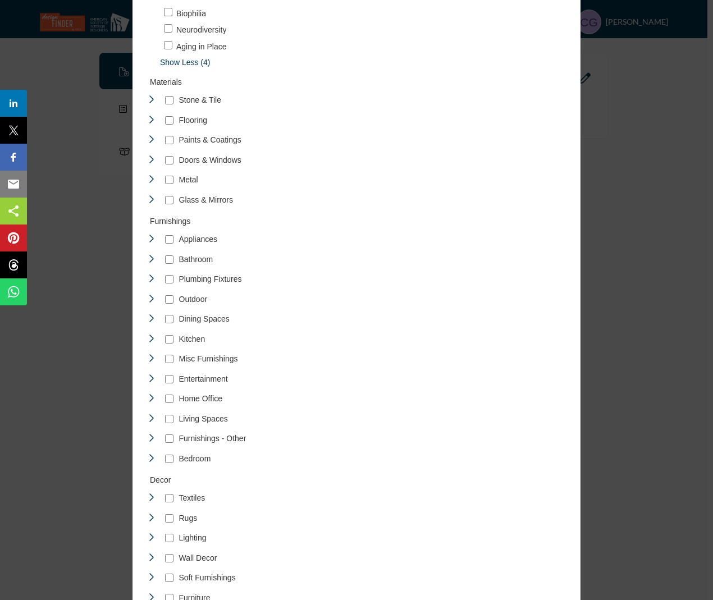
scroll to position [1685, 0]
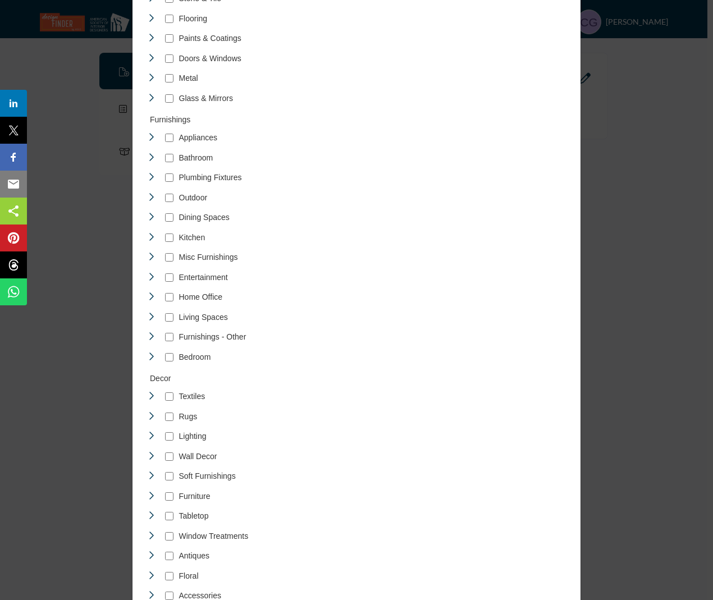
click at [158, 376] on p "Decor *" at bounding box center [160, 379] width 21 height 12
click at [160, 380] on p "Decor *" at bounding box center [160, 379] width 21 height 12
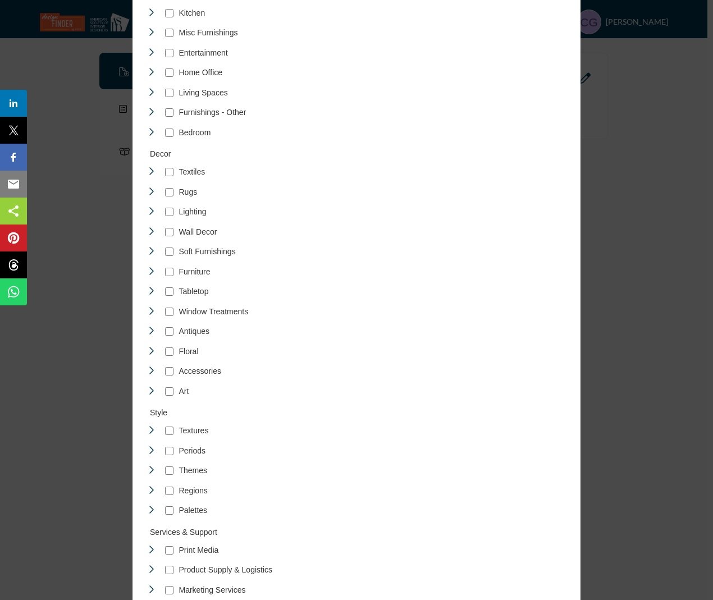
click at [152, 431] on icon "Toggle Category" at bounding box center [151, 430] width 9 height 9
click at [150, 451] on icon "Toggle Category" at bounding box center [151, 450] width 9 height 9
click at [150, 471] on icon "Toggle Category" at bounding box center [151, 470] width 9 height 9
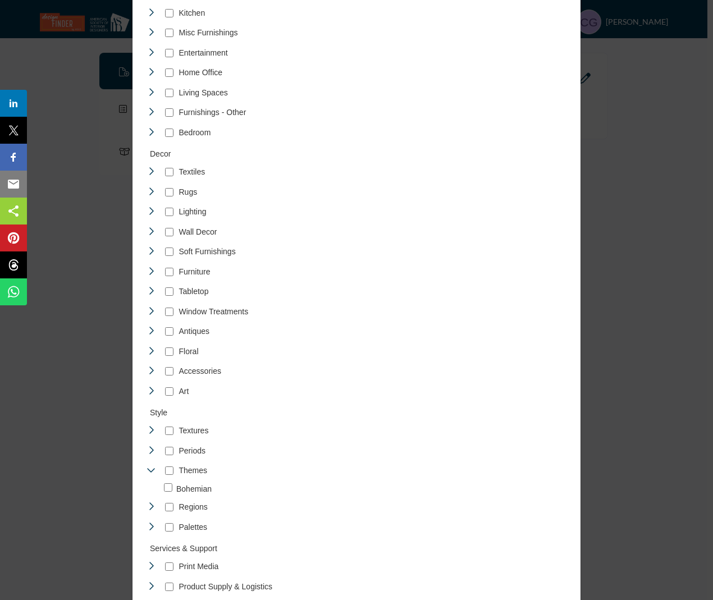
click at [150, 471] on icon "Toggle Category" at bounding box center [151, 470] width 9 height 9
click at [148, 489] on icon "Toggle Category" at bounding box center [151, 490] width 9 height 9
click at [148, 510] on icon "Toggle Category" at bounding box center [151, 509] width 9 height 9
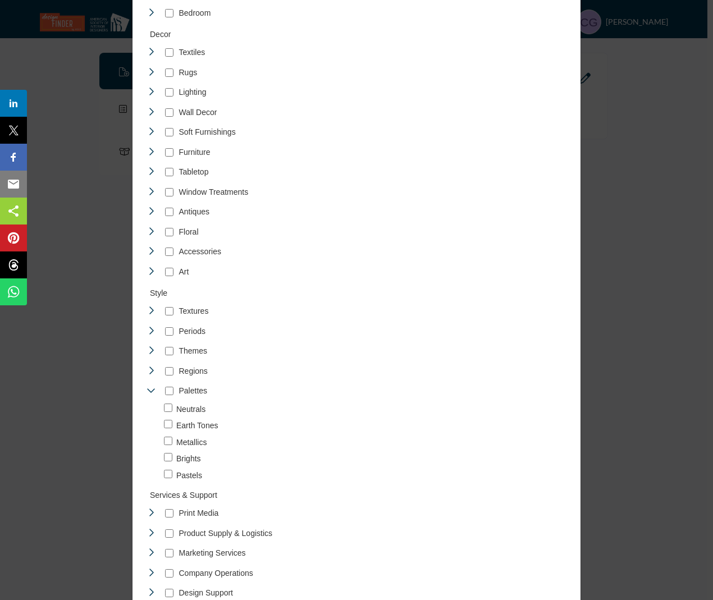
scroll to position [2134, 0]
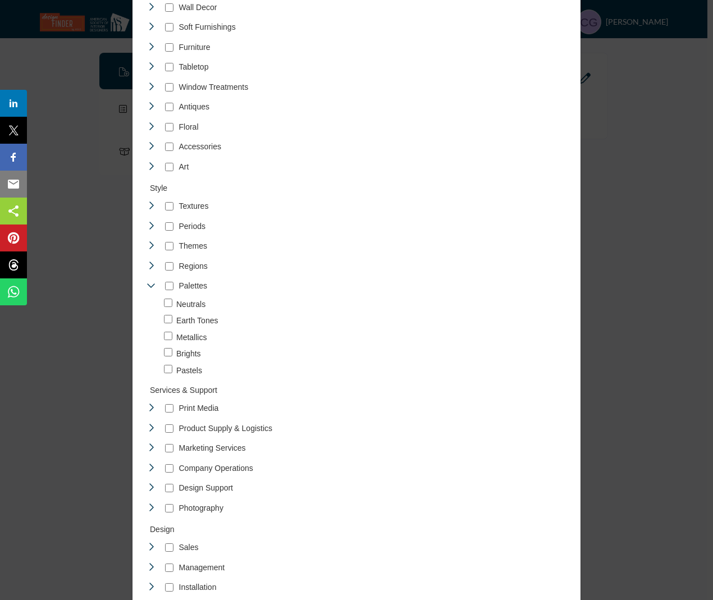
click at [150, 407] on icon "Toggle Category" at bounding box center [151, 407] width 9 height 9
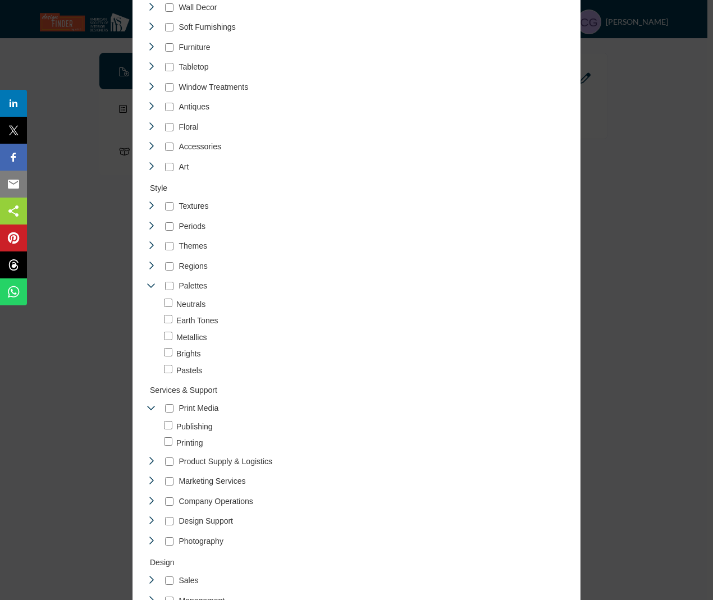
click at [150, 407] on icon "Toggle Category" at bounding box center [151, 407] width 9 height 9
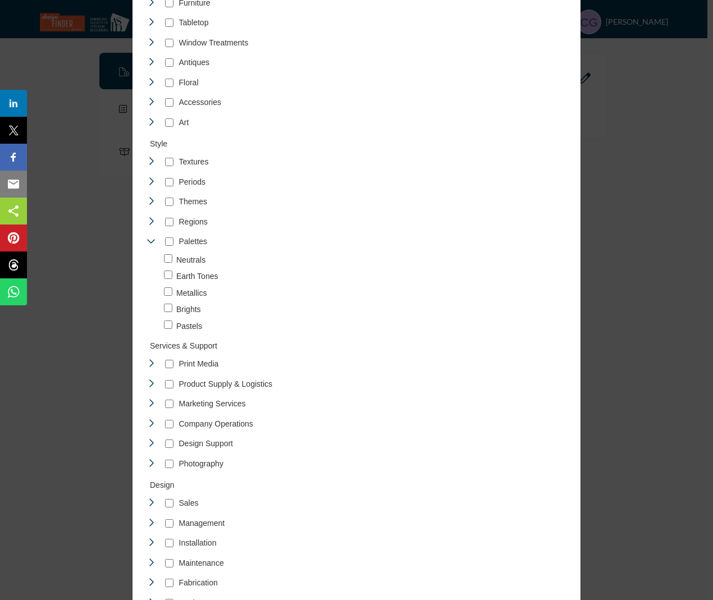
scroll to position [2240, 0]
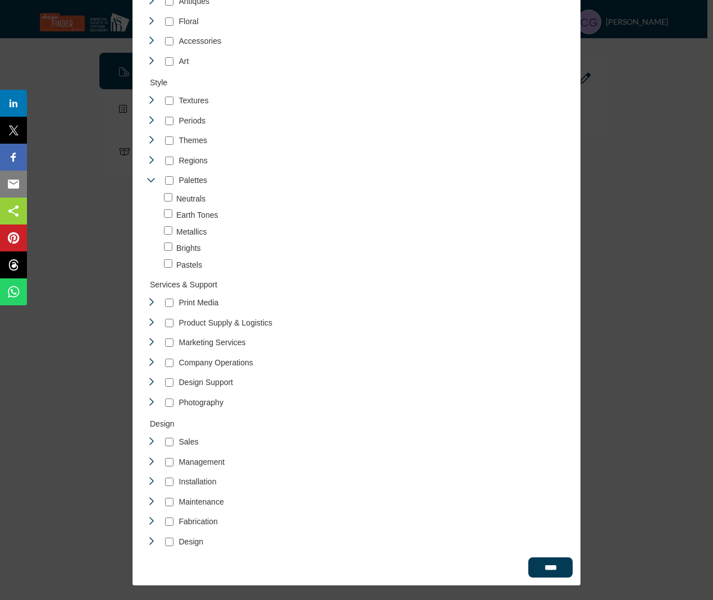
click at [147, 377] on icon "Toggle Category" at bounding box center [151, 381] width 9 height 9
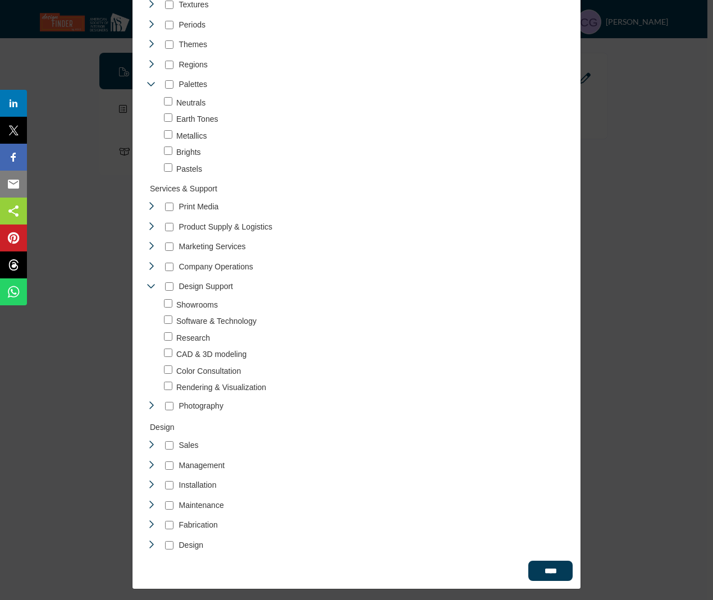
scroll to position [2339, 0]
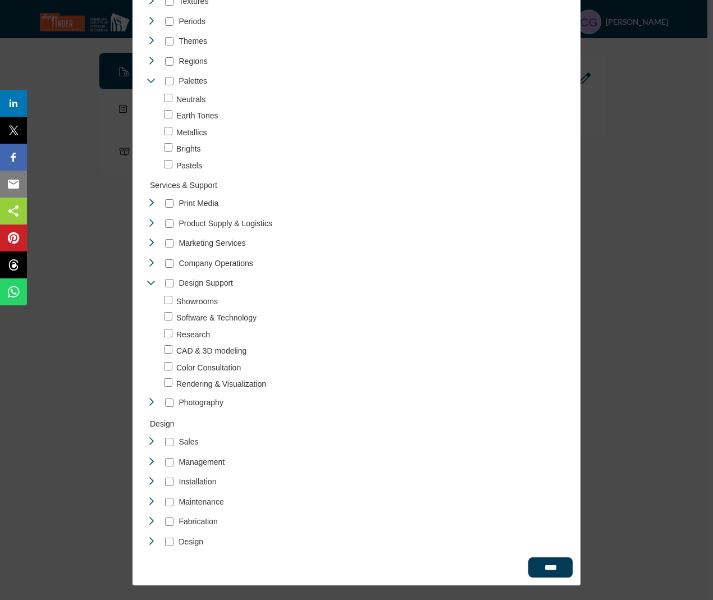
click at [149, 404] on icon "Toggle Category" at bounding box center [151, 402] width 9 height 9
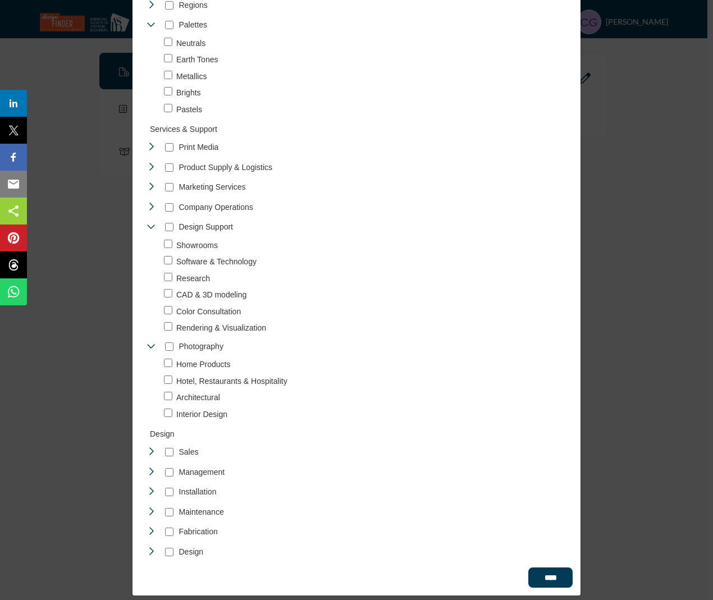
scroll to position [2406, 0]
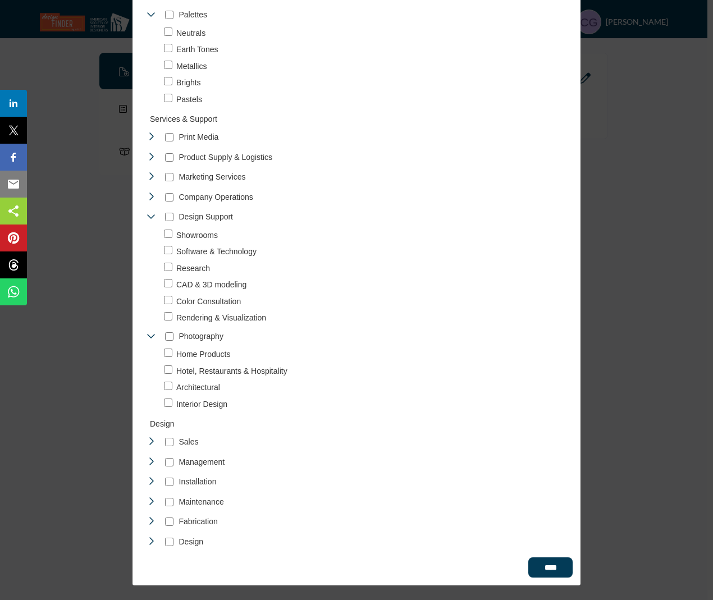
click at [152, 441] on icon "Toggle Category" at bounding box center [151, 441] width 9 height 9
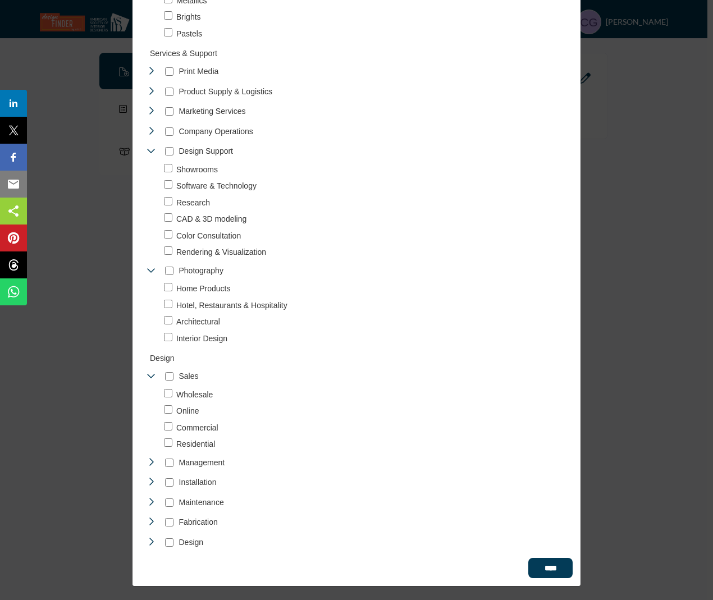
scroll to position [2472, 0]
click at [148, 456] on div "Toggle Category" at bounding box center [151, 462] width 9 height 13
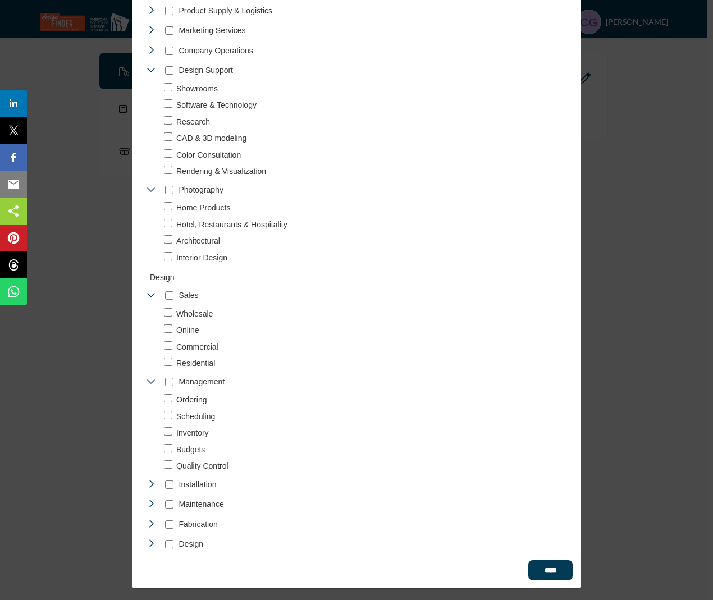
scroll to position [2554, 0]
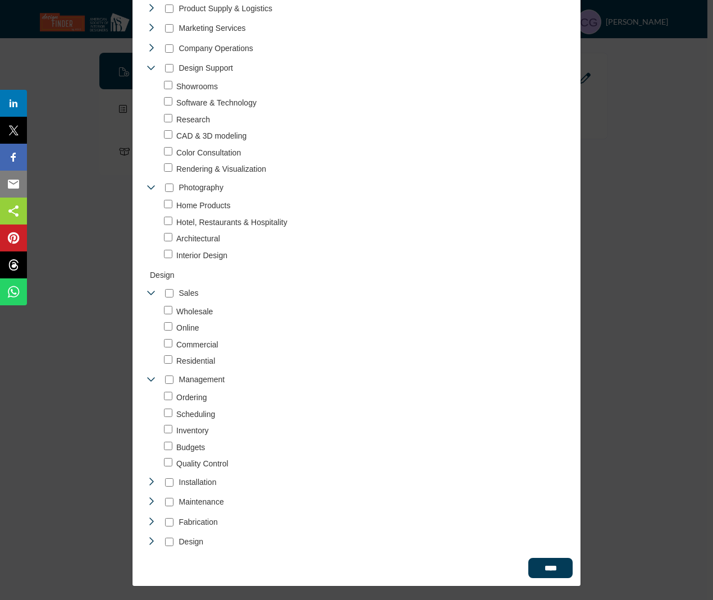
click at [148, 480] on icon "Toggle Category" at bounding box center [151, 481] width 9 height 9
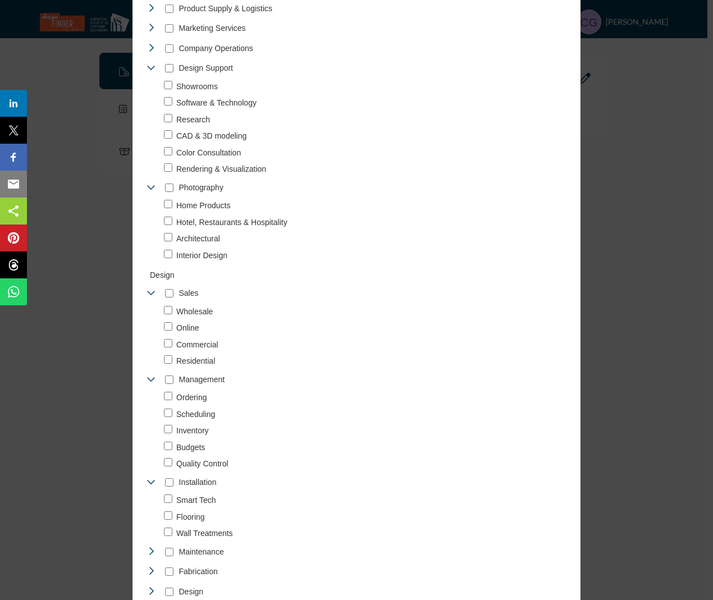
scroll to position [2604, 0]
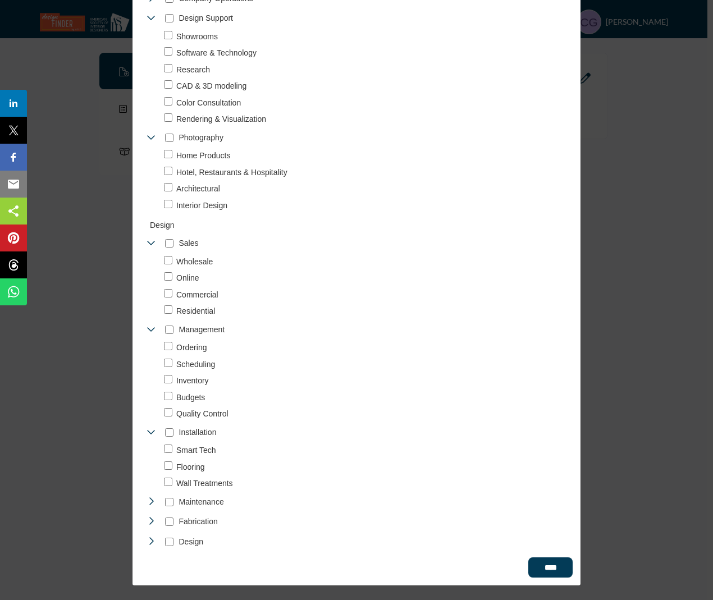
click at [150, 503] on icon "Toggle Category" at bounding box center [151, 501] width 9 height 9
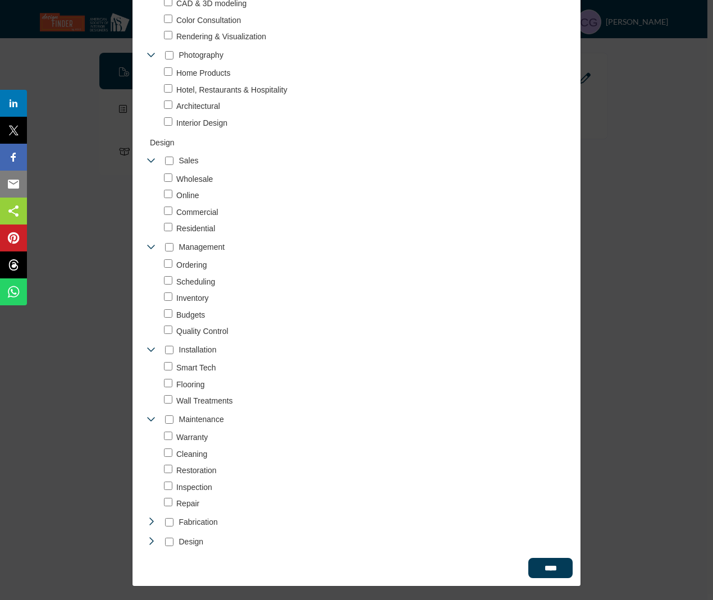
click at [151, 520] on icon "Toggle Category" at bounding box center [151, 521] width 9 height 9
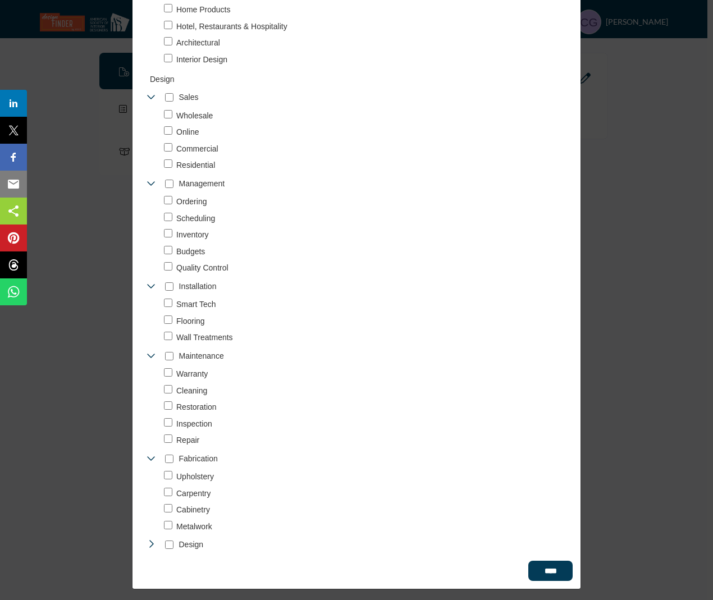
scroll to position [2753, 0]
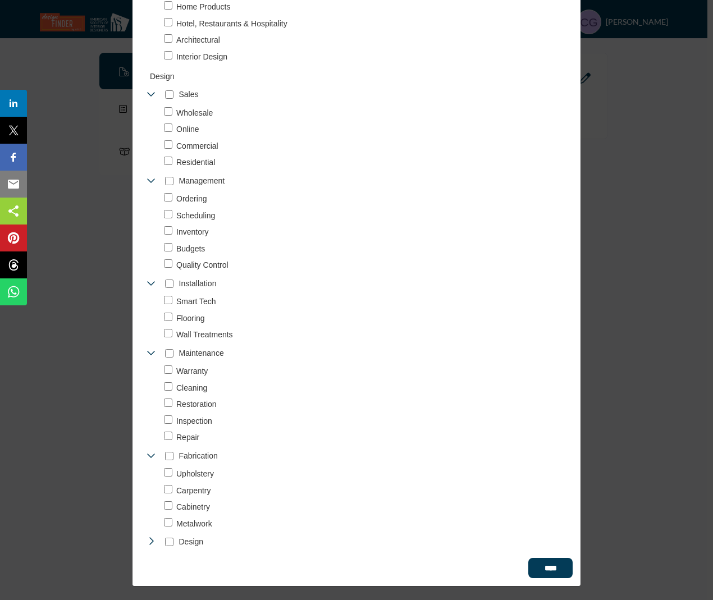
click at [151, 532] on div "Sales 94" at bounding box center [358, 318] width 431 height 464
click at [147, 543] on icon "Toggle Category" at bounding box center [151, 541] width 9 height 9
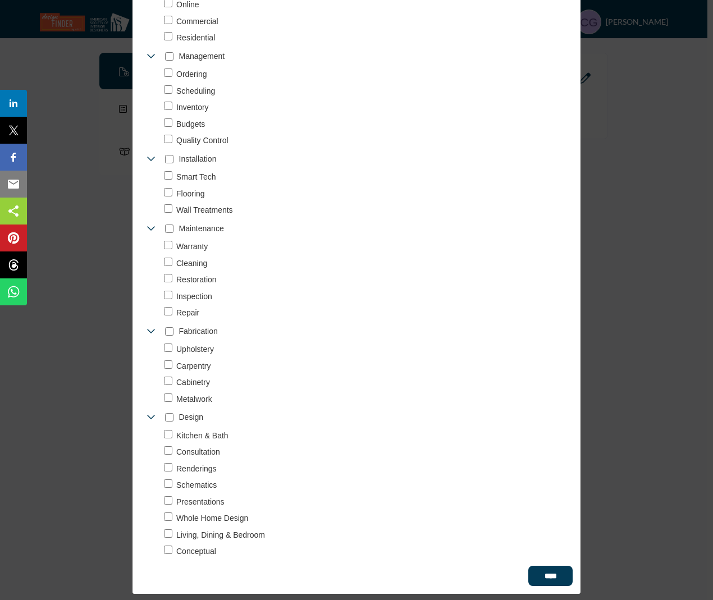
scroll to position [2886, 0]
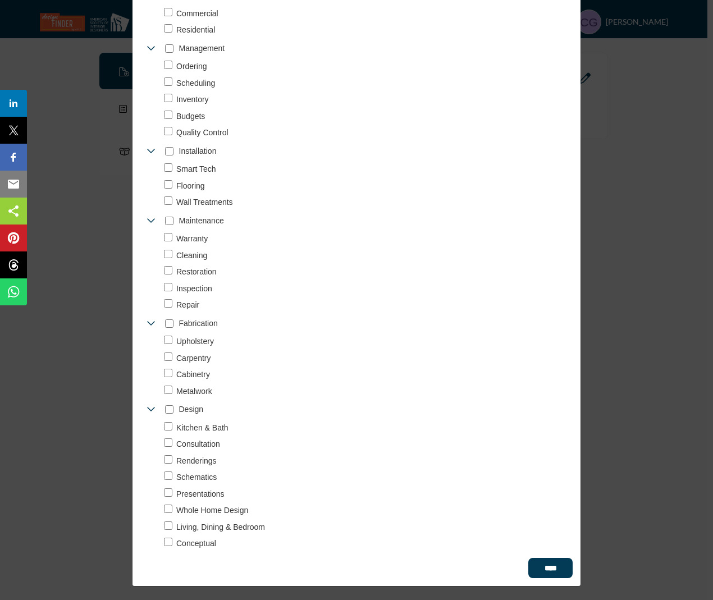
click at [195, 545] on span "Conceptual" at bounding box center [196, 544] width 40 height 12
click at [202, 527] on span "Living, Dining & Bedroom" at bounding box center [220, 528] width 89 height 12
click at [203, 513] on span "Whole Home Design" at bounding box center [212, 511] width 72 height 12
click at [202, 493] on span "Presentations" at bounding box center [200, 495] width 48 height 12
click at [197, 474] on span "Schematics" at bounding box center [196, 478] width 40 height 12
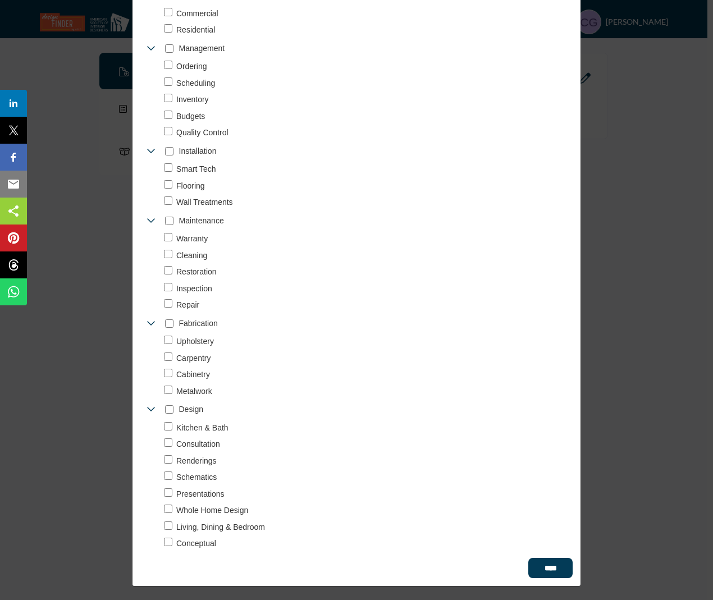
click at [197, 456] on span "Renderings" at bounding box center [196, 462] width 40 height 12
click at [199, 443] on span "Consultation" at bounding box center [198, 445] width 44 height 12
click at [199, 430] on span "Kitchen & Bath" at bounding box center [202, 428] width 52 height 12
click at [552, 566] on input "****" at bounding box center [551, 568] width 44 height 20
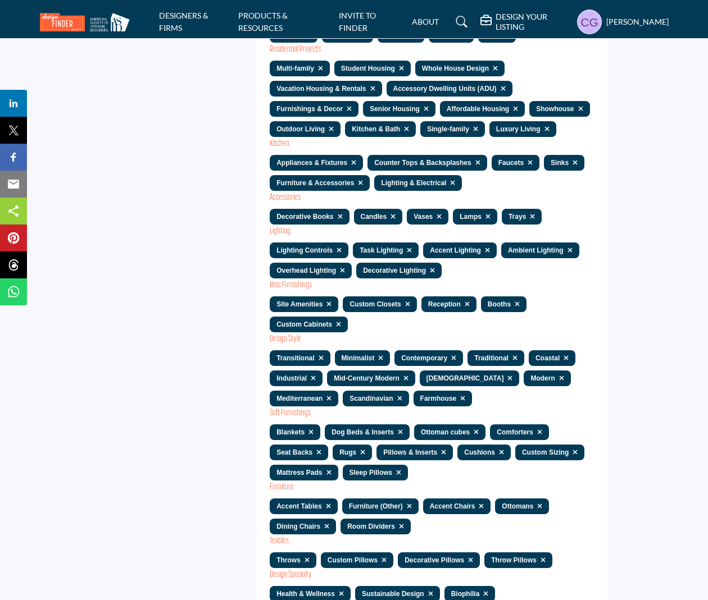
scroll to position [225, 0]
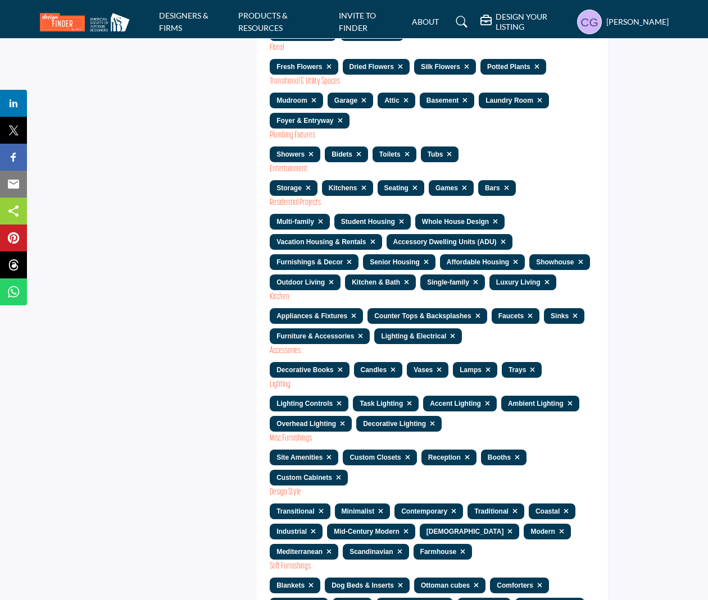
click at [525, 261] on div "Affordable Housing" at bounding box center [482, 262] width 85 height 16
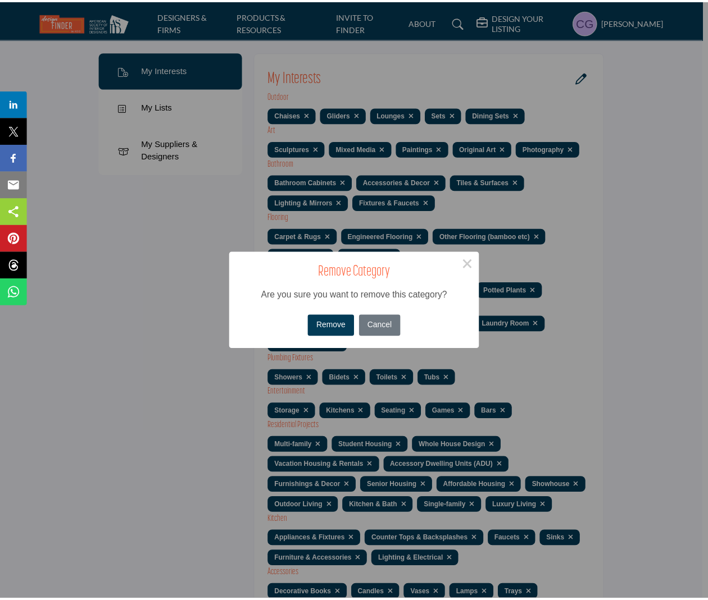
scroll to position [0, 0]
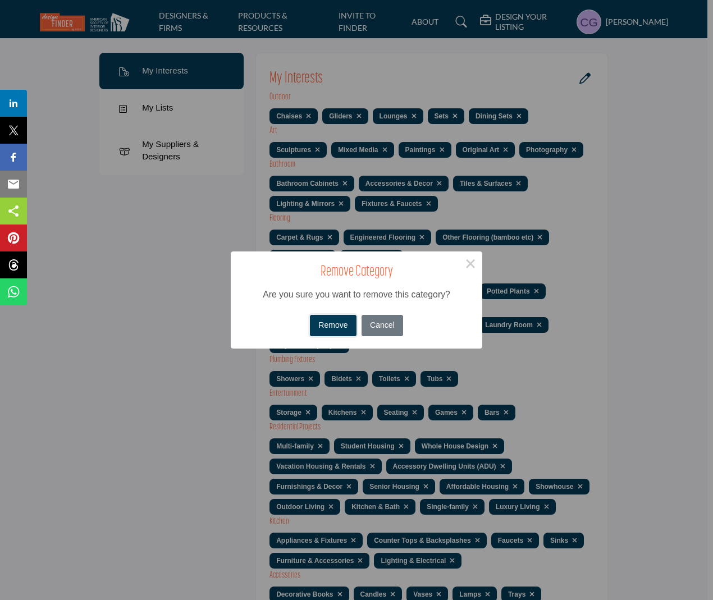
click at [325, 328] on button "Remove" at bounding box center [333, 326] width 47 height 22
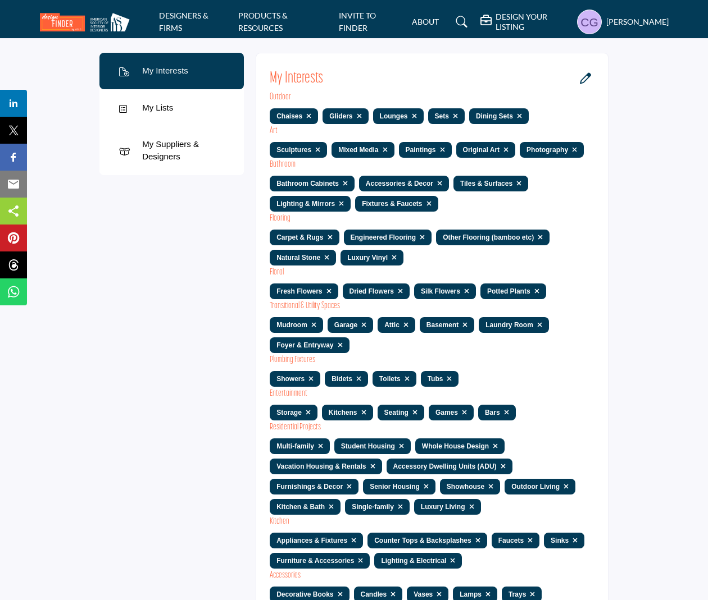
click at [174, 101] on div "My Lists" at bounding box center [171, 107] width 144 height 37
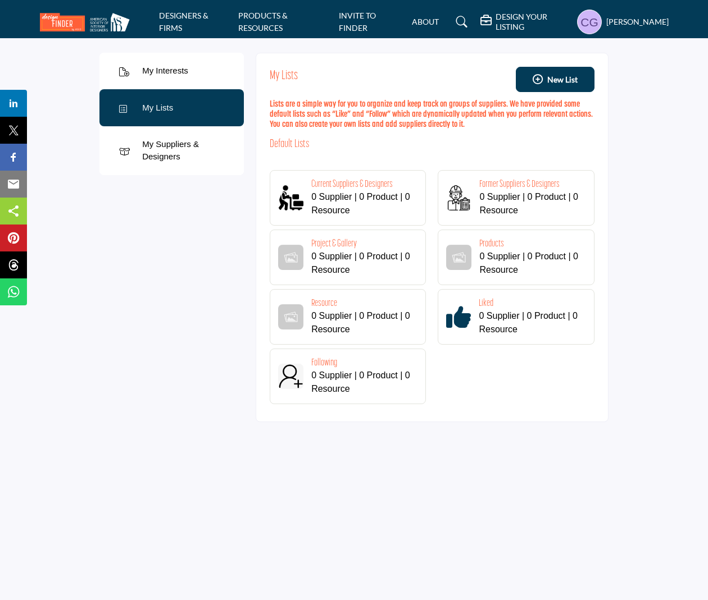
click at [166, 155] on div "My Suppliers & Designers" at bounding box center [187, 150] width 90 height 25
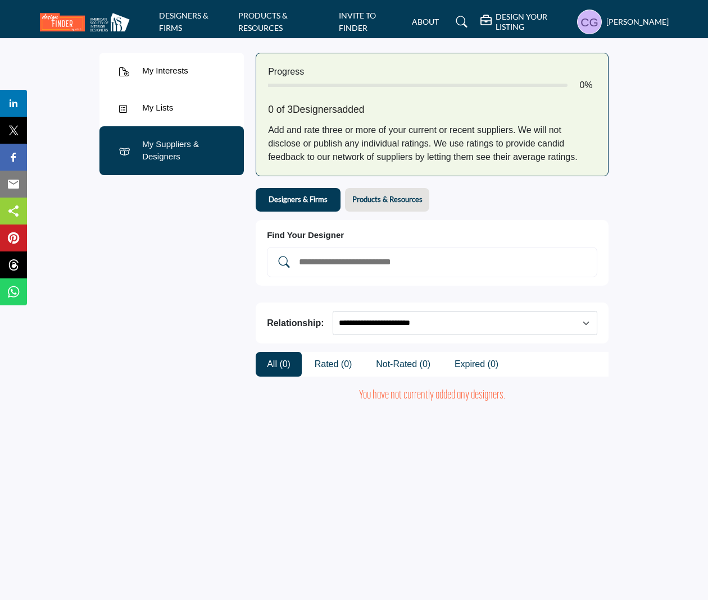
click at [587, 31] on profile-featured-04e4f891-b822-46cd-bee2-6a9ab286f096 "Show hide supplier dropdown" at bounding box center [589, 22] width 25 height 25
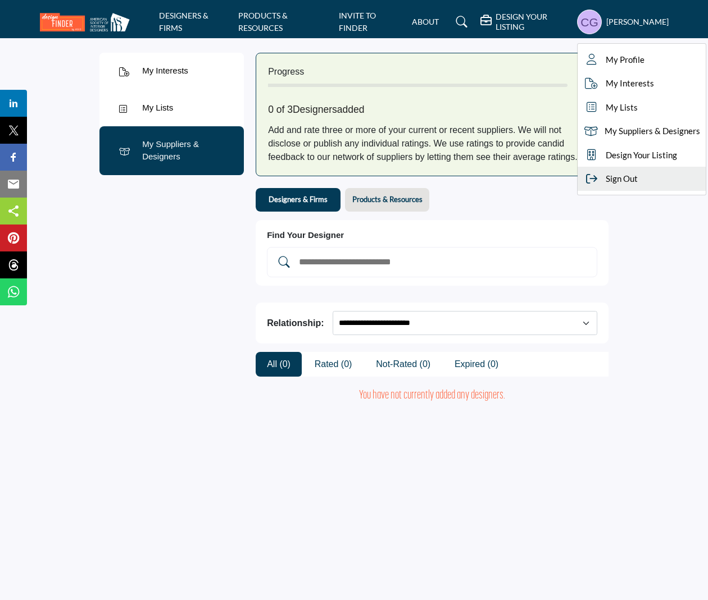
click at [600, 168] on div "Sign Out" at bounding box center [641, 179] width 128 height 24
